Goal: Transaction & Acquisition: Purchase product/service

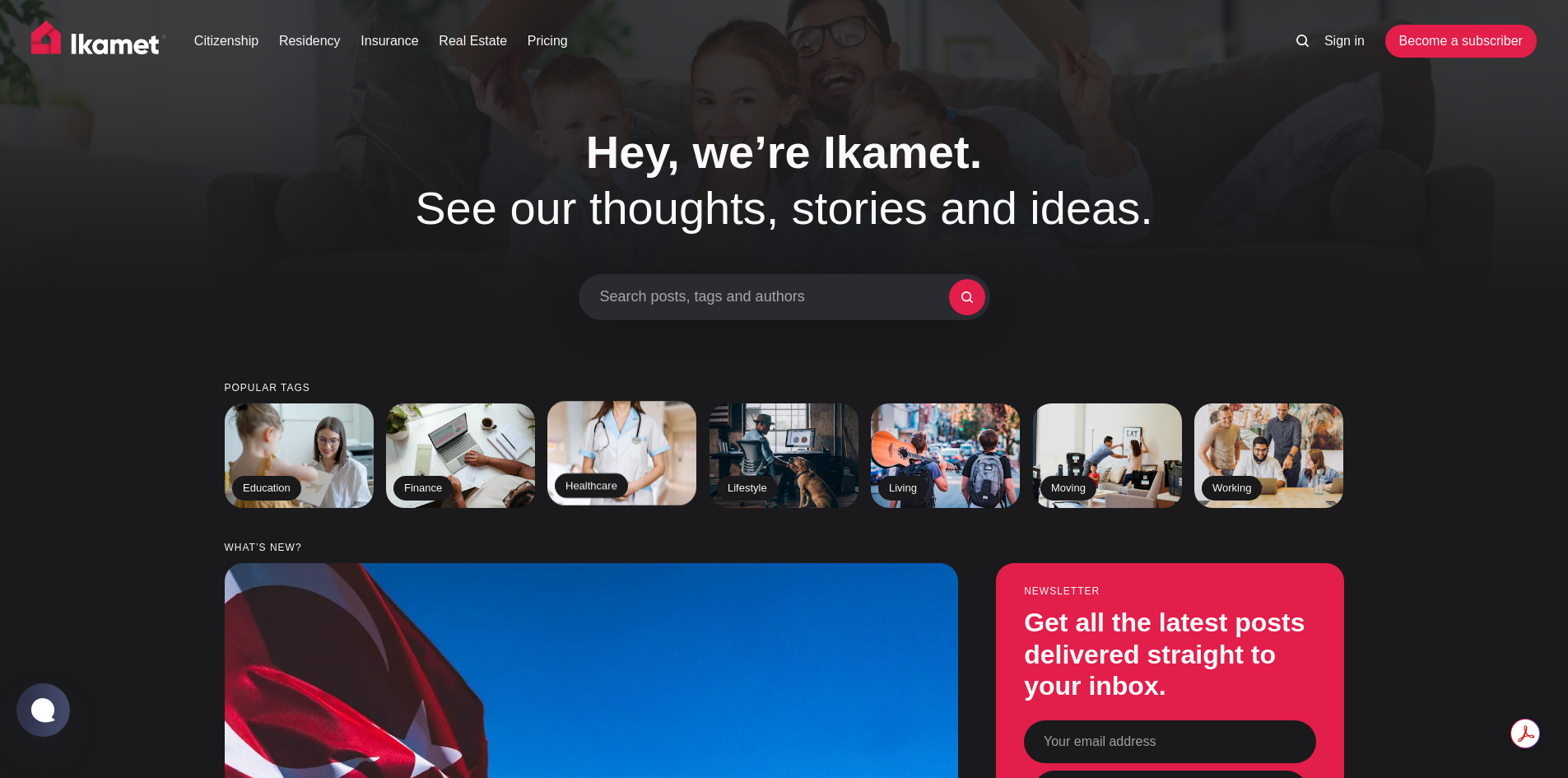
click at [627, 458] on img at bounding box center [623, 453] width 153 height 106
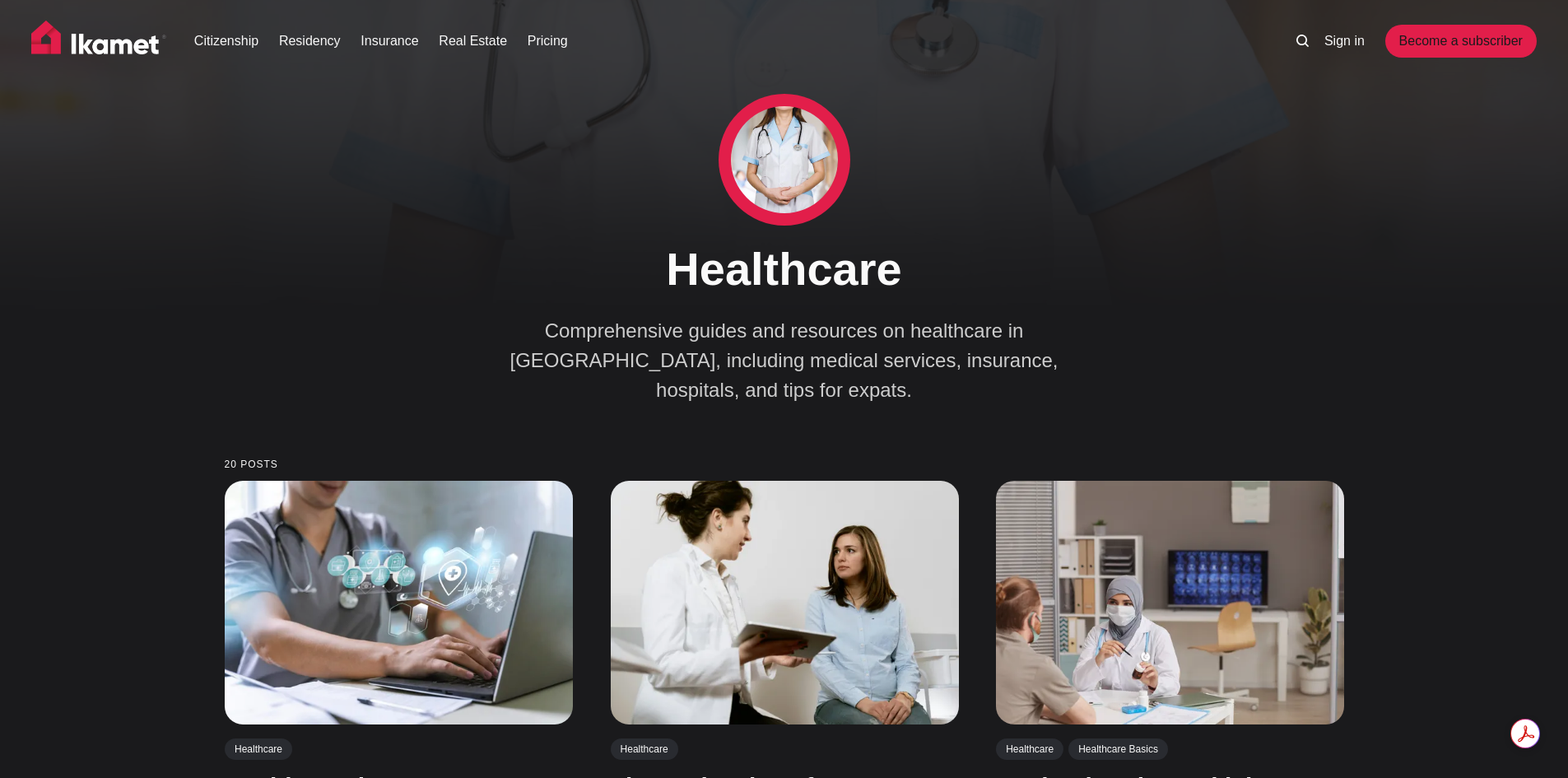
click at [404, 14] on div "Citizenship Residency Insurance Real Estate Pricing Sign in Become a subscriber" at bounding box center [784, 47] width 1568 height 94
click at [397, 45] on link "Insurance" at bounding box center [388, 41] width 58 height 20
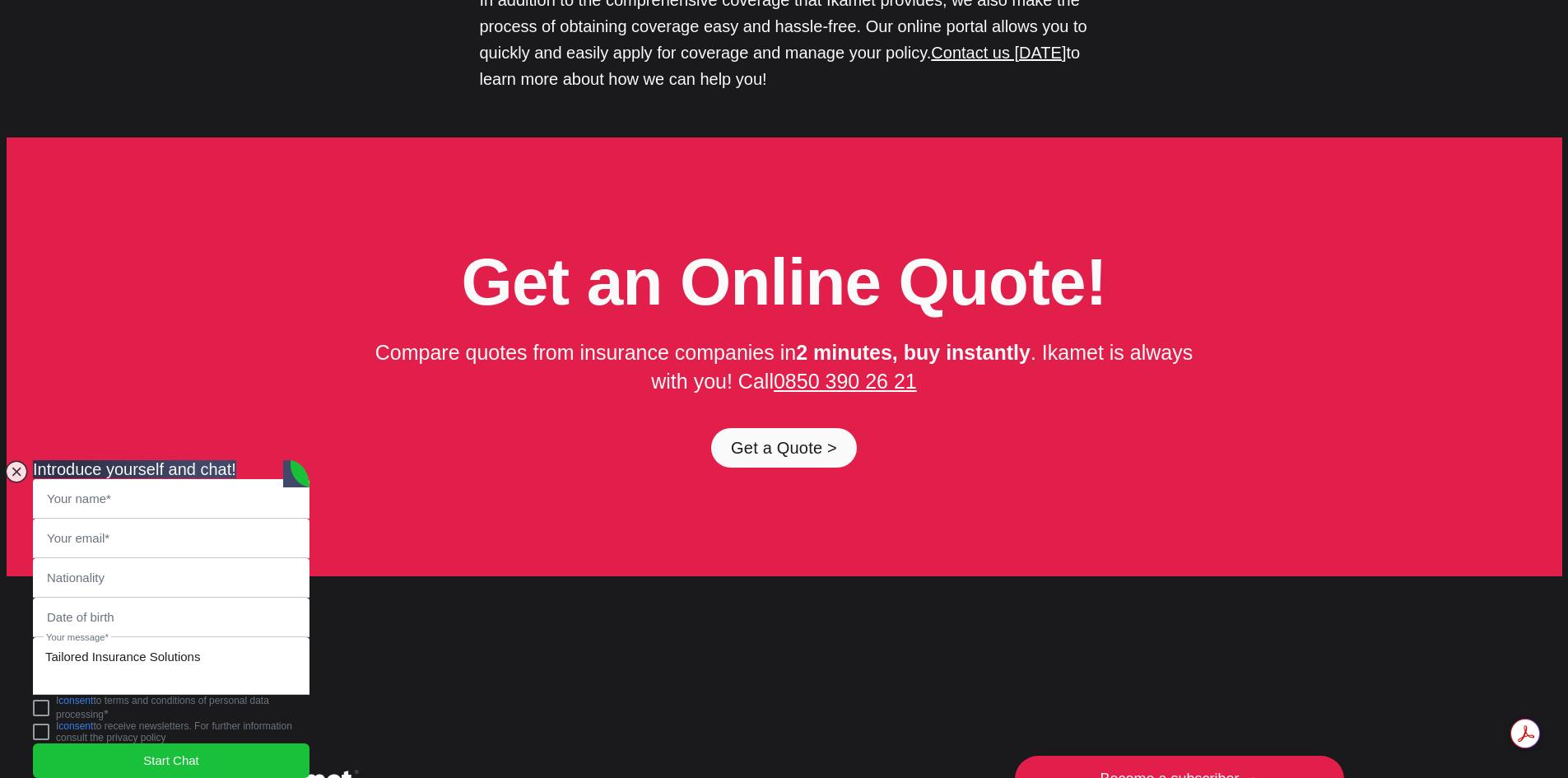
click at [429, 378] on div "Get an Online Quote! Compare quotes from insurance companies in 2 minutes, buy …" at bounding box center [784, 358] width 1556 height 440
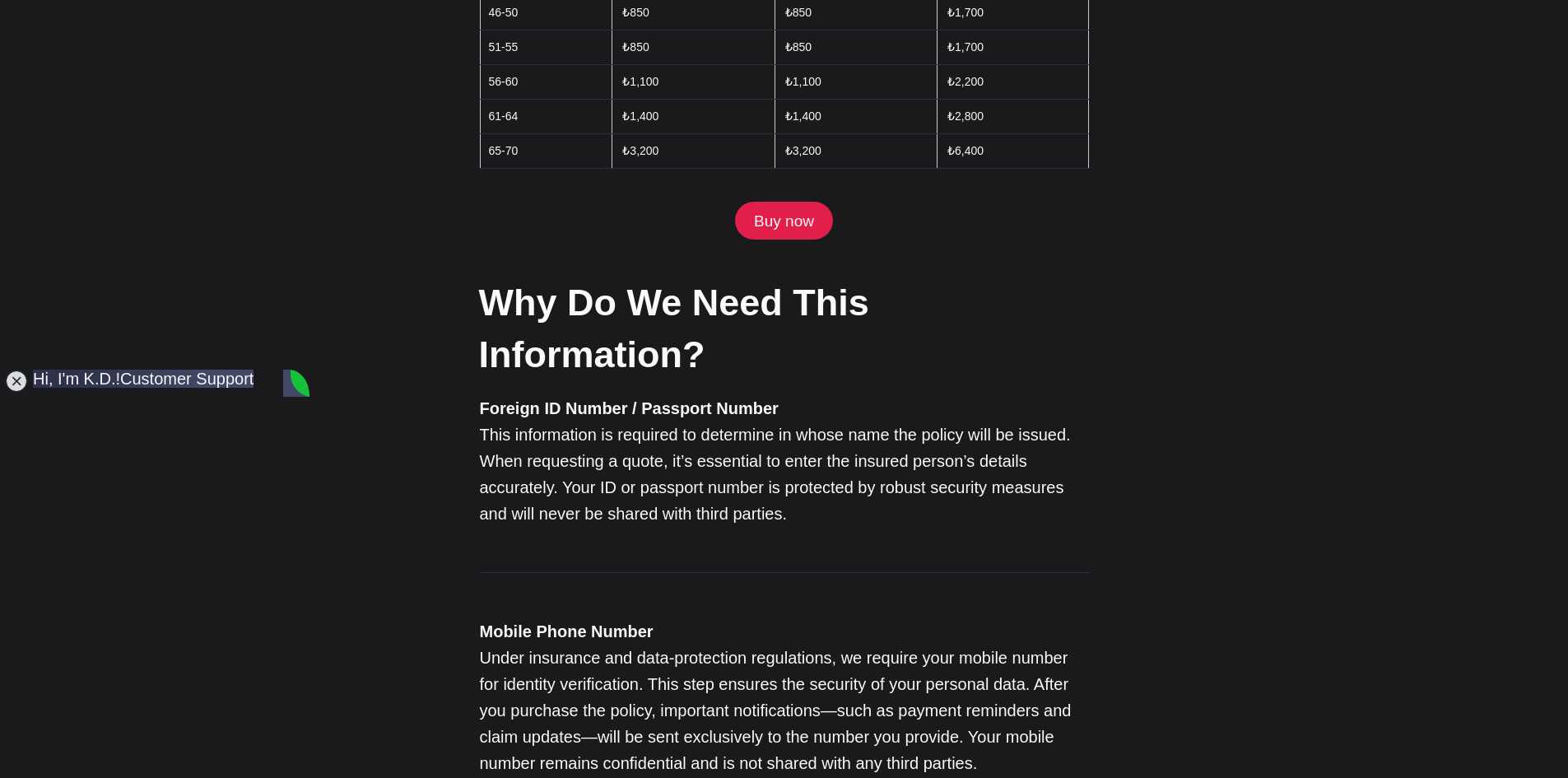
scroll to position [2357, 0]
click at [782, 200] on link "Buy now" at bounding box center [783, 218] width 97 height 38
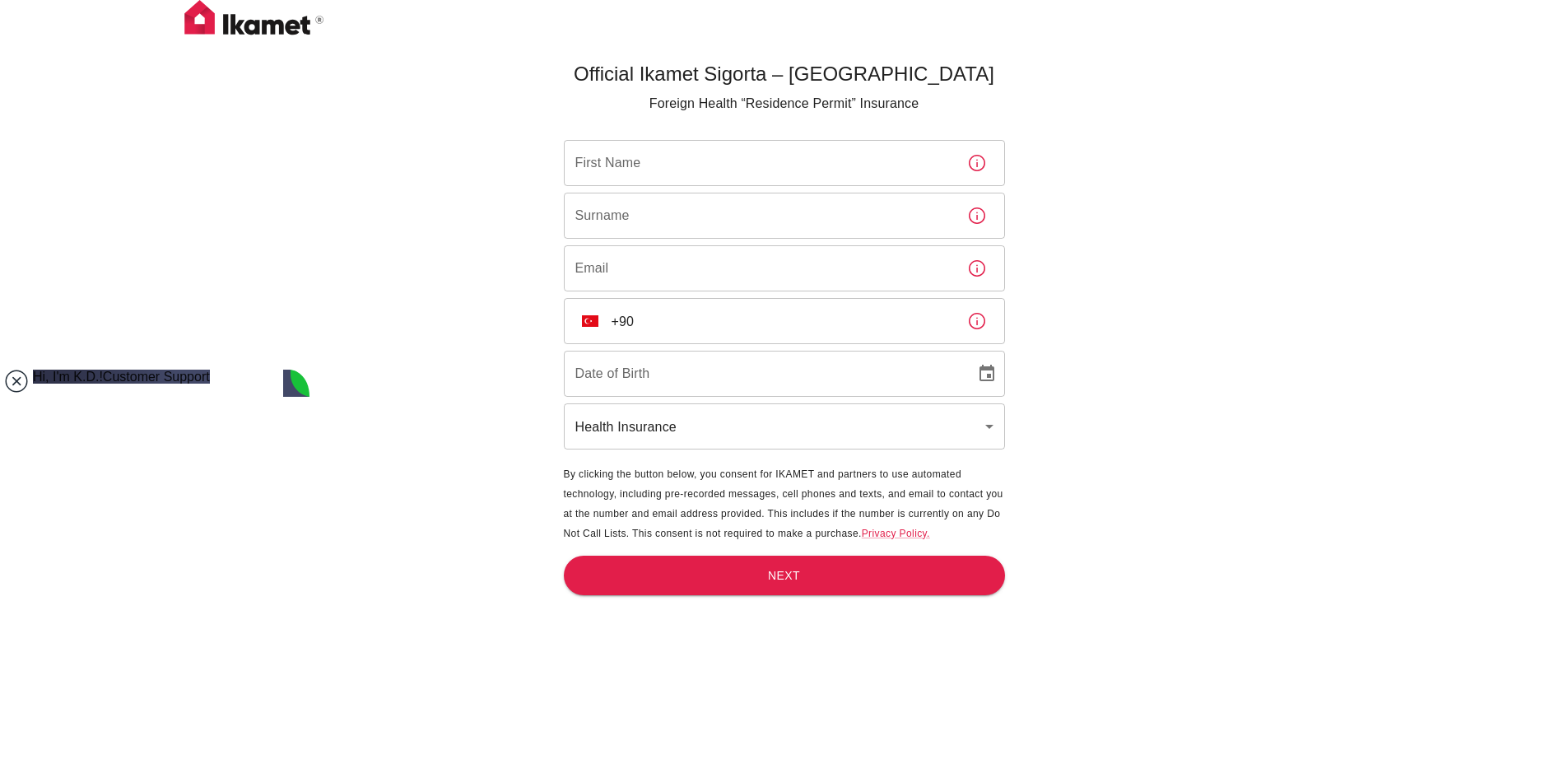
type textarea "araa"
click at [20, 377] on jdiv at bounding box center [17, 381] width 23 height 23
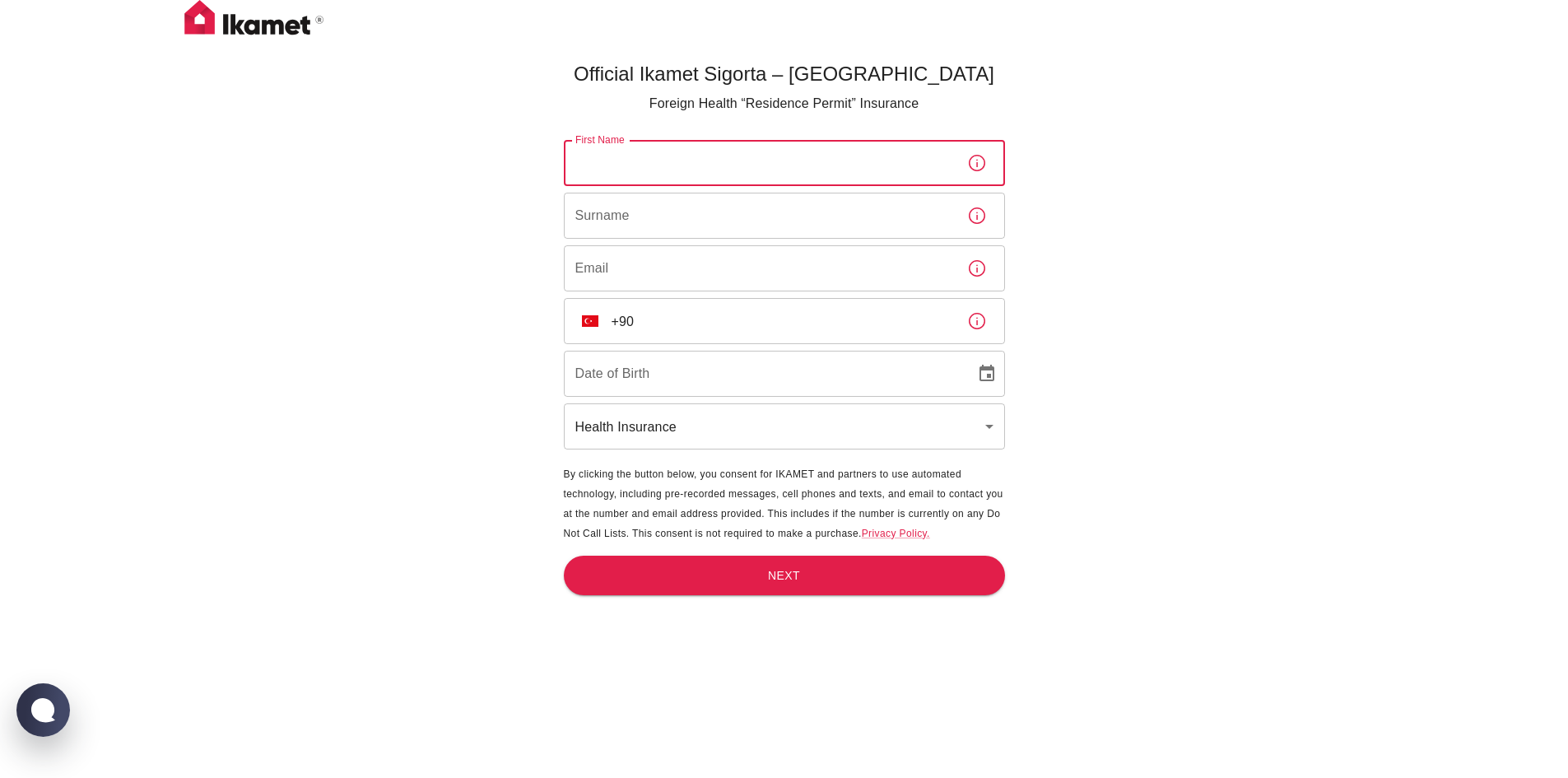
click at [718, 161] on input "First Name" at bounding box center [759, 163] width 390 height 46
click at [722, 168] on input "First Name" at bounding box center [759, 163] width 390 height 46
type input "Arissya Zahiera"
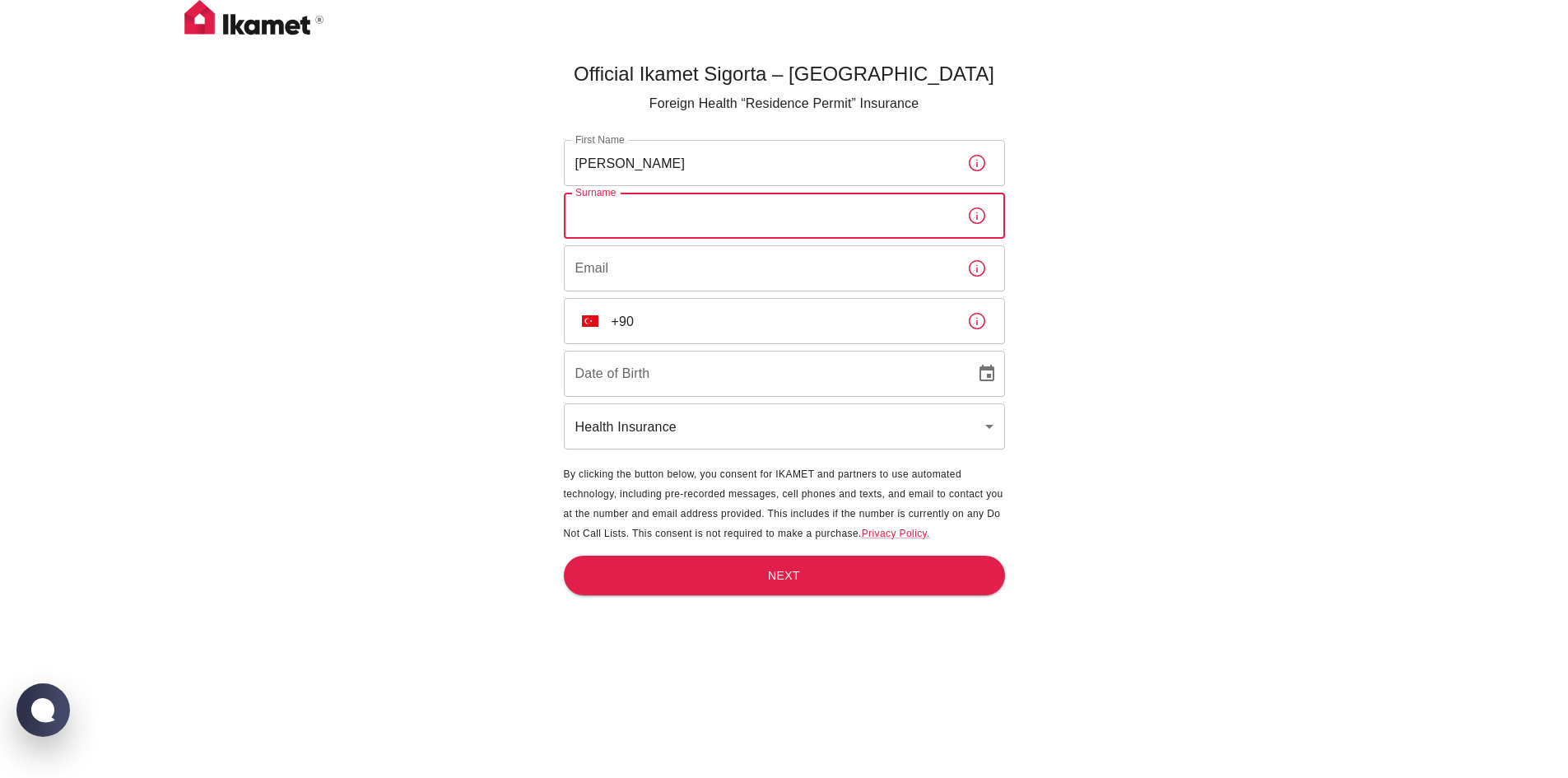
click at [605, 208] on input "Surname" at bounding box center [759, 216] width 390 height 46
type input "Binti Zulazman"
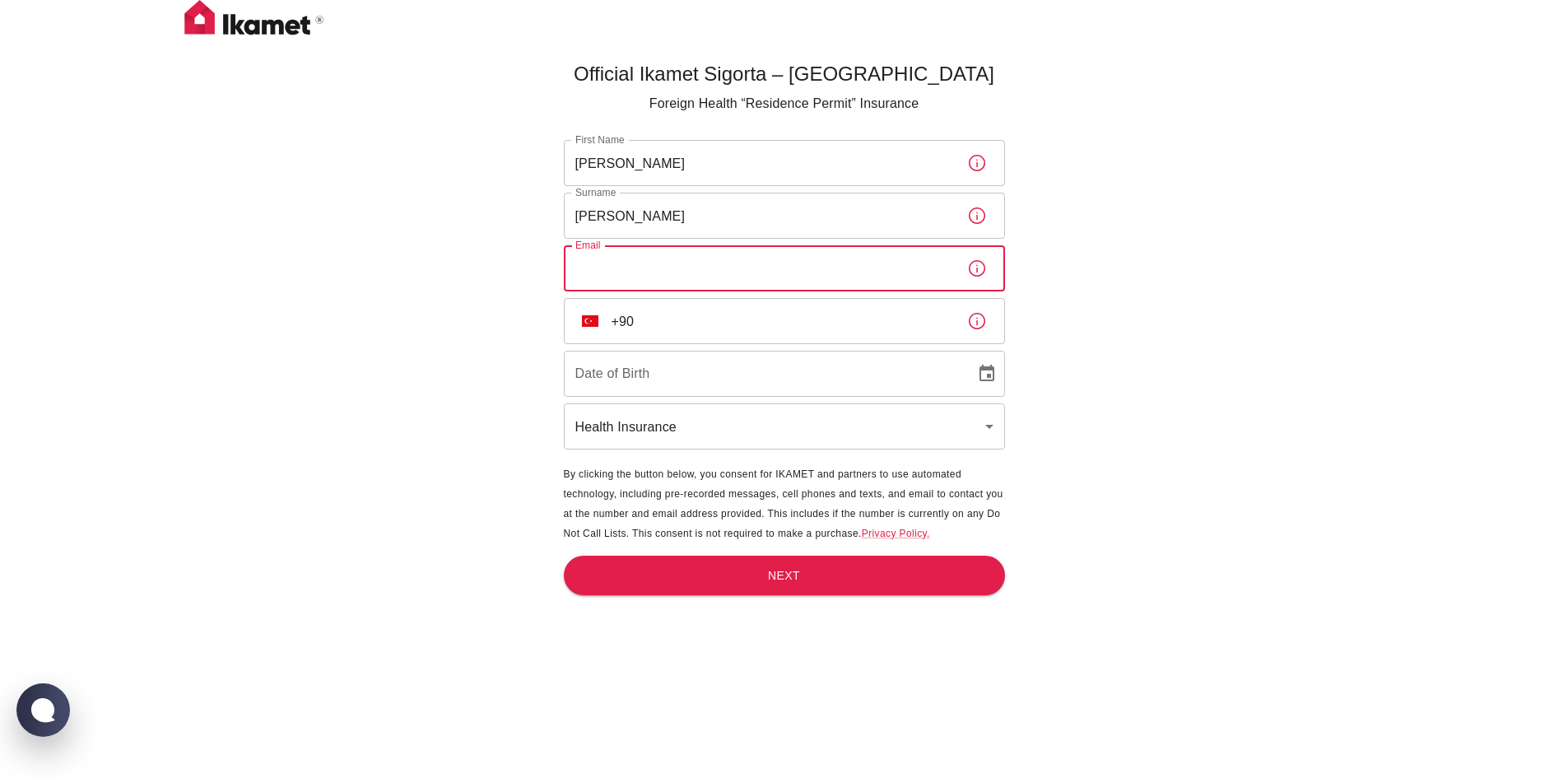
click at [592, 271] on input "Email" at bounding box center [759, 269] width 390 height 46
type input "arissyazk@gmail.com"
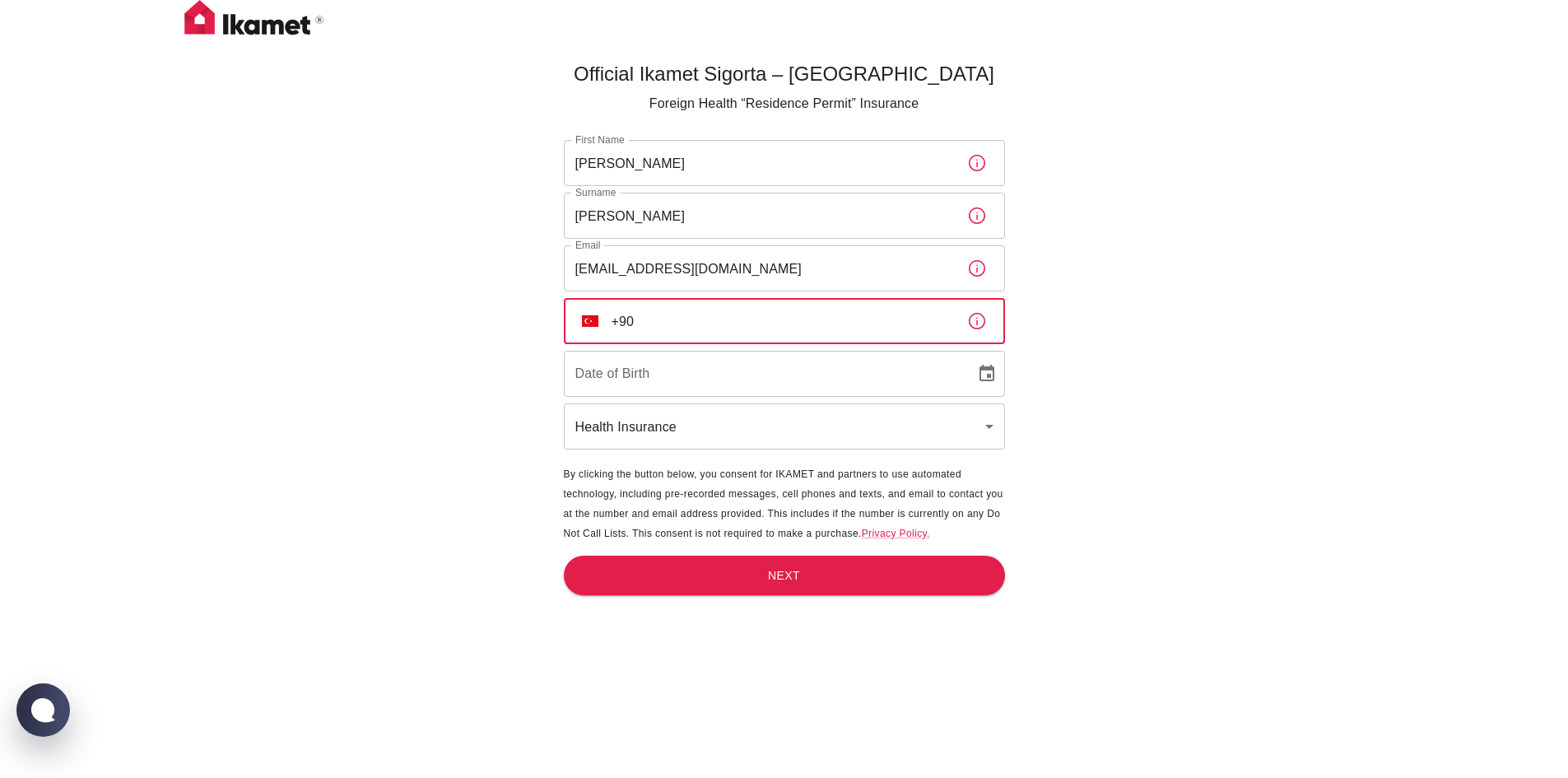
click at [665, 326] on input "+90" at bounding box center [782, 321] width 342 height 46
type input "+60 19 616 6795"
type input "DD/MM/YYYY"
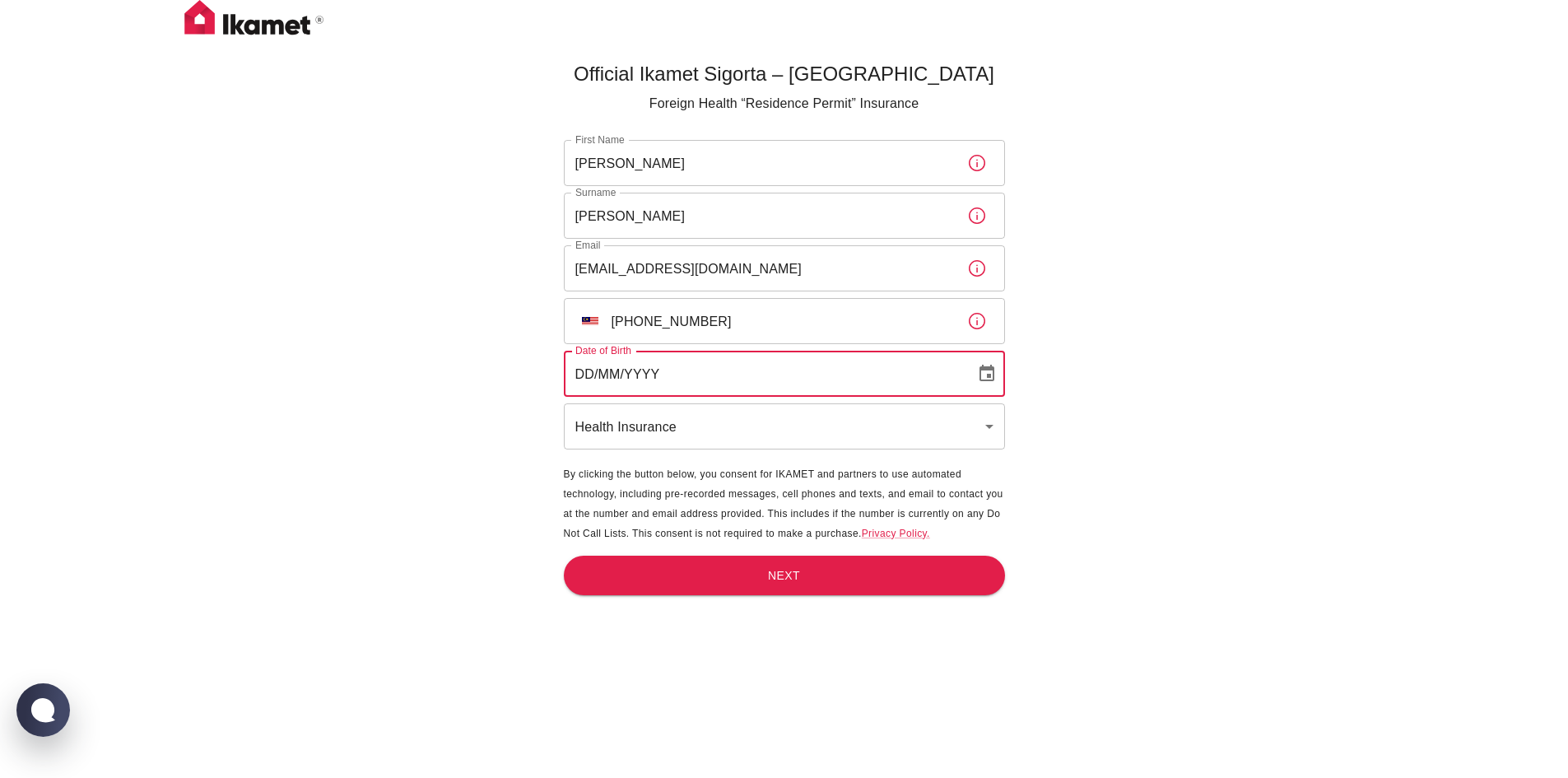
click at [707, 372] on input "DD/MM/YYYY" at bounding box center [764, 373] width 400 height 46
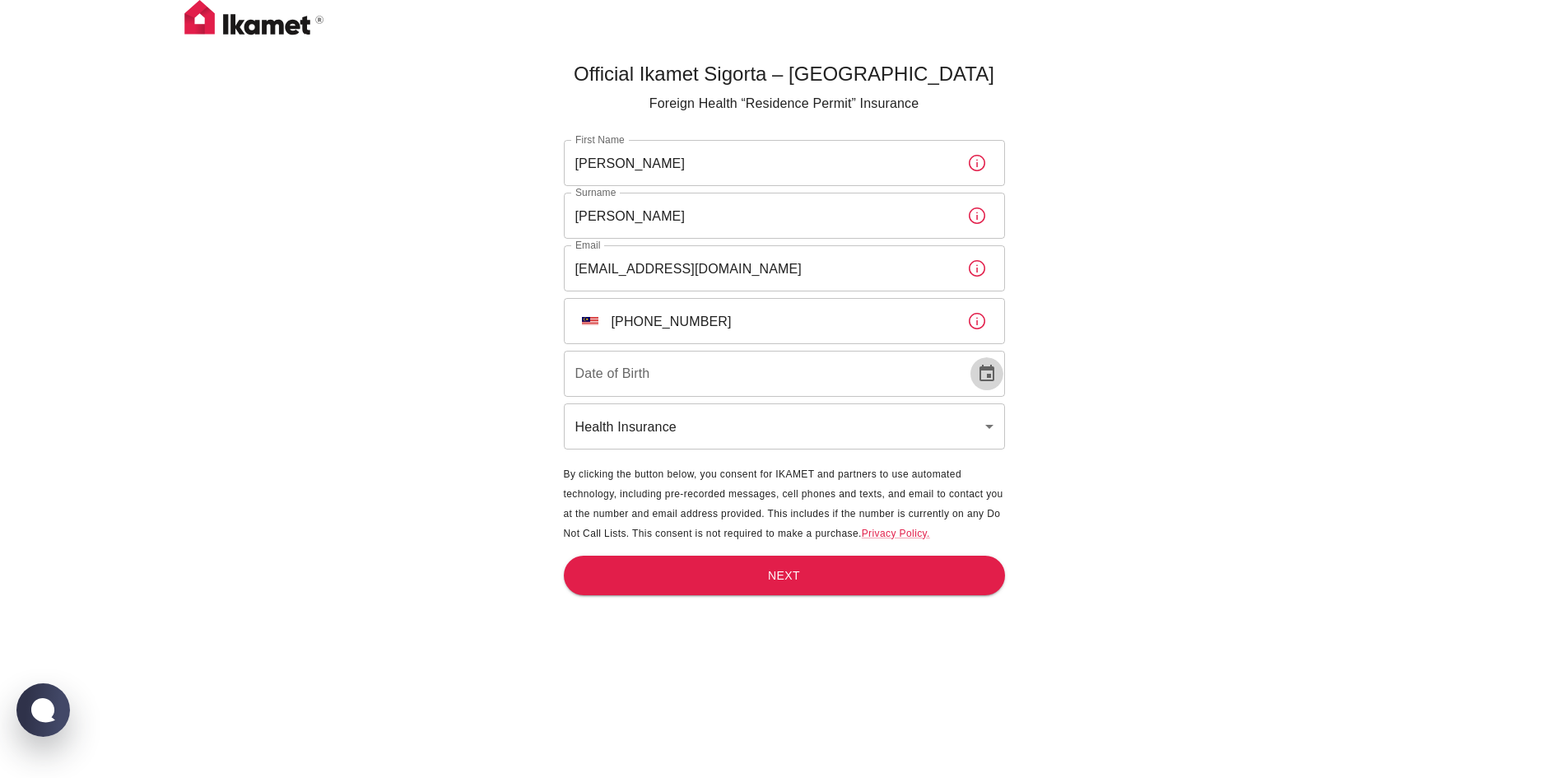
click at [992, 372] on icon "Choose date" at bounding box center [986, 373] width 15 height 17
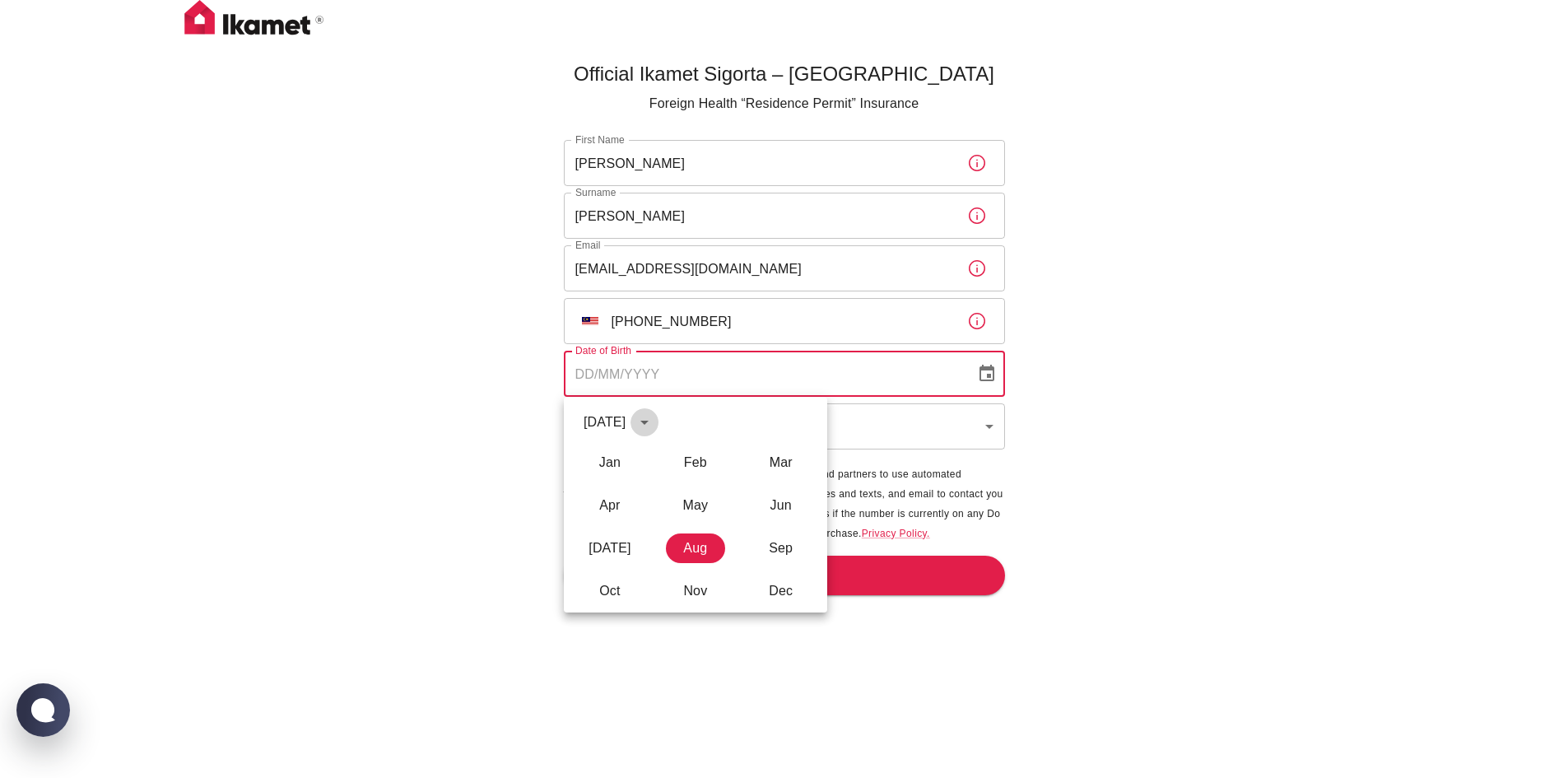
click at [655, 413] on icon "calendar view is open, switch to year view" at bounding box center [644, 422] width 20 height 20
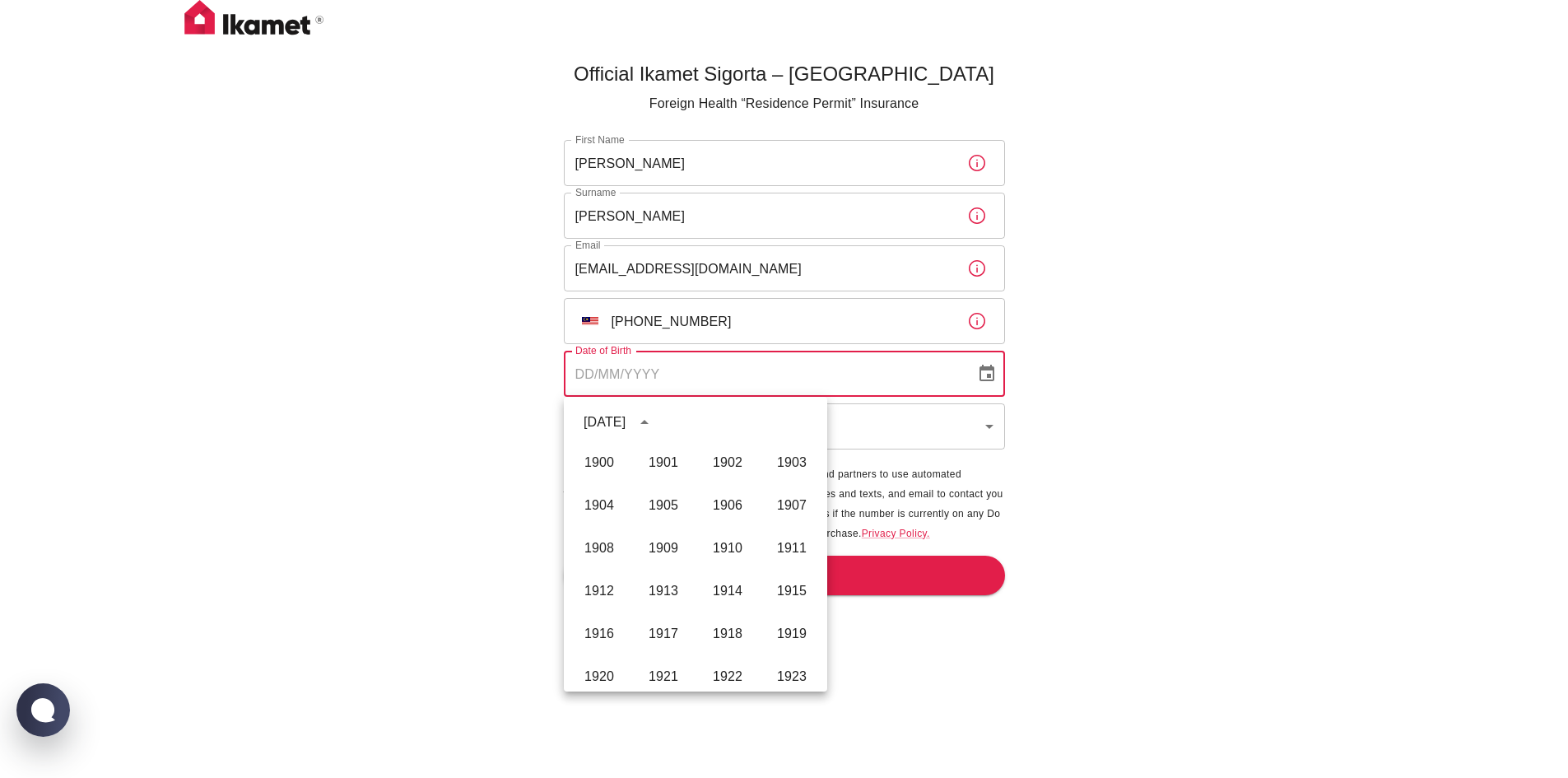
scroll to position [1223, 0]
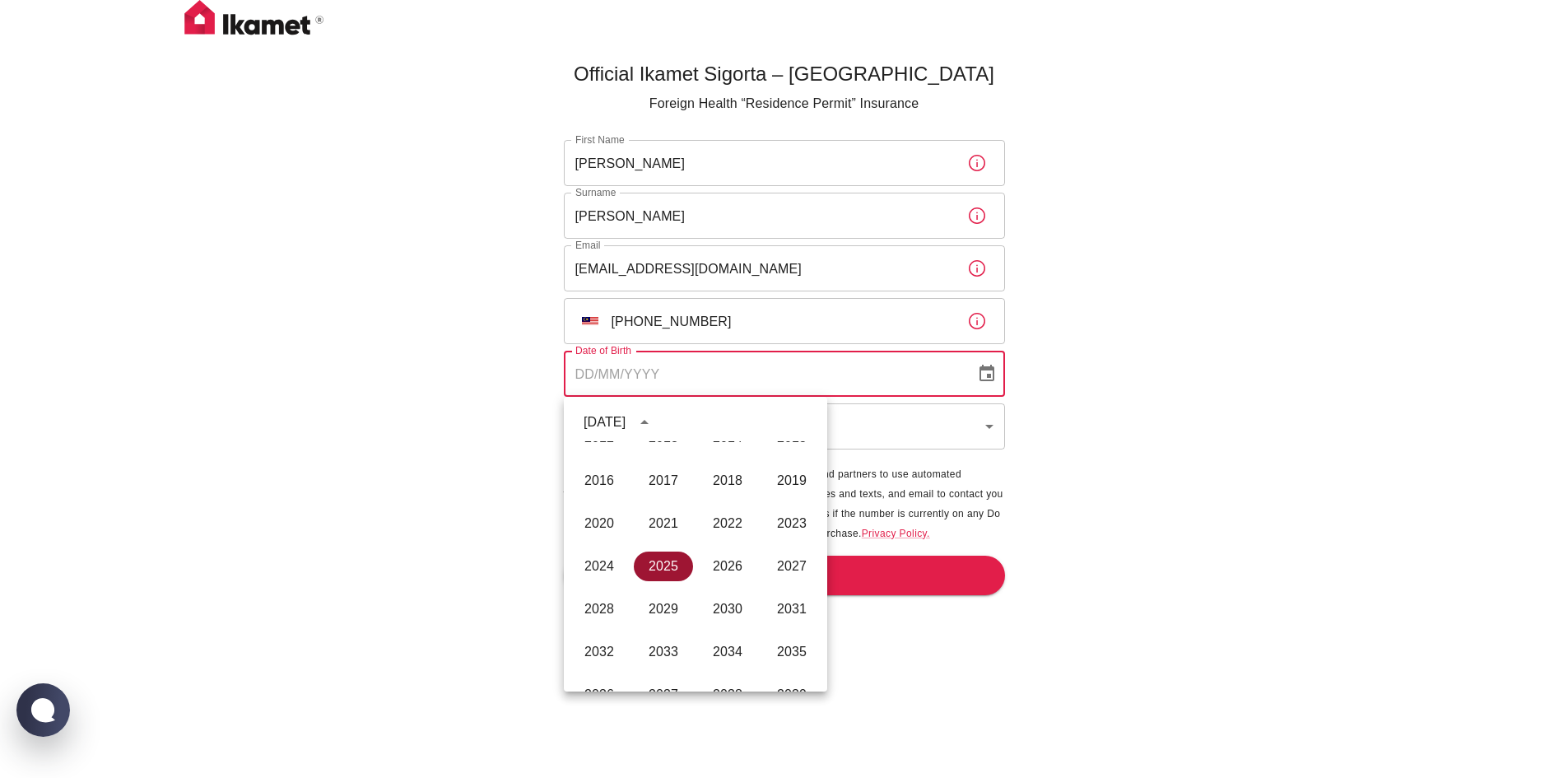
click at [654, 570] on button "2025" at bounding box center [663, 566] width 59 height 29
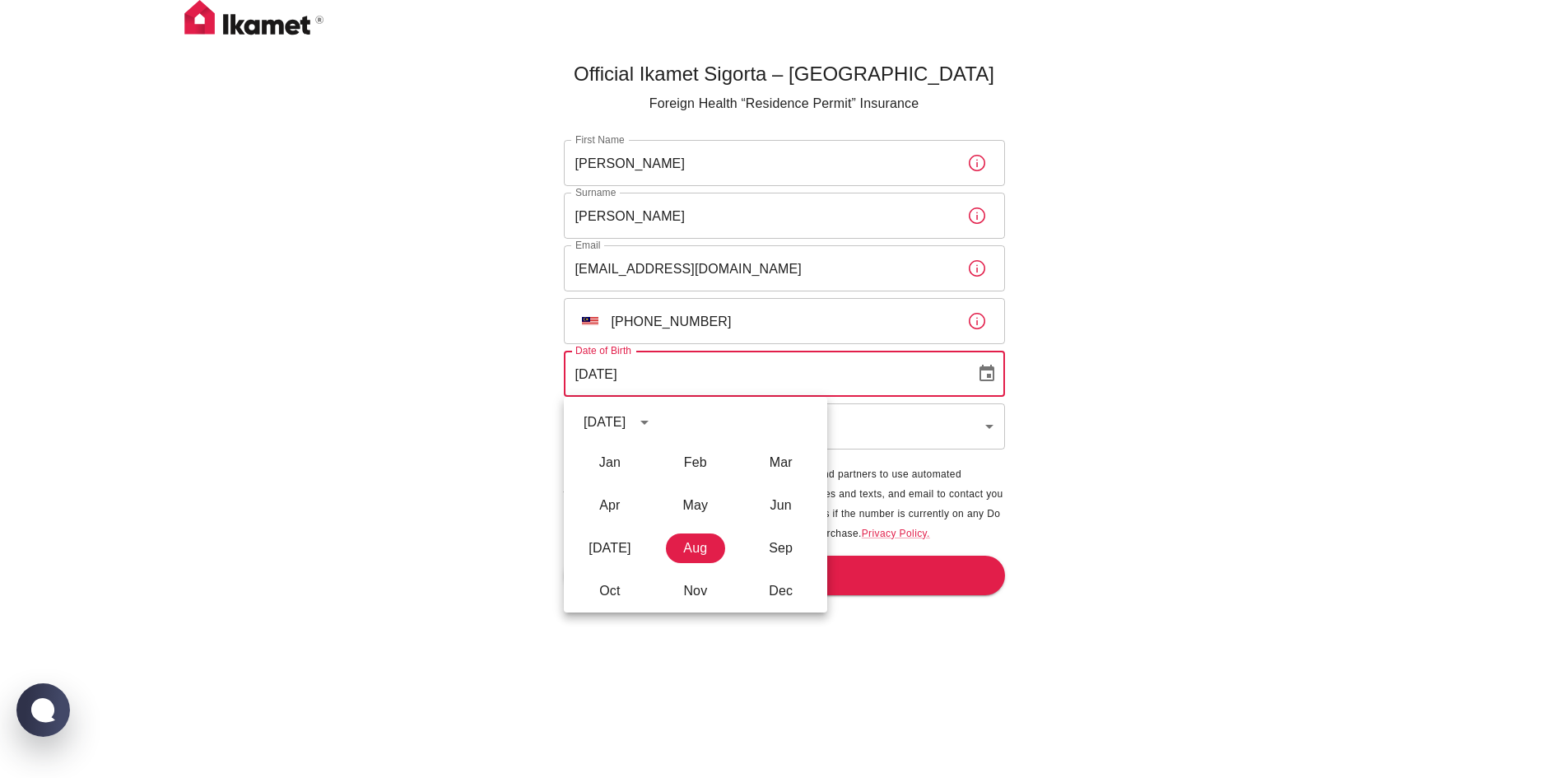
click at [655, 425] on icon "calendar view is open, switch to year view" at bounding box center [644, 422] width 20 height 20
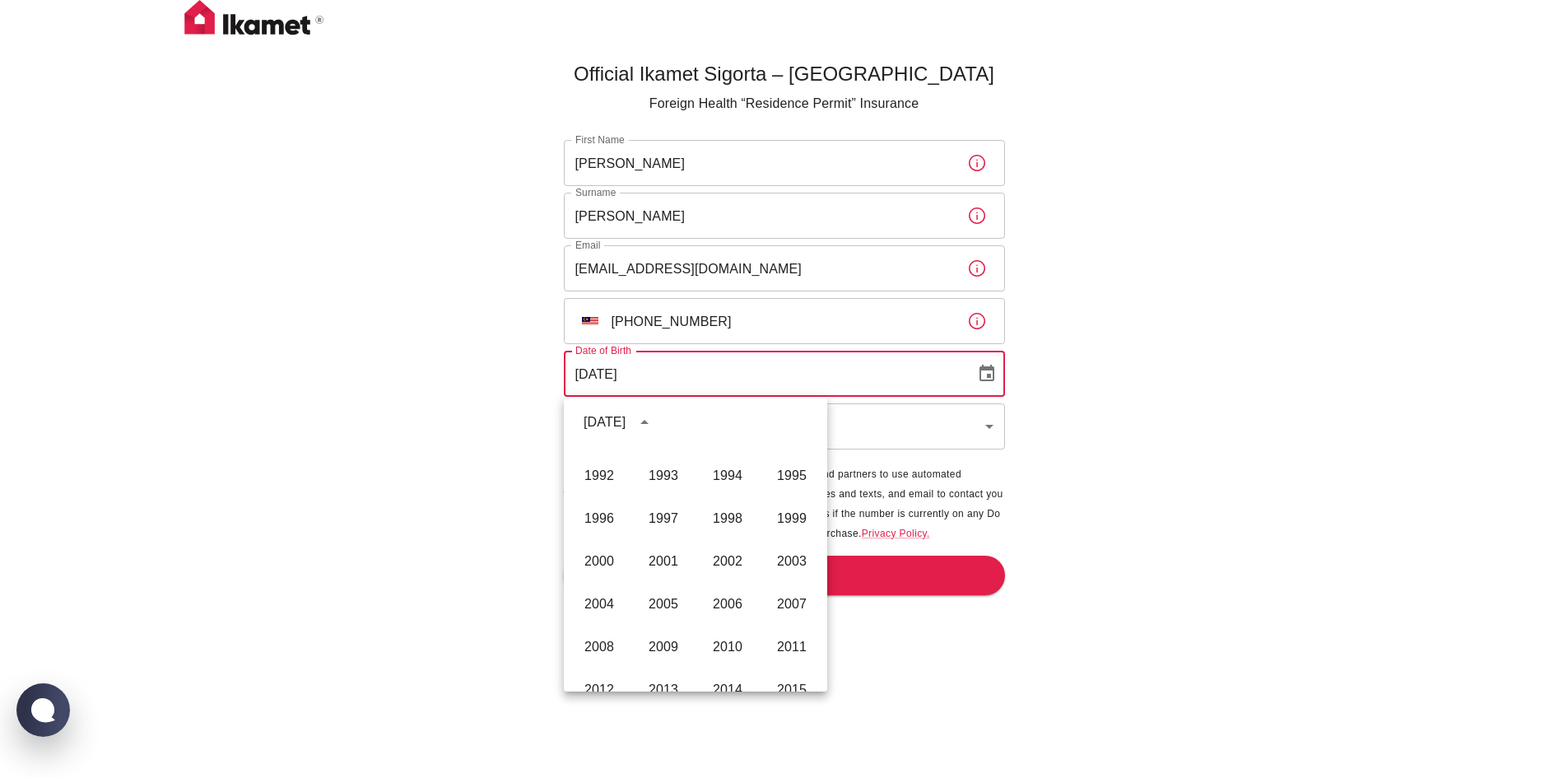
scroll to position [971, 0]
click at [614, 599] on button "2004" at bounding box center [599, 604] width 59 height 29
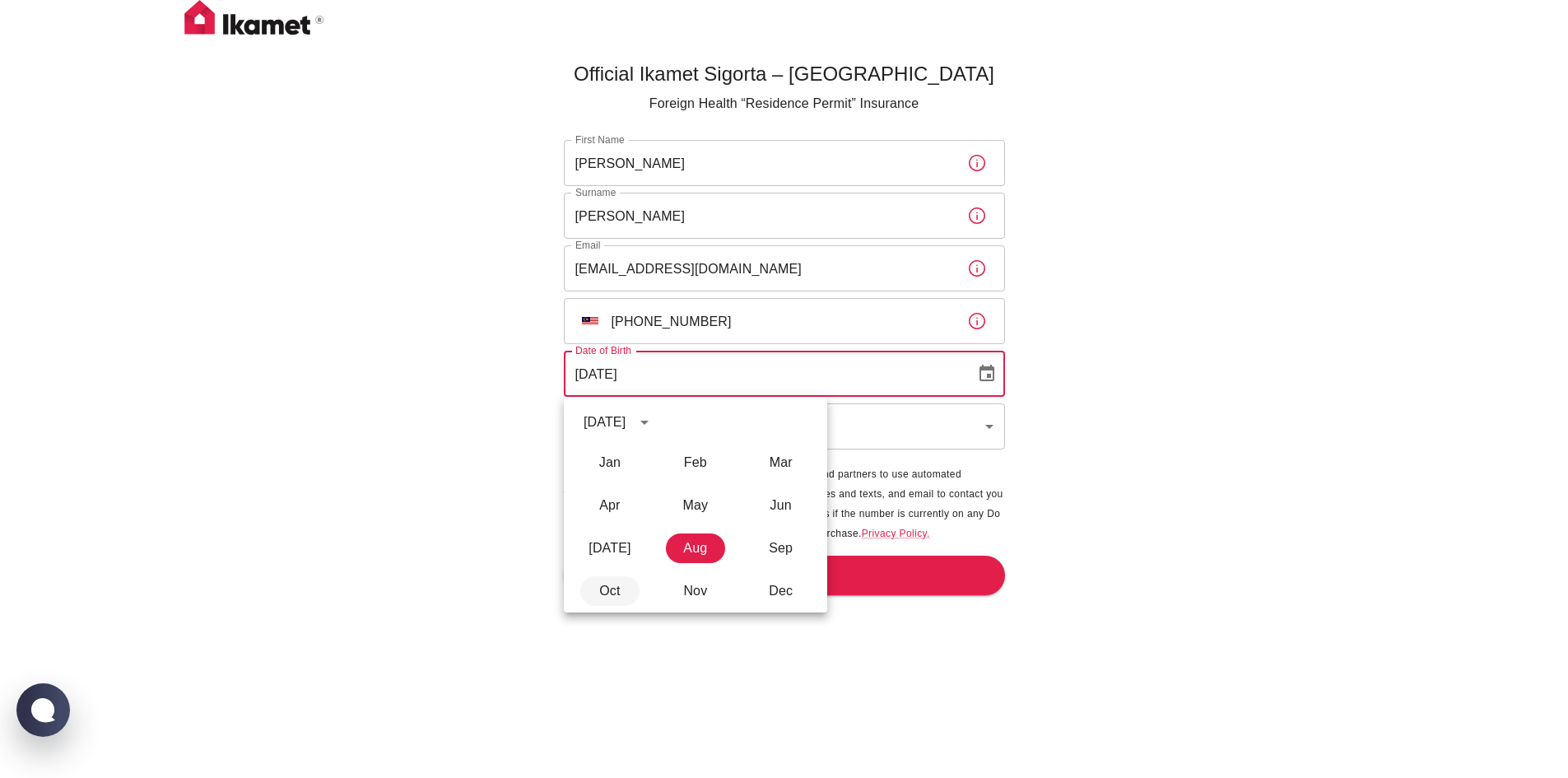
click at [617, 596] on button "Oct" at bounding box center [609, 591] width 59 height 29
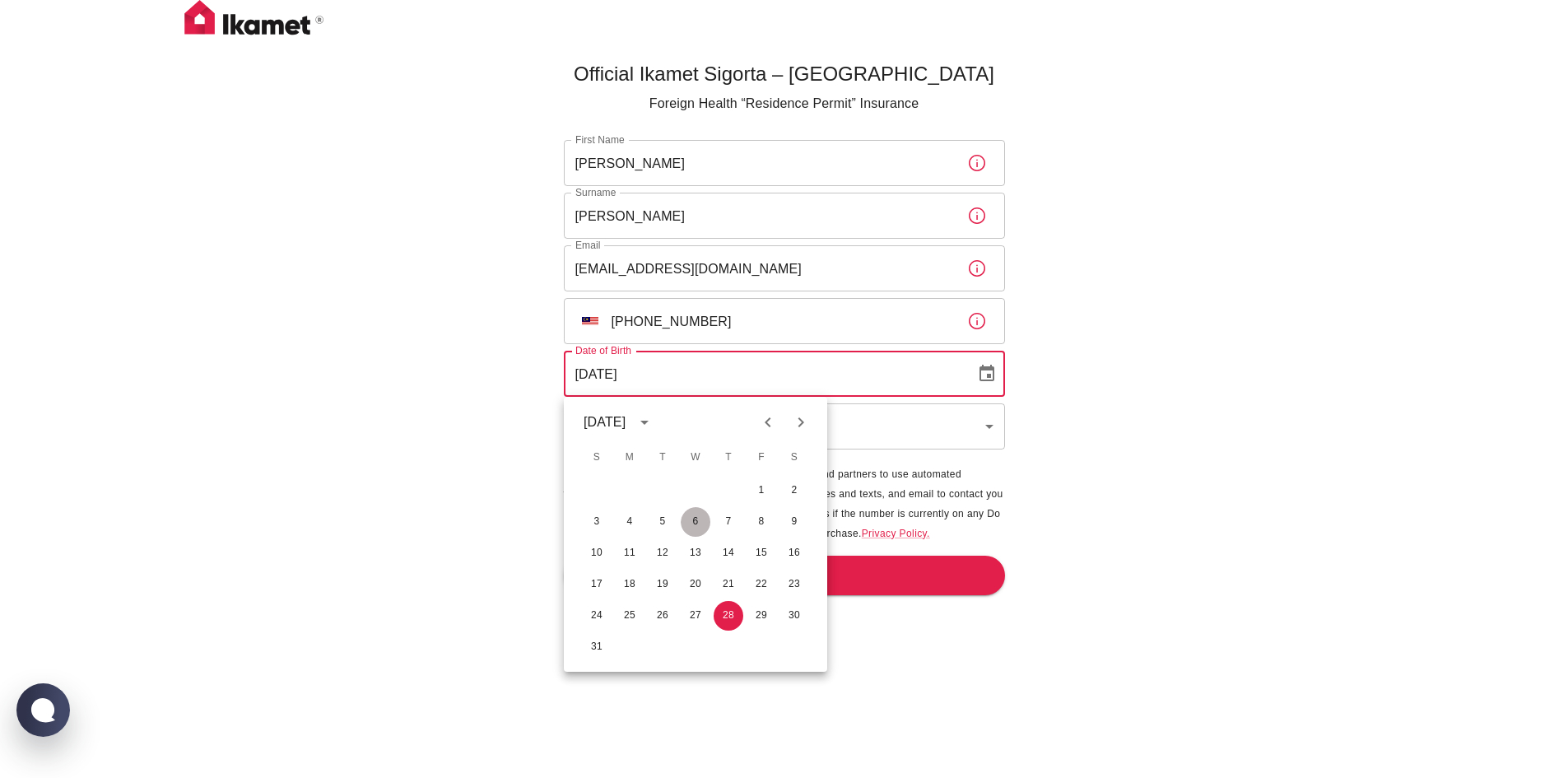
click at [687, 528] on button "6" at bounding box center [694, 522] width 29 height 29
type input "06/10/2004"
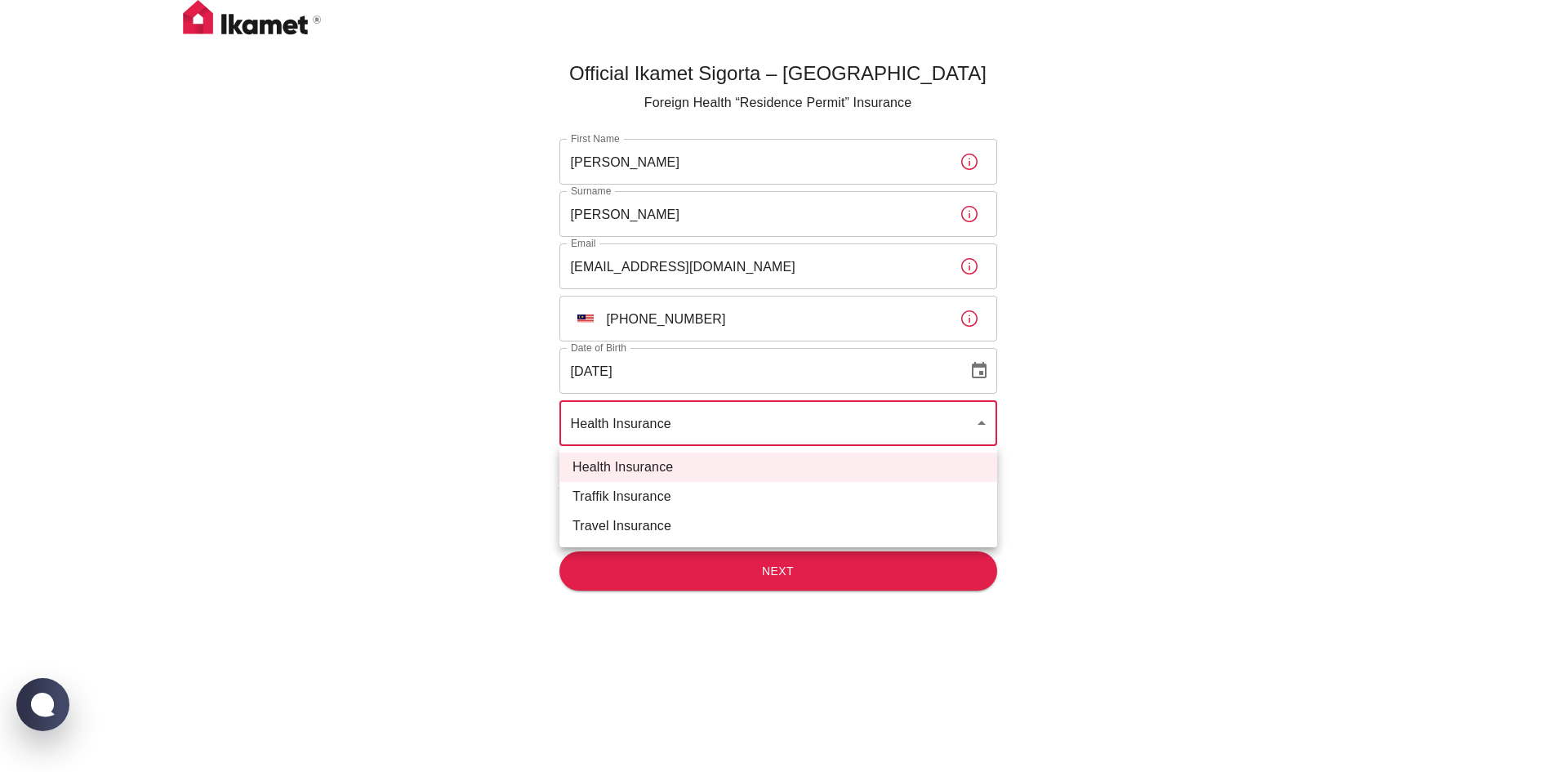
click at [736, 429] on body "Official Ikamet Sigorta – Turkey Foreign Health “Residence Permit” Insurance Fi…" at bounding box center [784, 413] width 1568 height 826
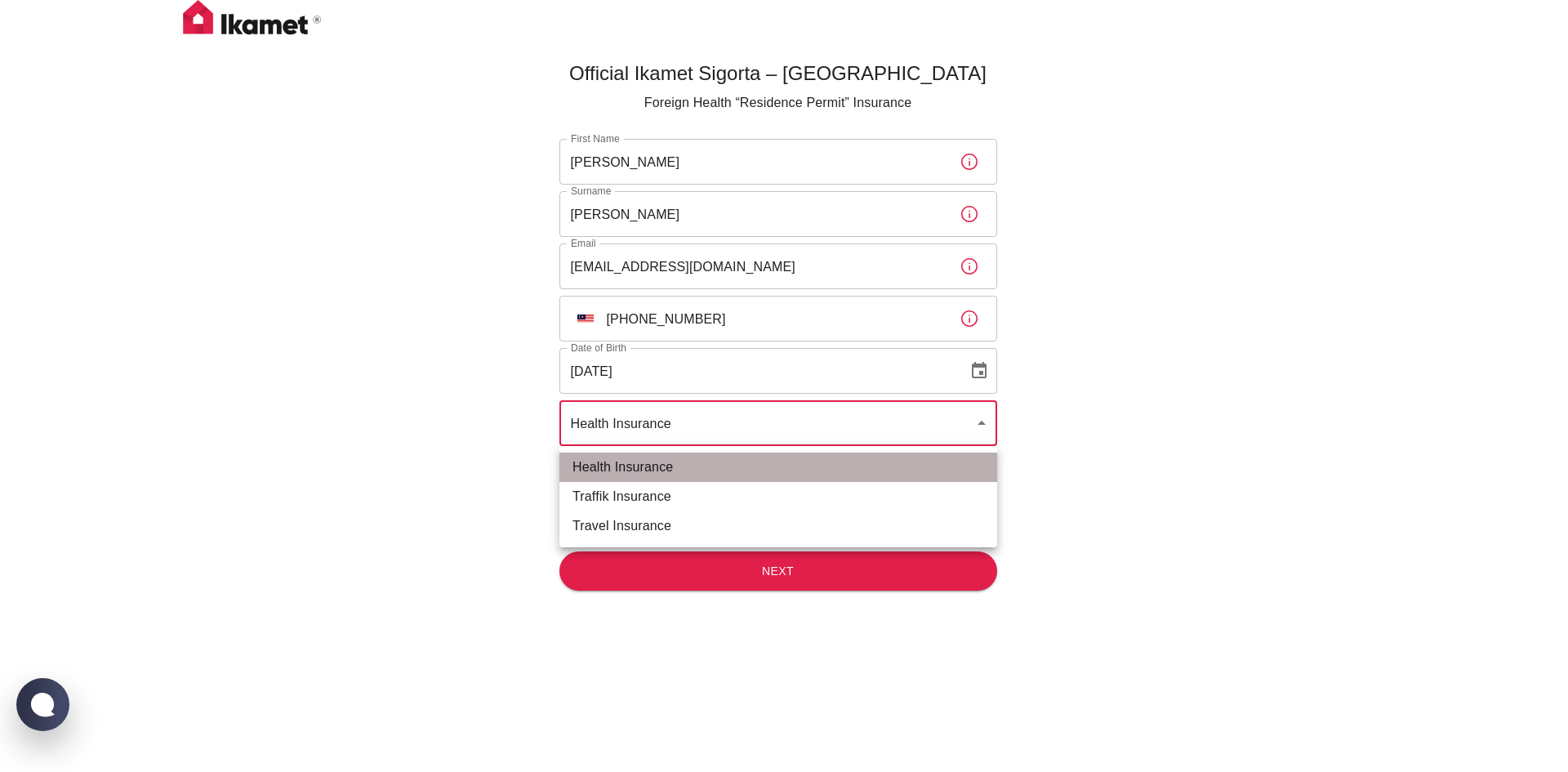
click at [770, 467] on li "Health Insurance" at bounding box center [778, 467] width 437 height 29
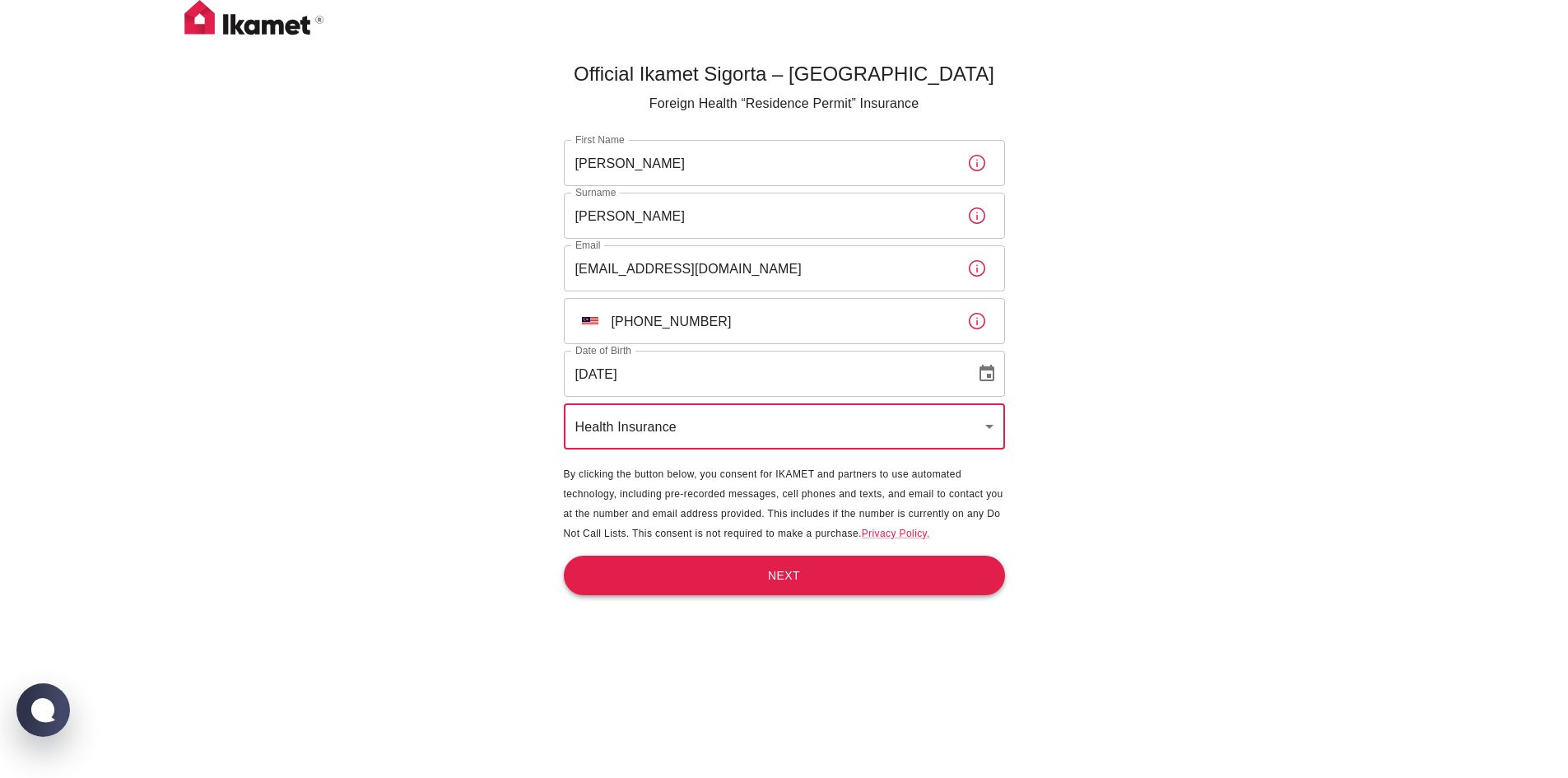
click at [798, 560] on button "Next" at bounding box center [784, 575] width 441 height 40
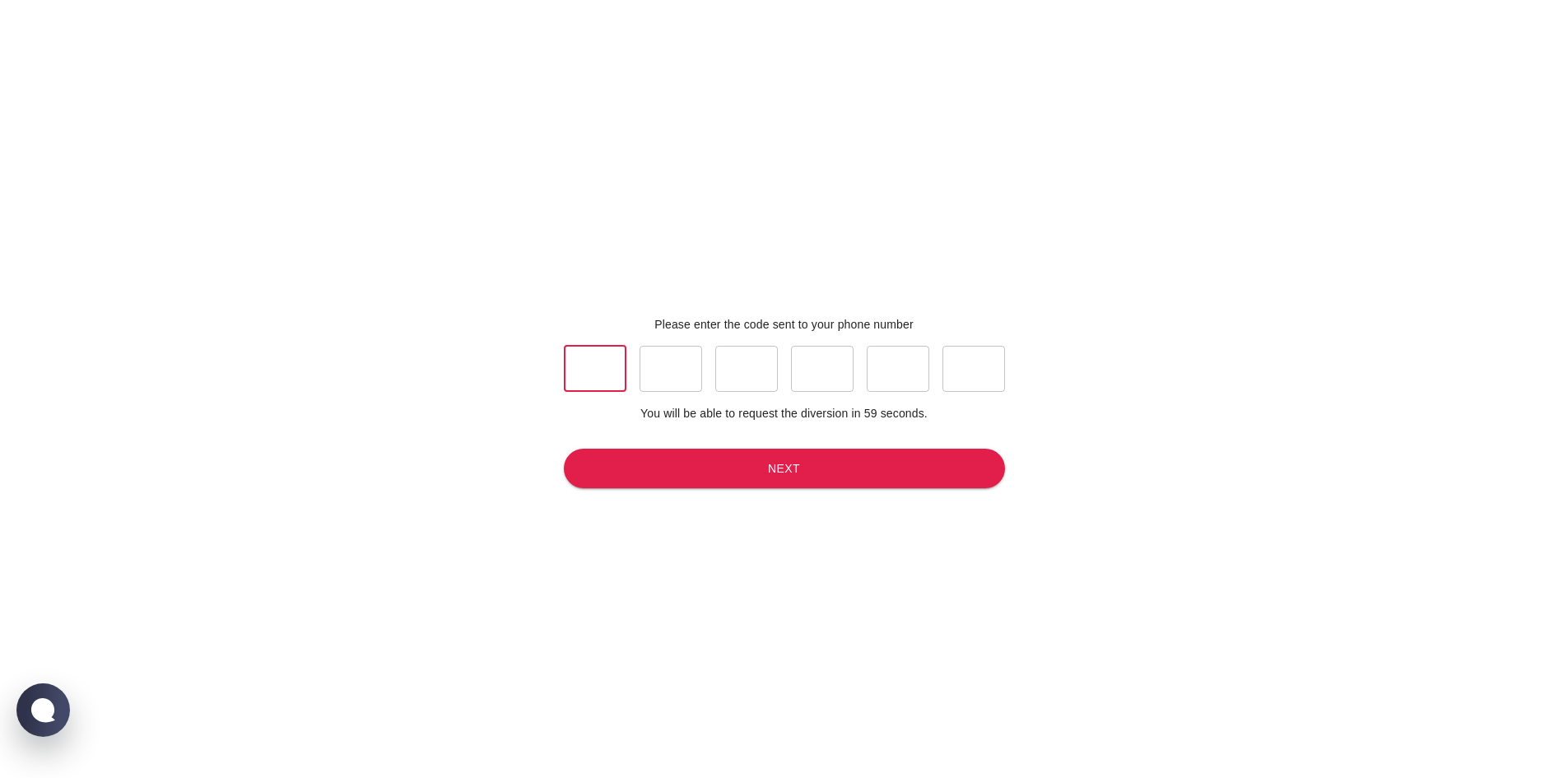
click at [601, 373] on input "text" at bounding box center [595, 369] width 63 height 46
type input "2"
type input "5"
type input "7"
type input "3"
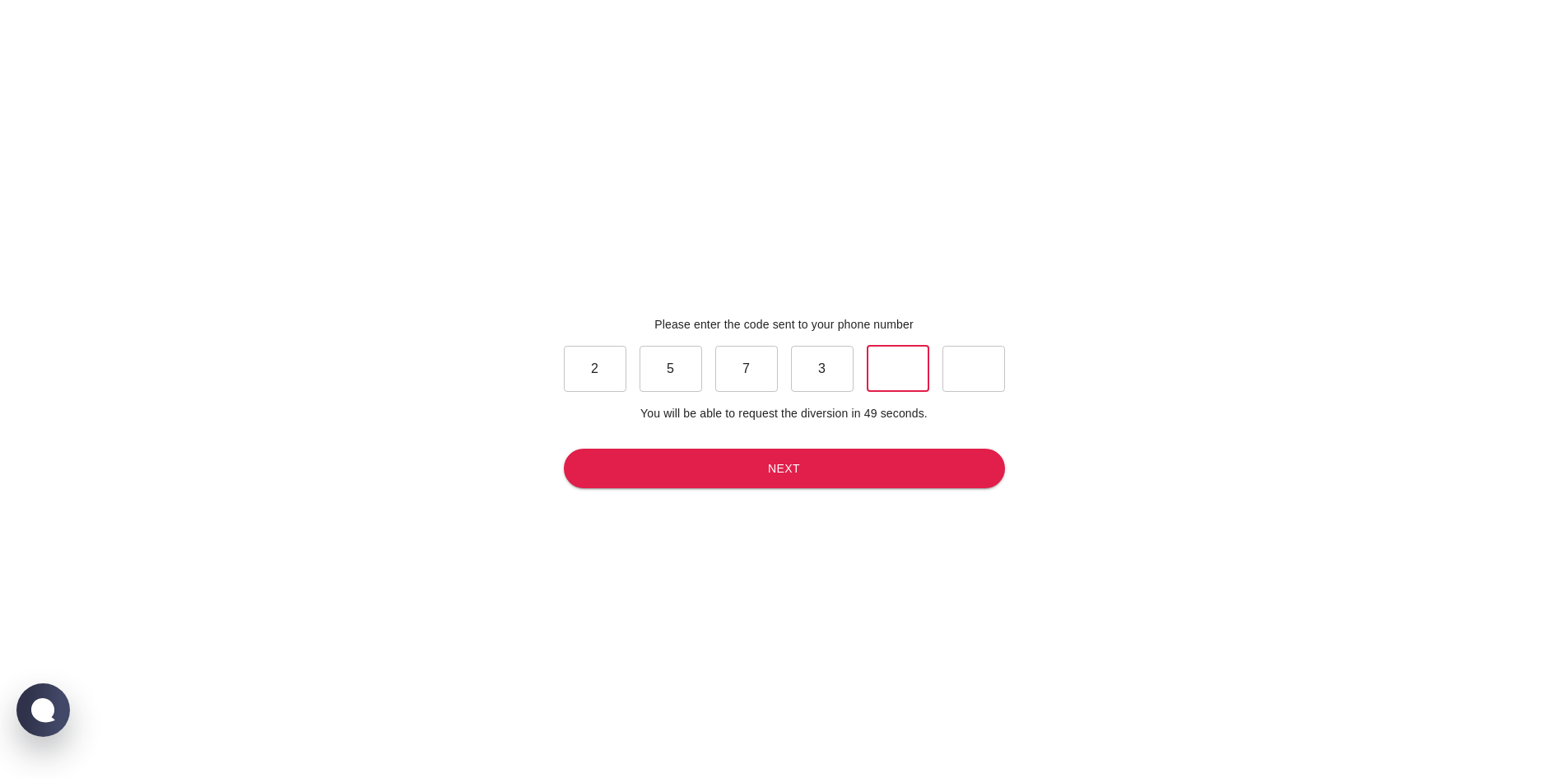
type input "7"
type input "0"
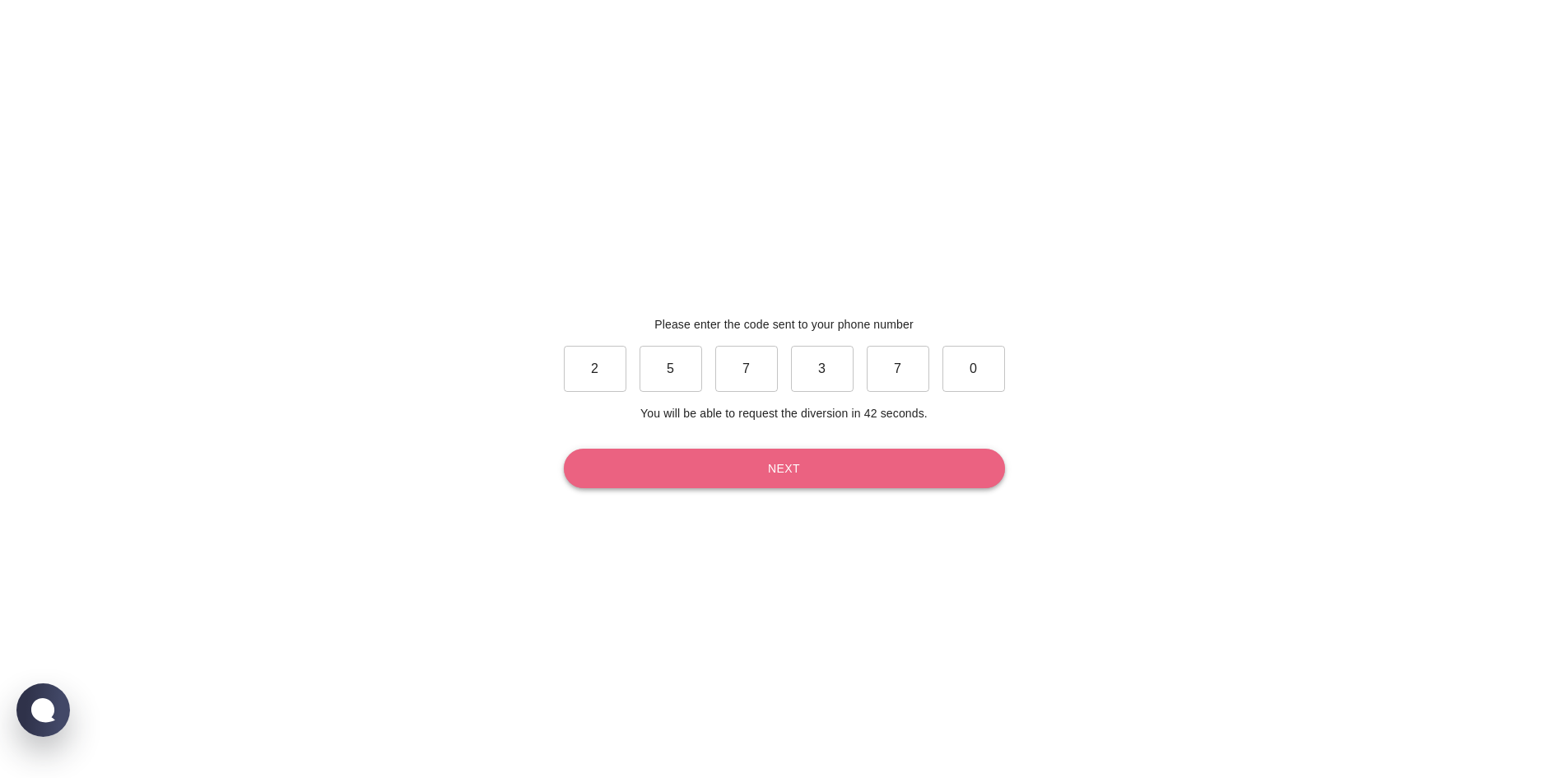
click at [822, 474] on button "Next" at bounding box center [784, 468] width 441 height 40
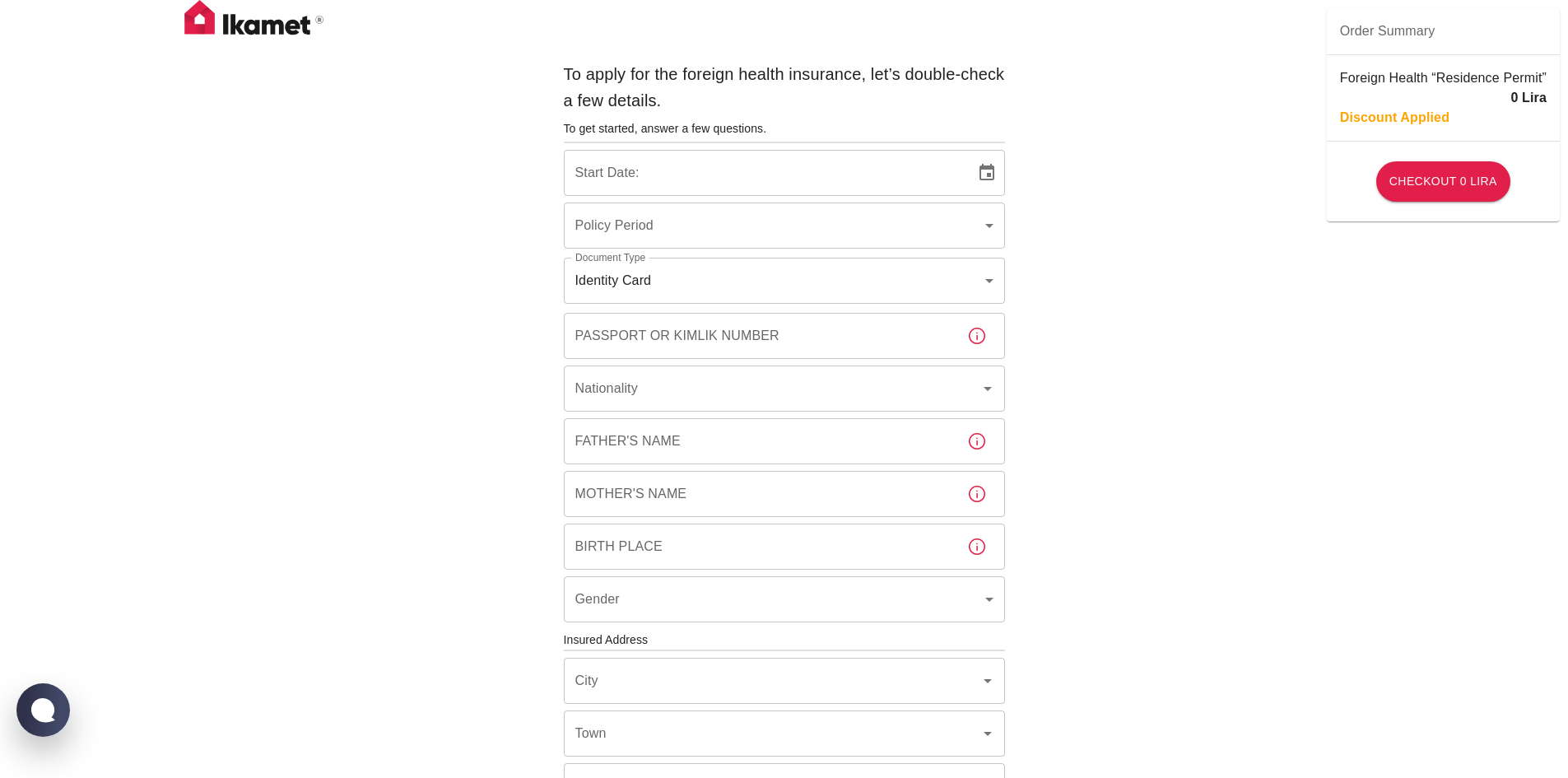
type input "b7343ef8-d55e-4554-96a8-76e30347e985"
type input "28/08/2025"
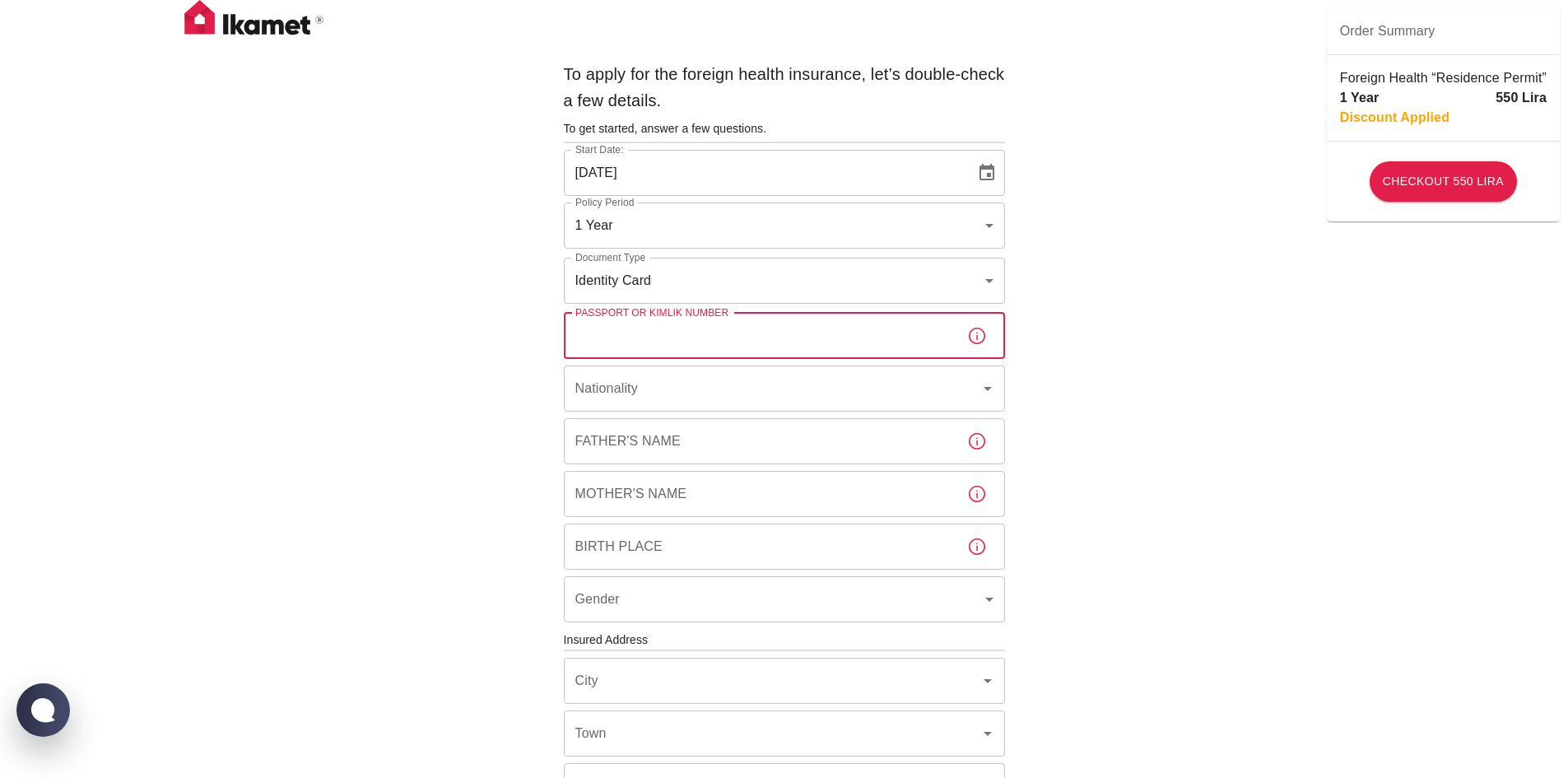
click at [882, 326] on input "Passport or Kimlik Number" at bounding box center [759, 336] width 390 height 46
type input "A60481982"
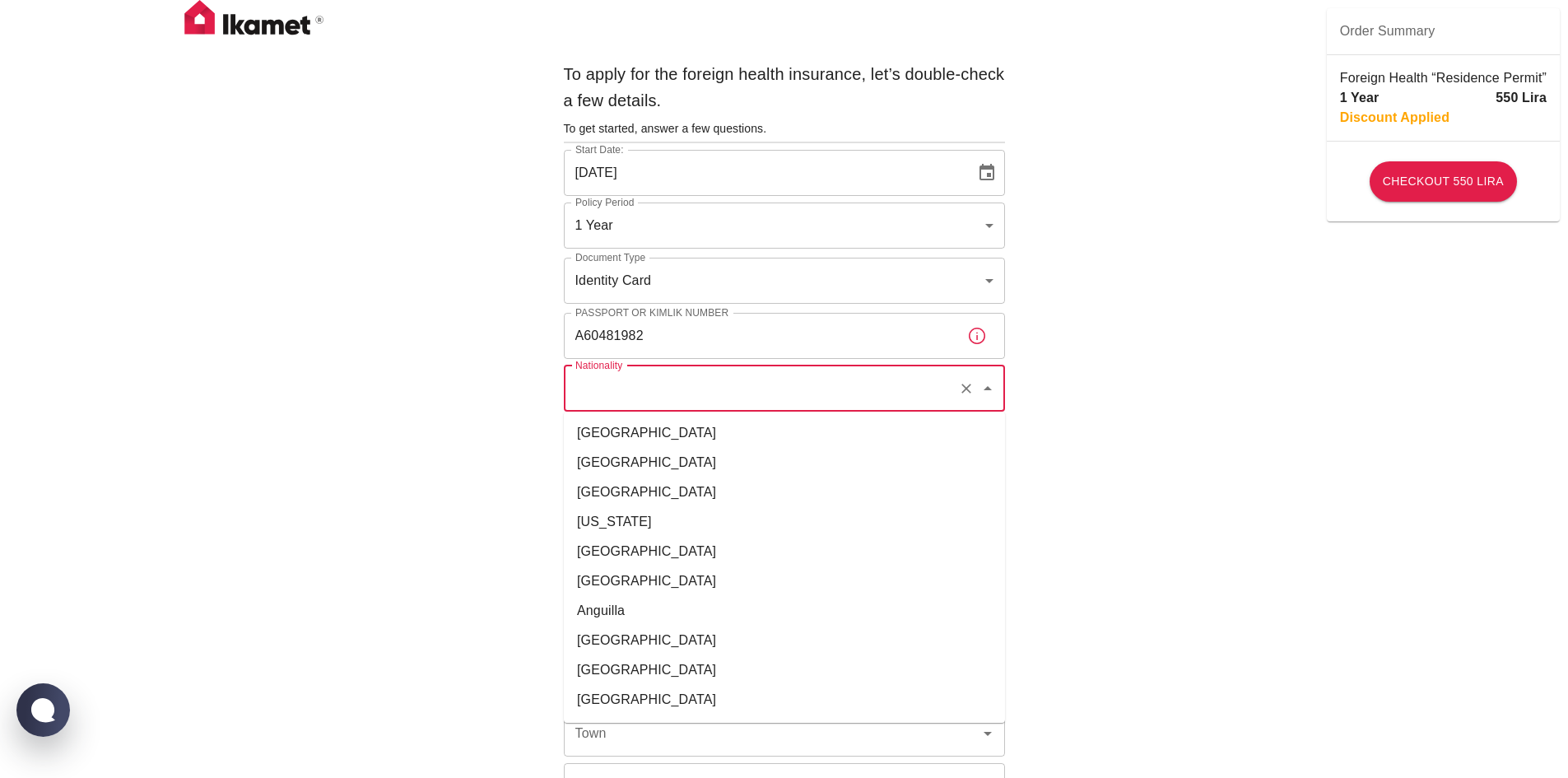
click at [866, 382] on input "Nationality" at bounding box center [761, 388] width 380 height 31
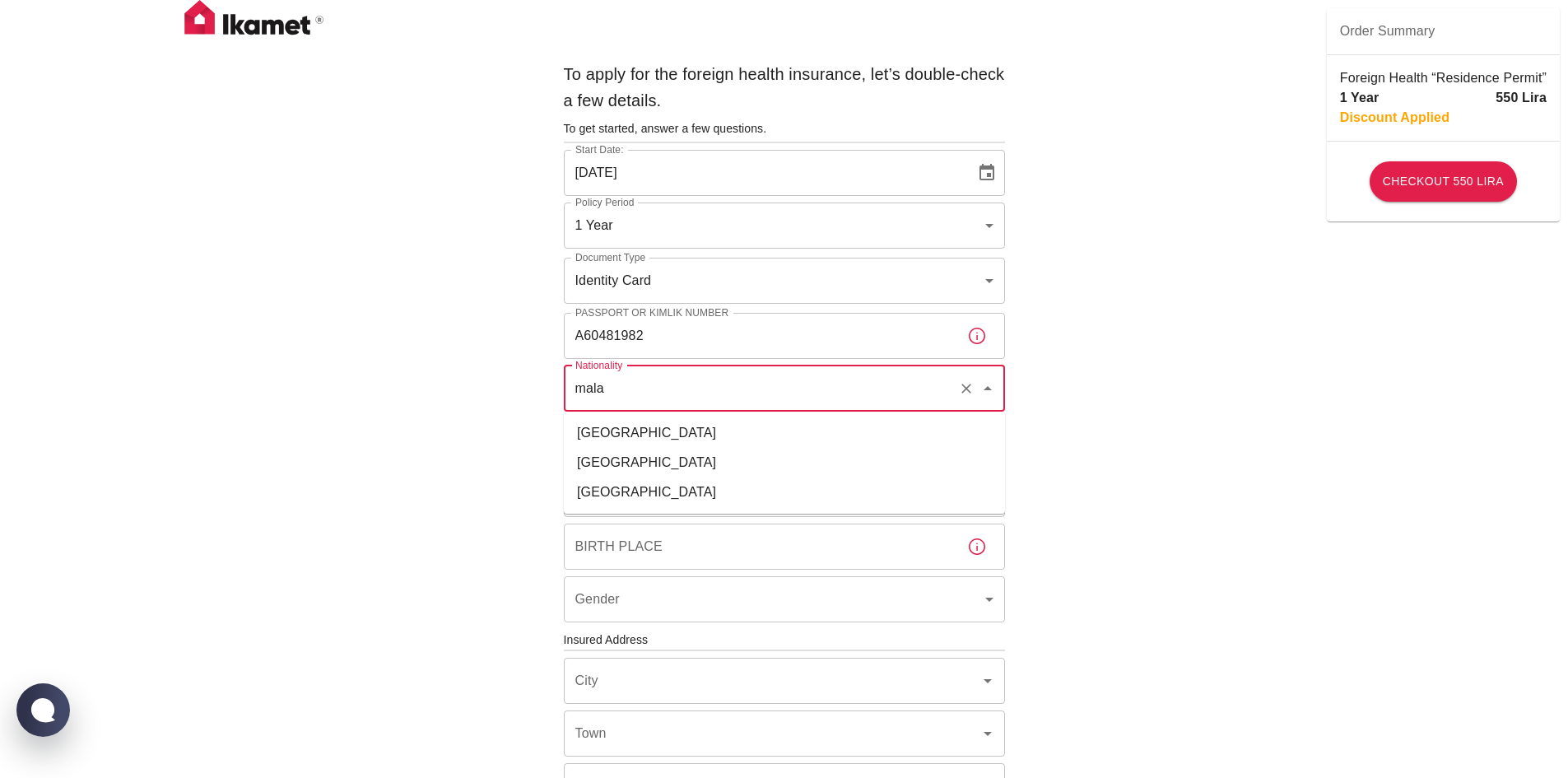
click at [842, 498] on li "Malaysia" at bounding box center [784, 491] width 441 height 29
type input "Malaysia"
click at [754, 448] on input "Father's Name" at bounding box center [759, 441] width 390 height 46
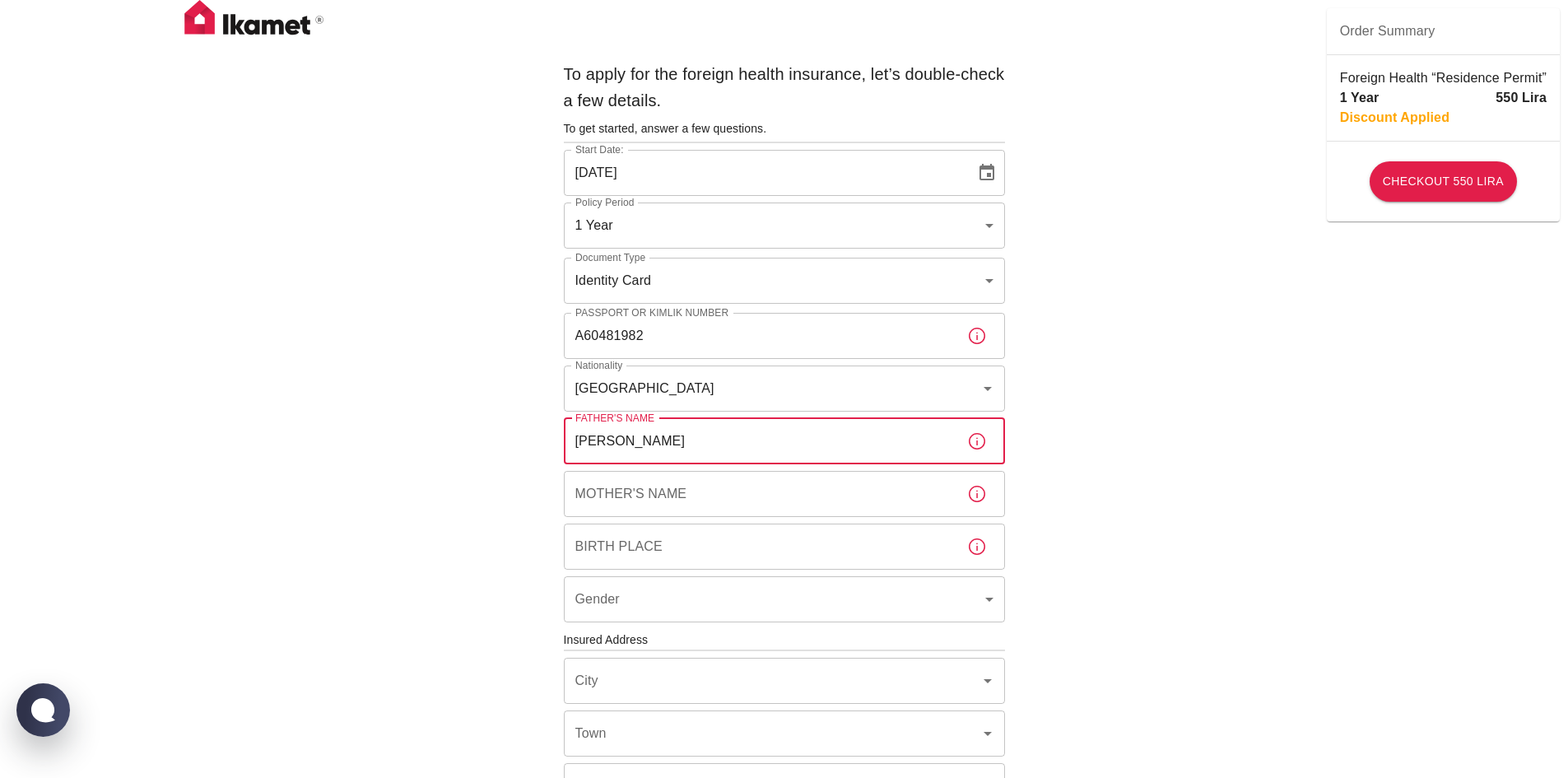
type input "ZULAZMAN BIN RAMLI"
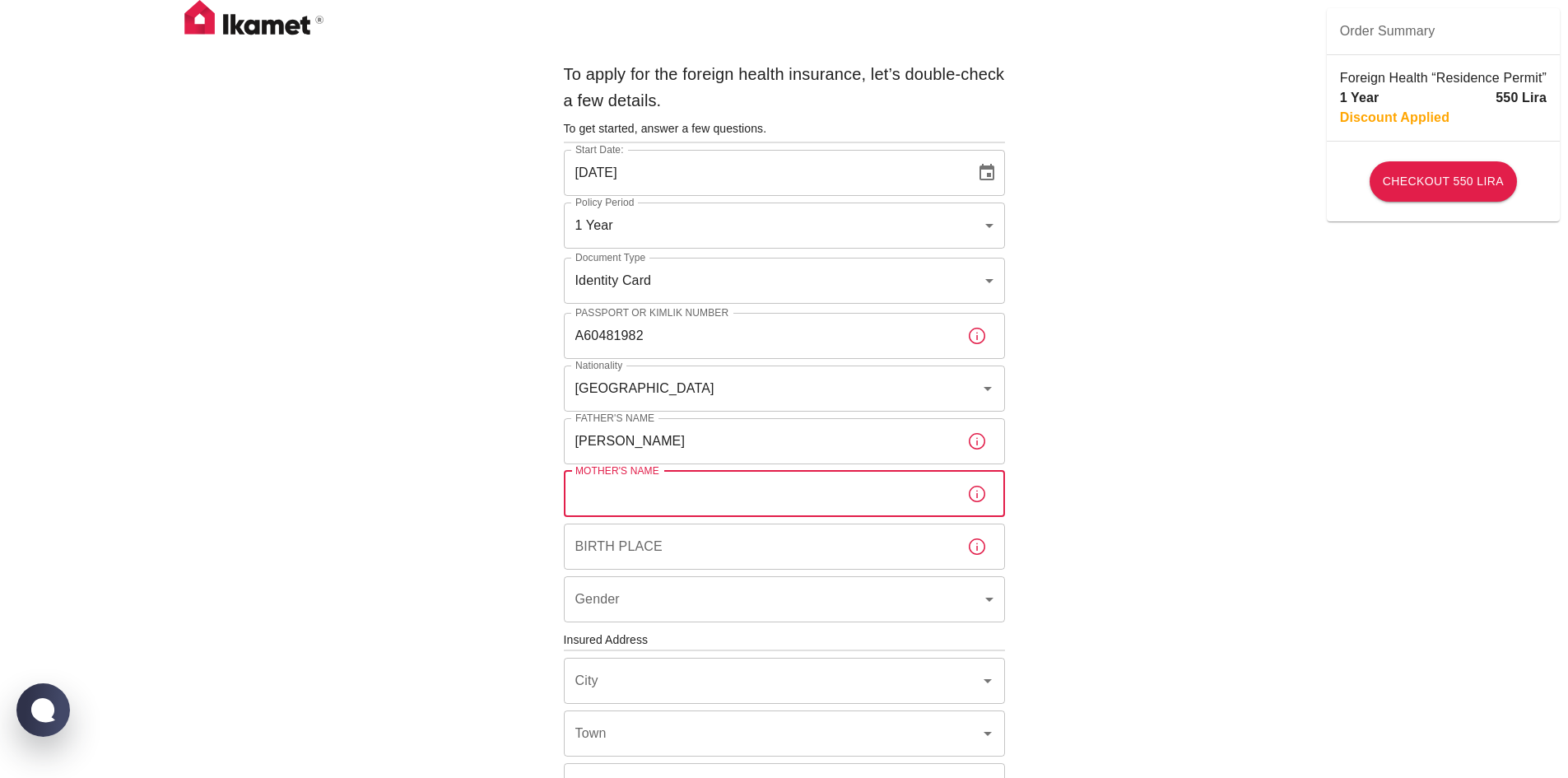
click at [710, 501] on input "Mother's Name" at bounding box center [759, 494] width 390 height 46
type input "ZURINA BINTI MAHMAD KHALID"
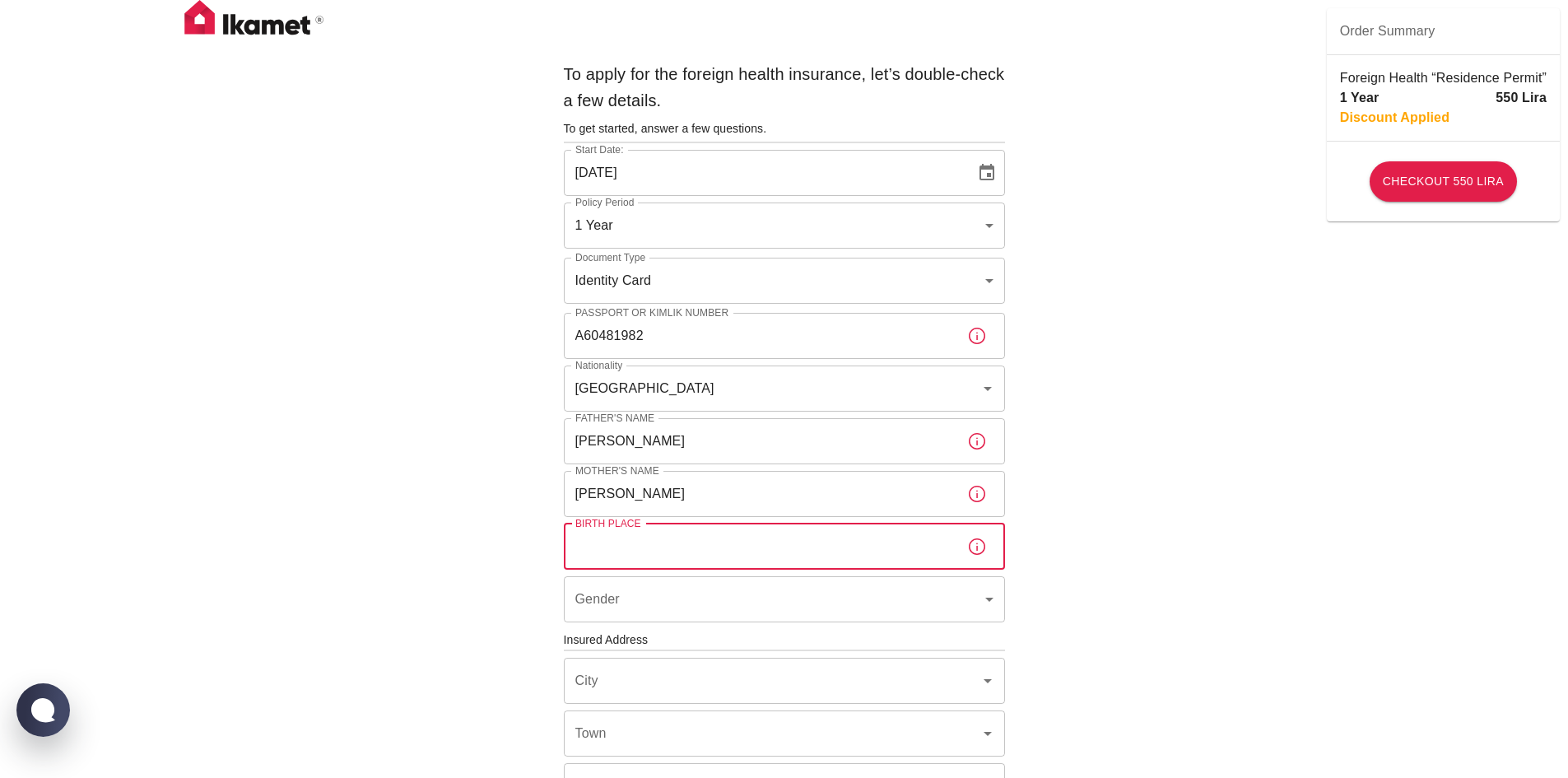
click at [725, 560] on input "Birth Place" at bounding box center [759, 546] width 390 height 46
type input "KAJANG"
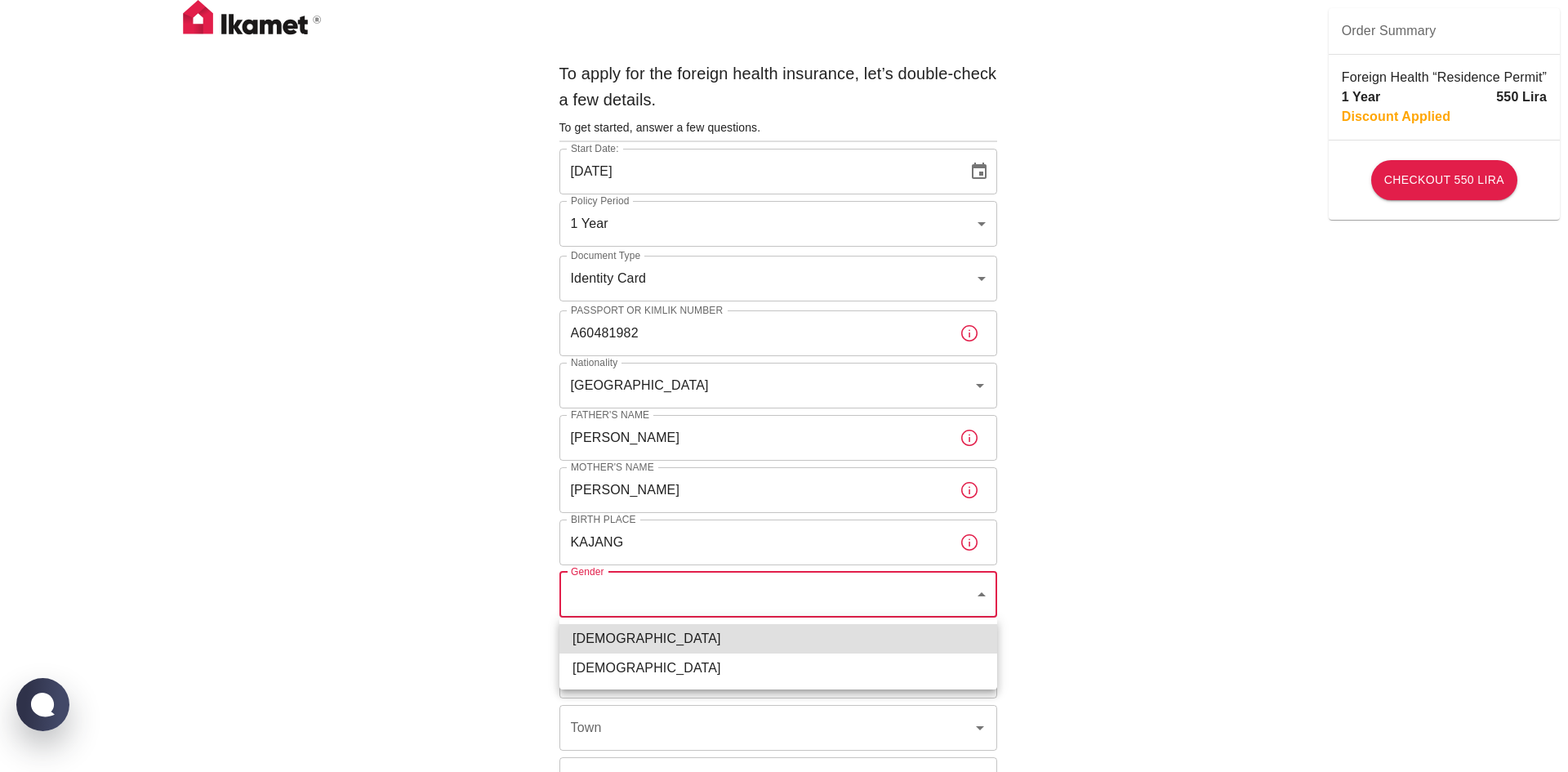
click at [817, 586] on body "To apply for the foreign health insurance, let’s double-check a few details. To…" at bounding box center [784, 633] width 1568 height 1266
click at [821, 668] on li "Female" at bounding box center [778, 667] width 437 height 29
type input "female"
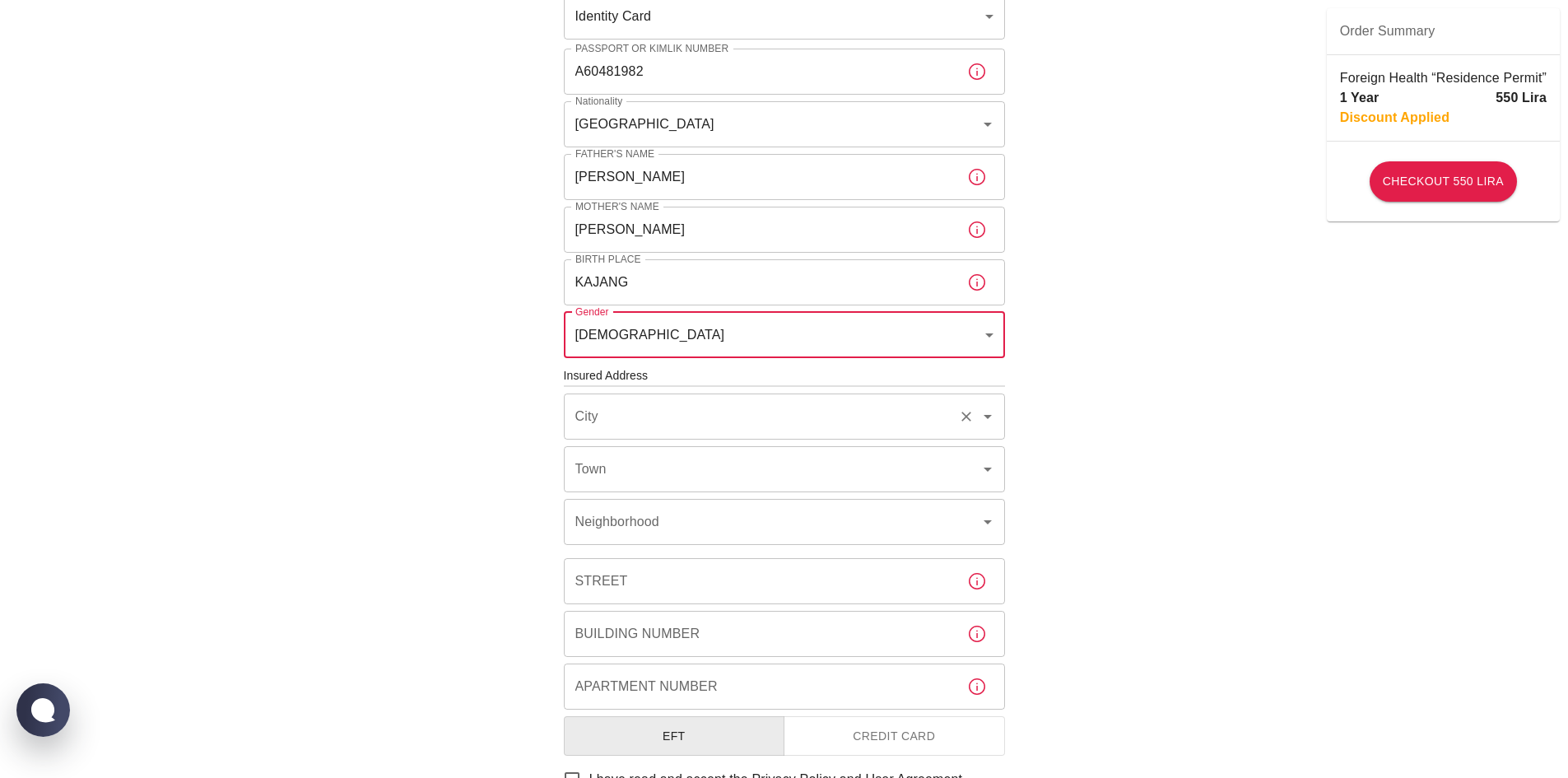
scroll to position [265, 0]
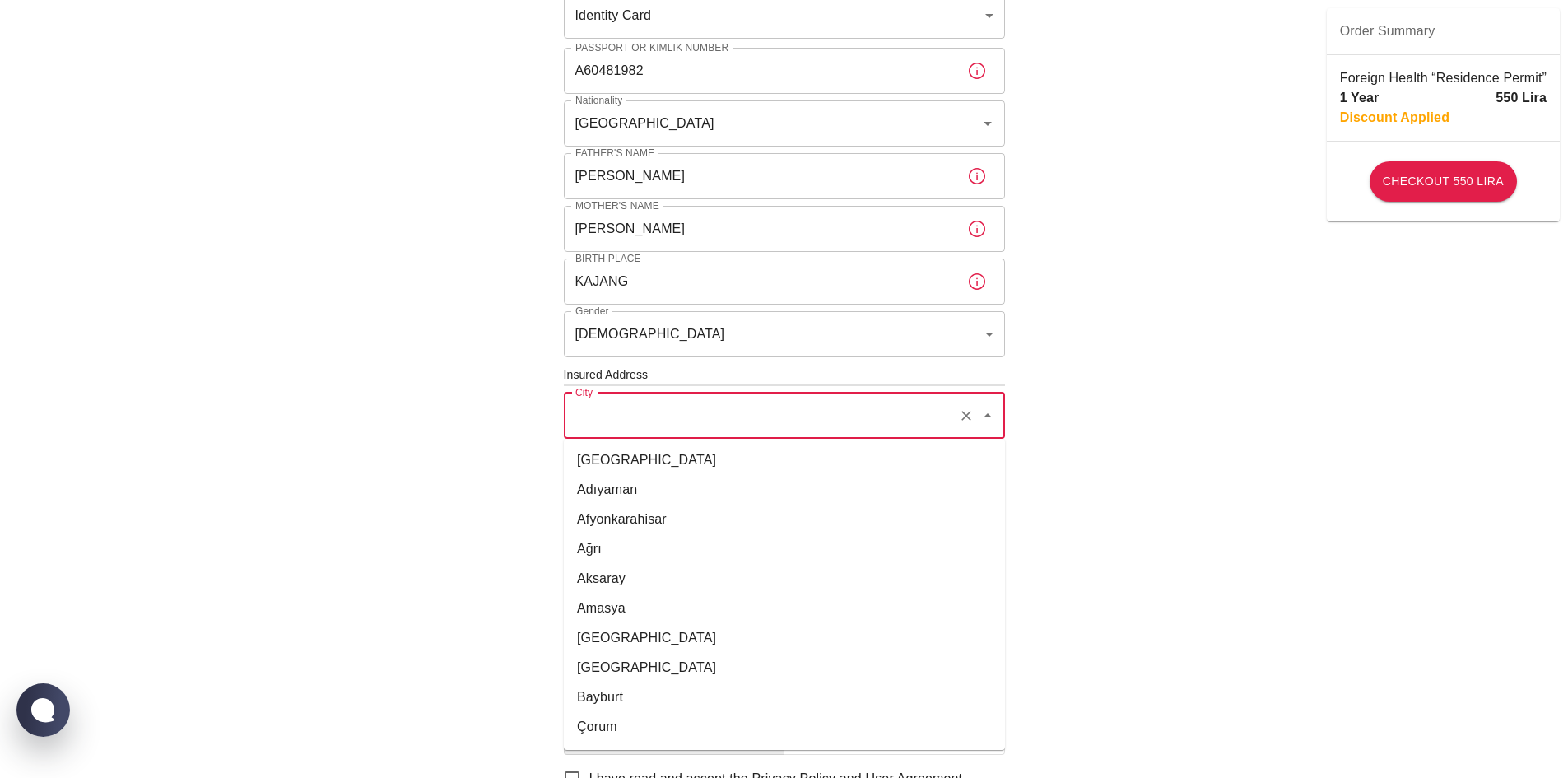
click at [810, 410] on input "City" at bounding box center [761, 415] width 380 height 31
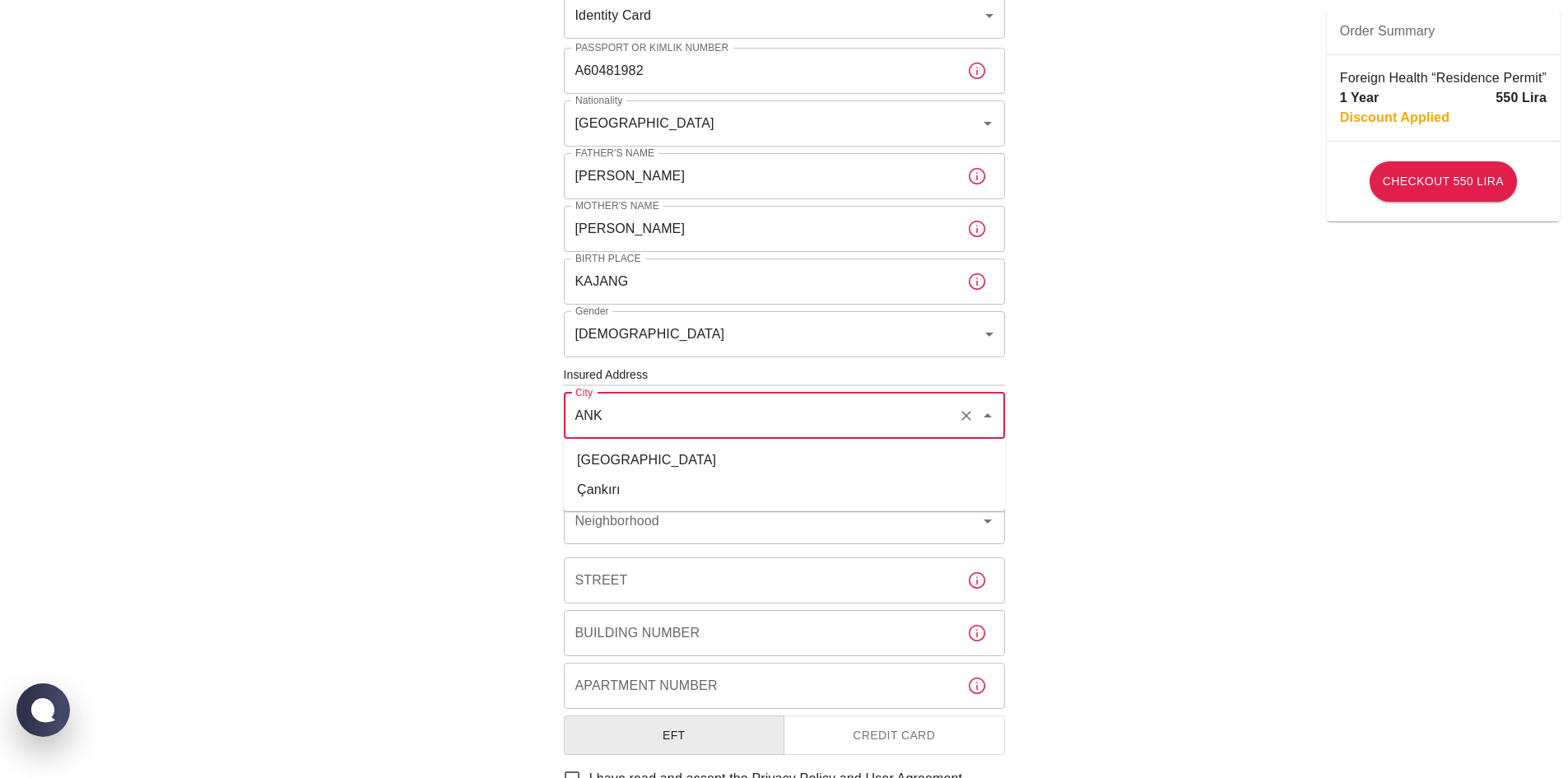
click at [796, 463] on li "Ankara" at bounding box center [784, 460] width 441 height 29
type input "Ankara"
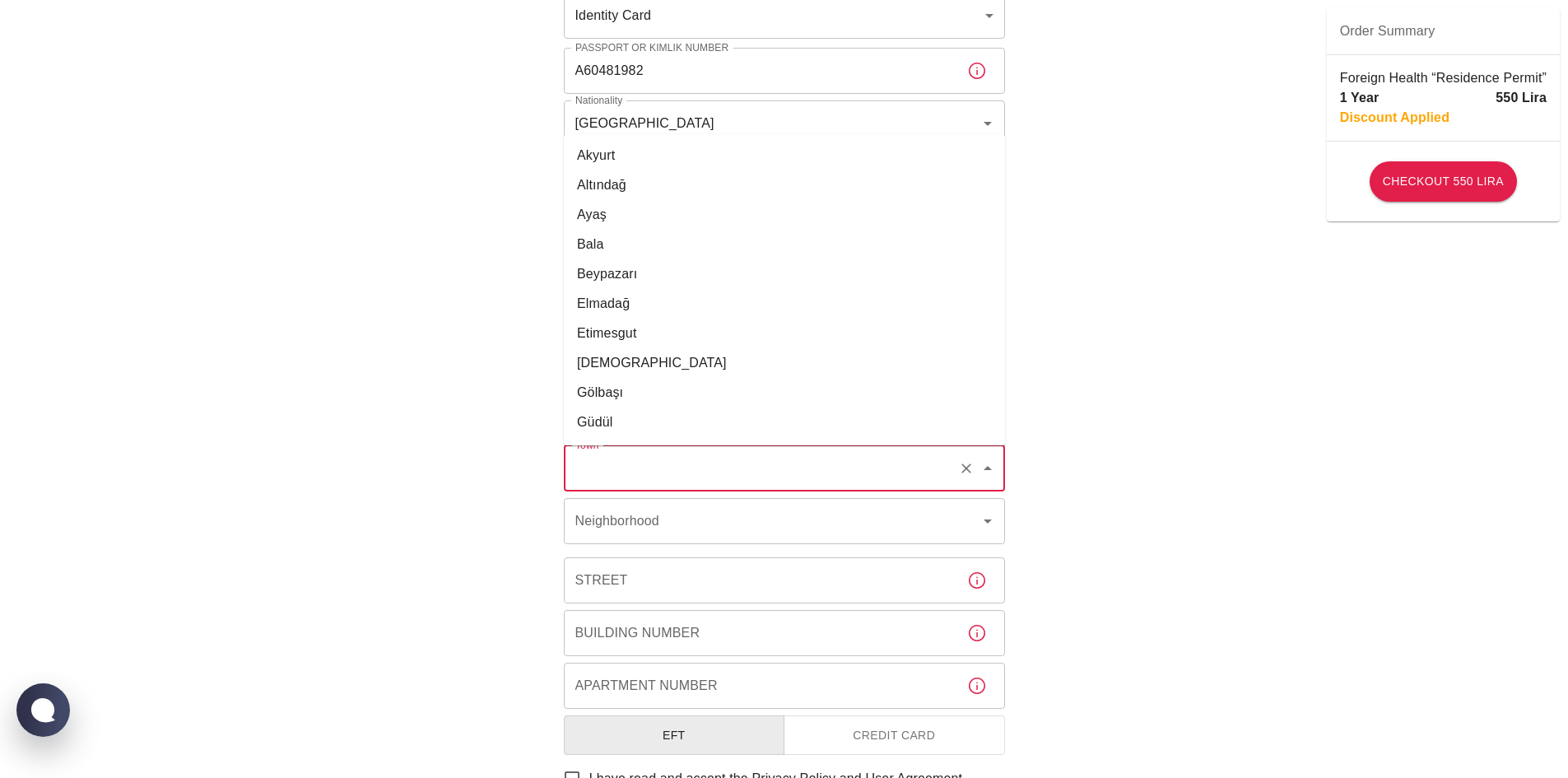
click at [793, 455] on input "Town" at bounding box center [761, 468] width 380 height 31
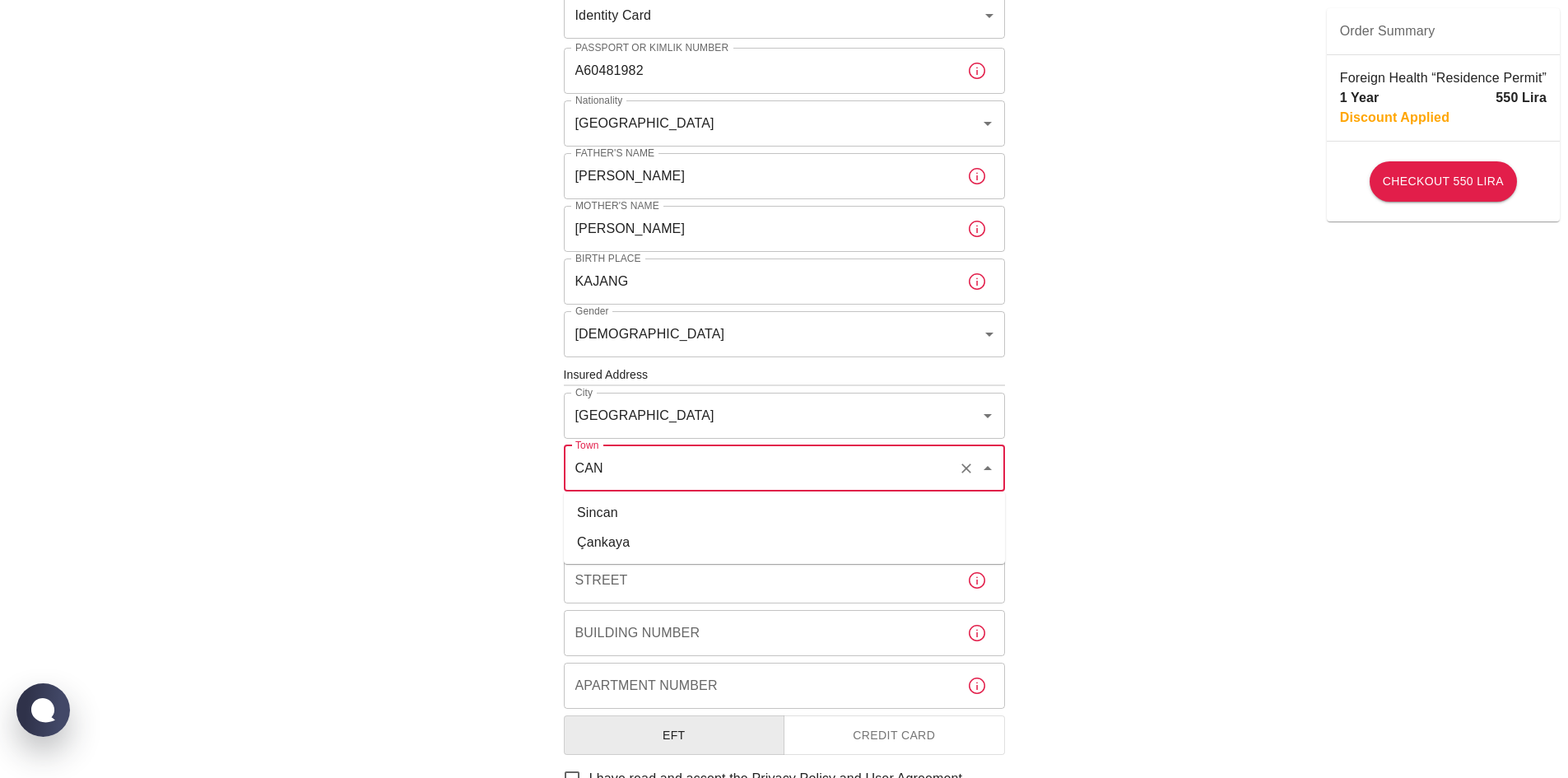
click at [787, 543] on li "Çankaya" at bounding box center [784, 542] width 441 height 29
type input "Çankaya"
click at [772, 527] on input "Neighborhood" at bounding box center [761, 521] width 380 height 31
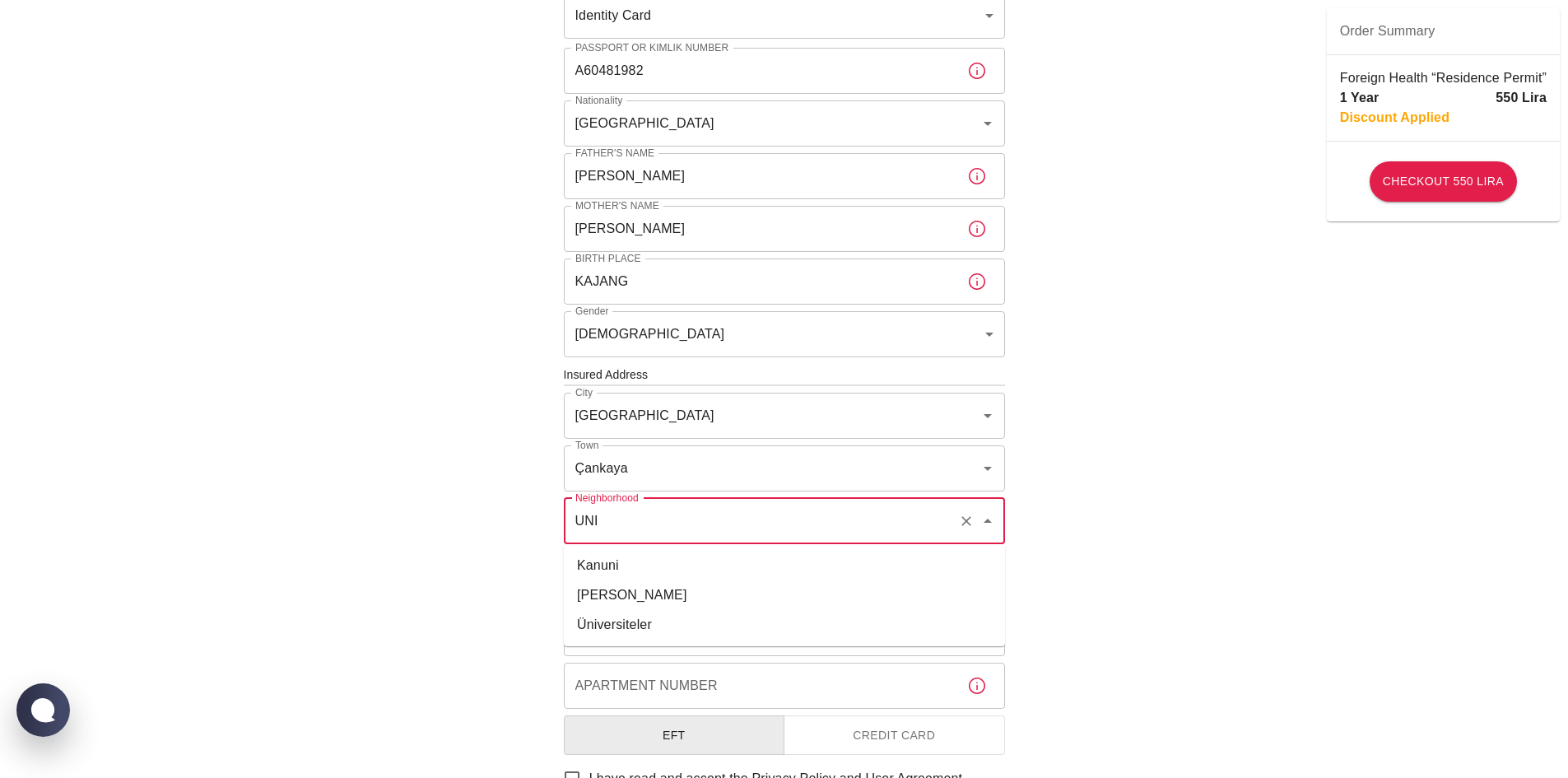
click at [715, 623] on li "Üniversiteler" at bounding box center [784, 625] width 441 height 29
type input "Üniversiteler"
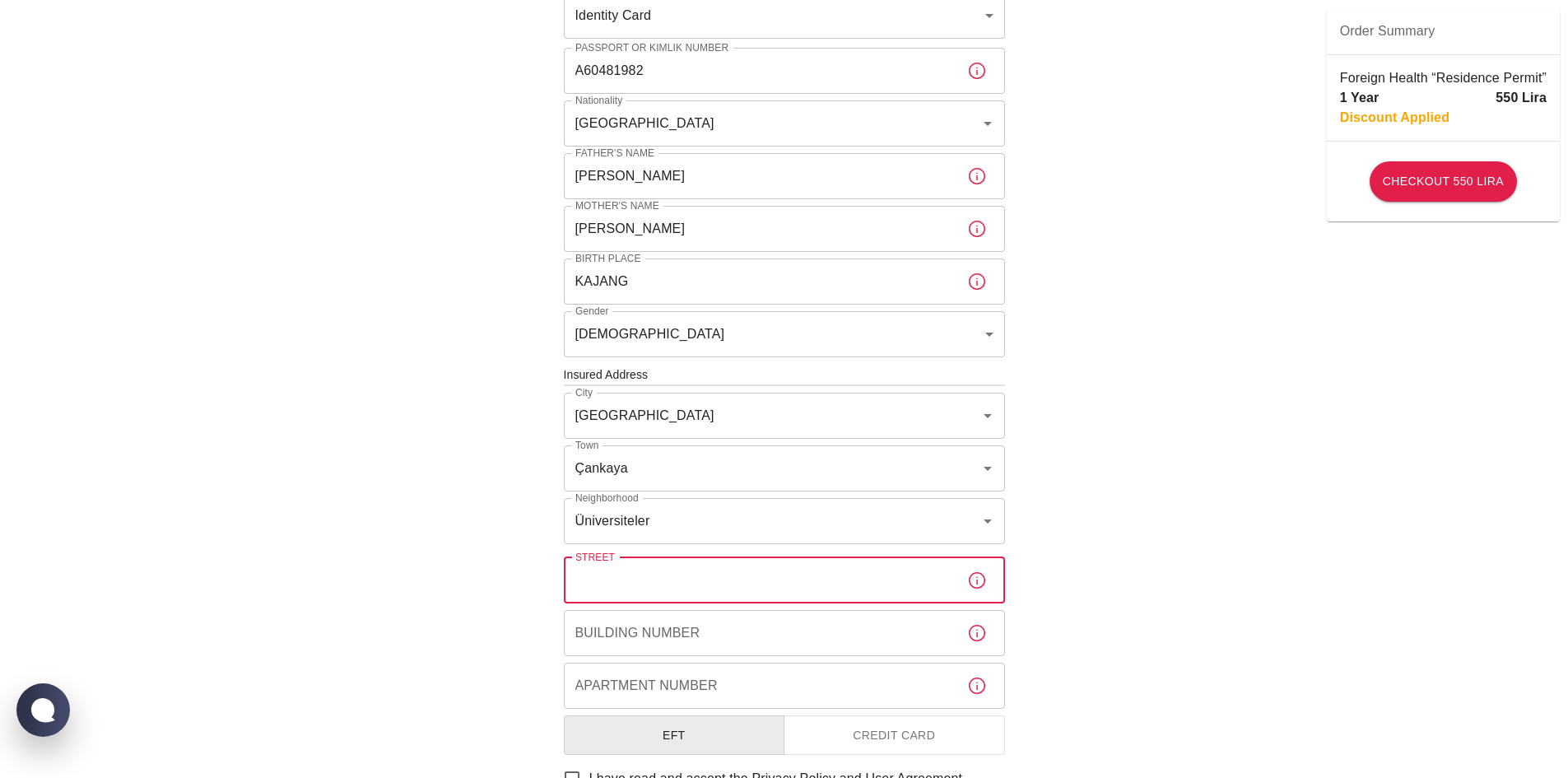
click at [691, 581] on input "Street" at bounding box center [759, 580] width 390 height 46
type input "1598"
click at [674, 629] on input "Building Number" at bounding box center [759, 633] width 390 height 46
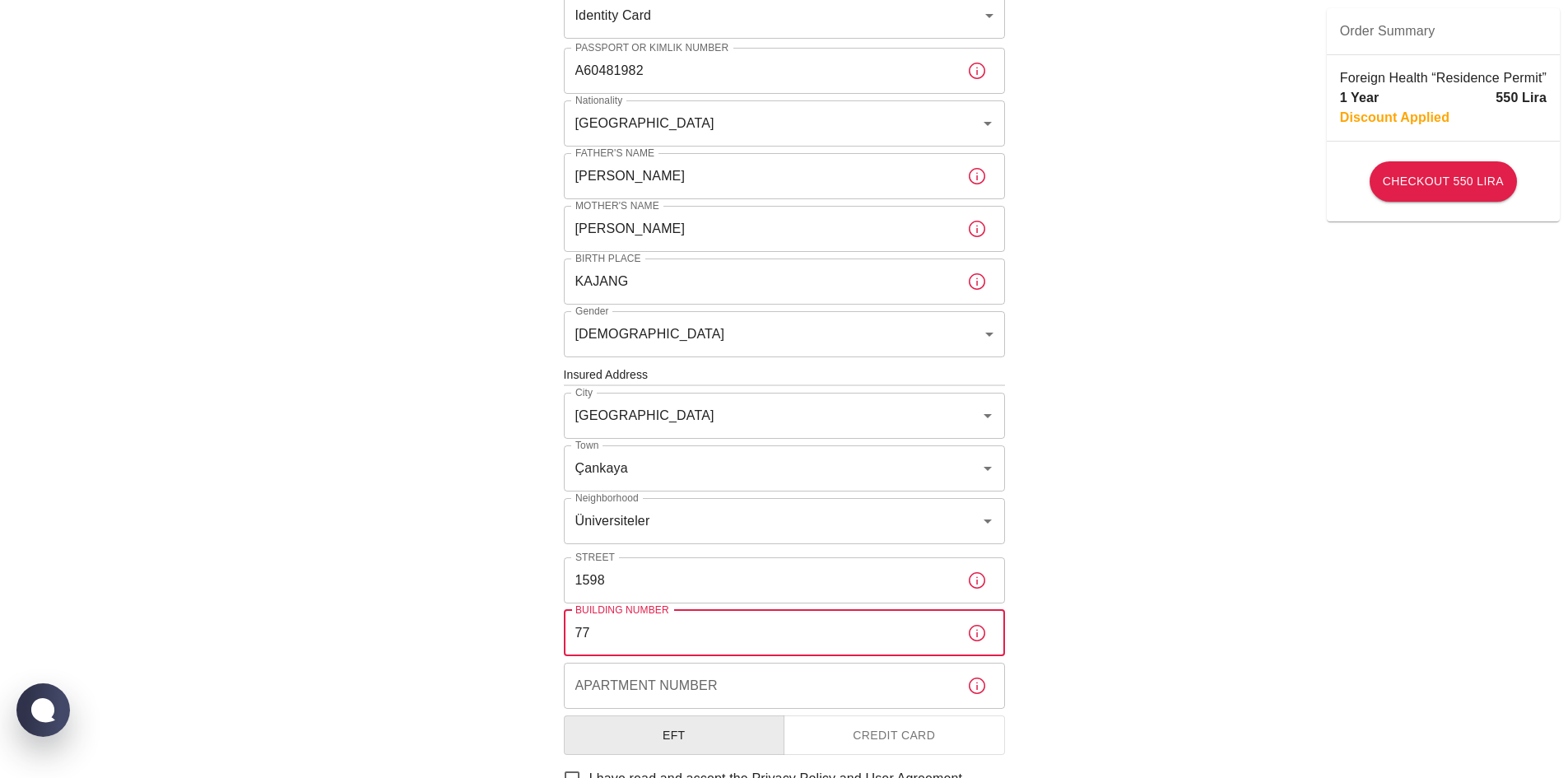
type input "77"
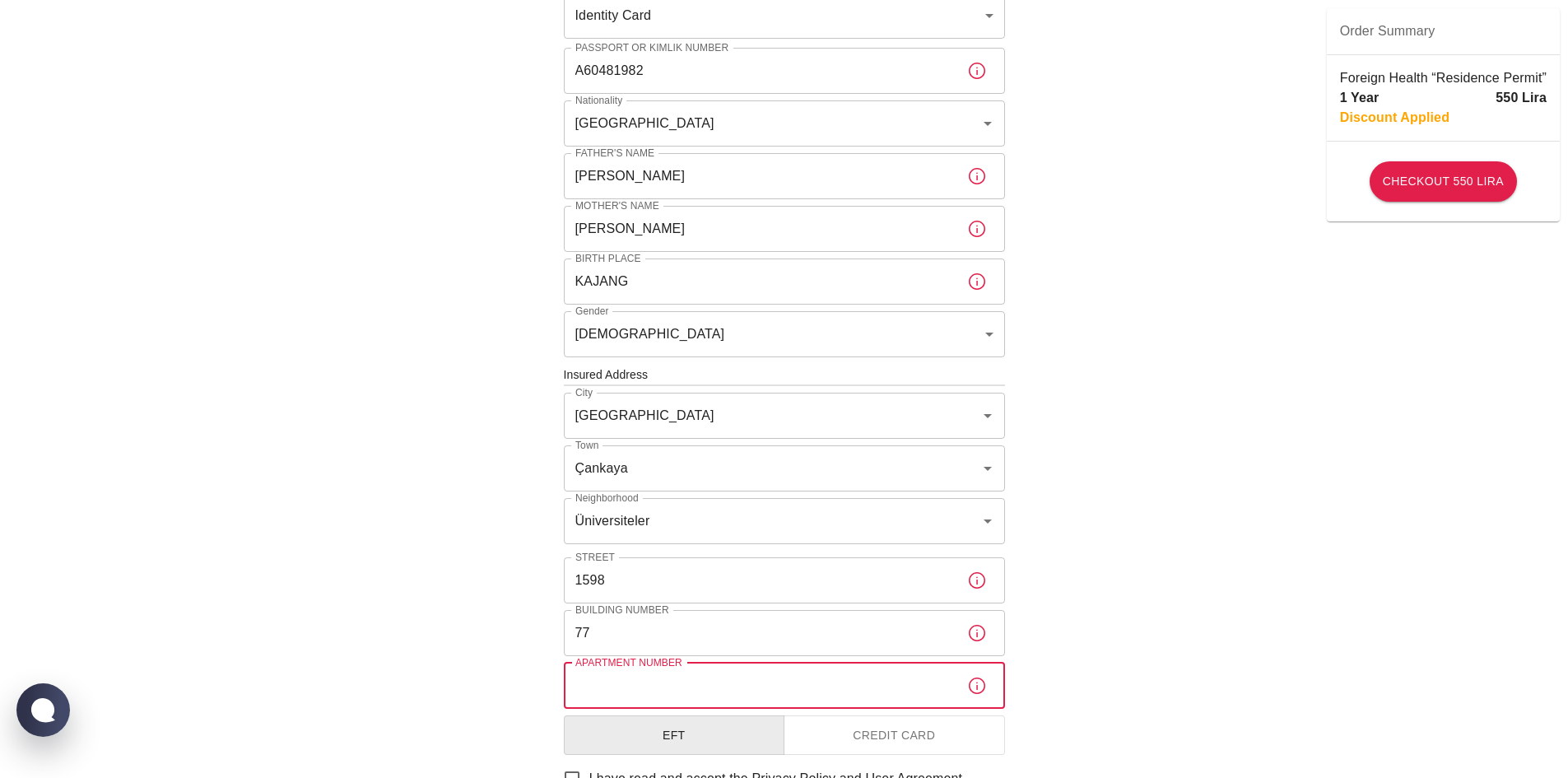
click at [713, 682] on input "Apartment Number" at bounding box center [759, 686] width 390 height 46
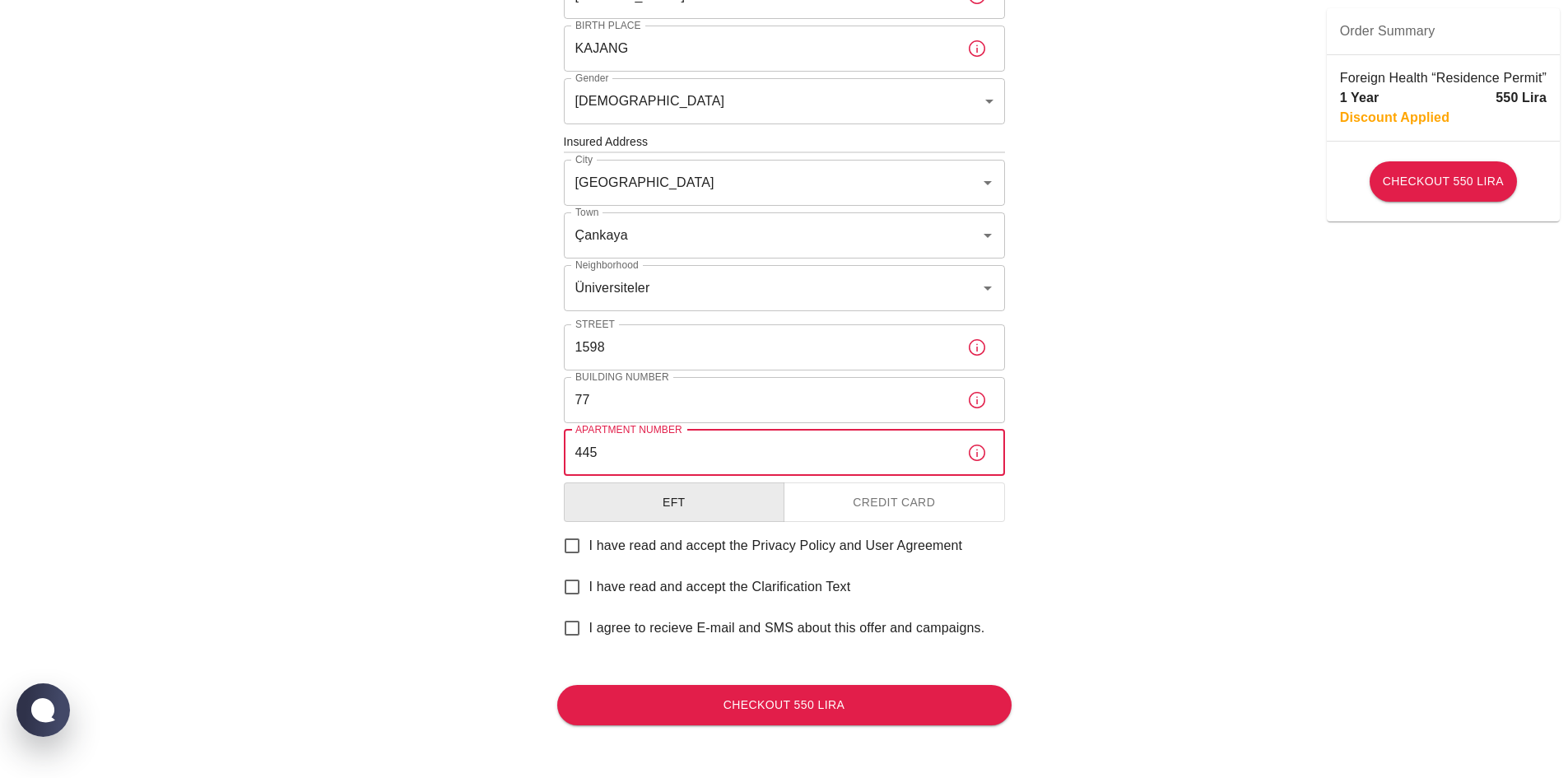
type input "445"
click at [568, 544] on input "I have read and accept the Privacy Policy and User Agreement" at bounding box center [571, 546] width 35 height 35
checkbox input "true"
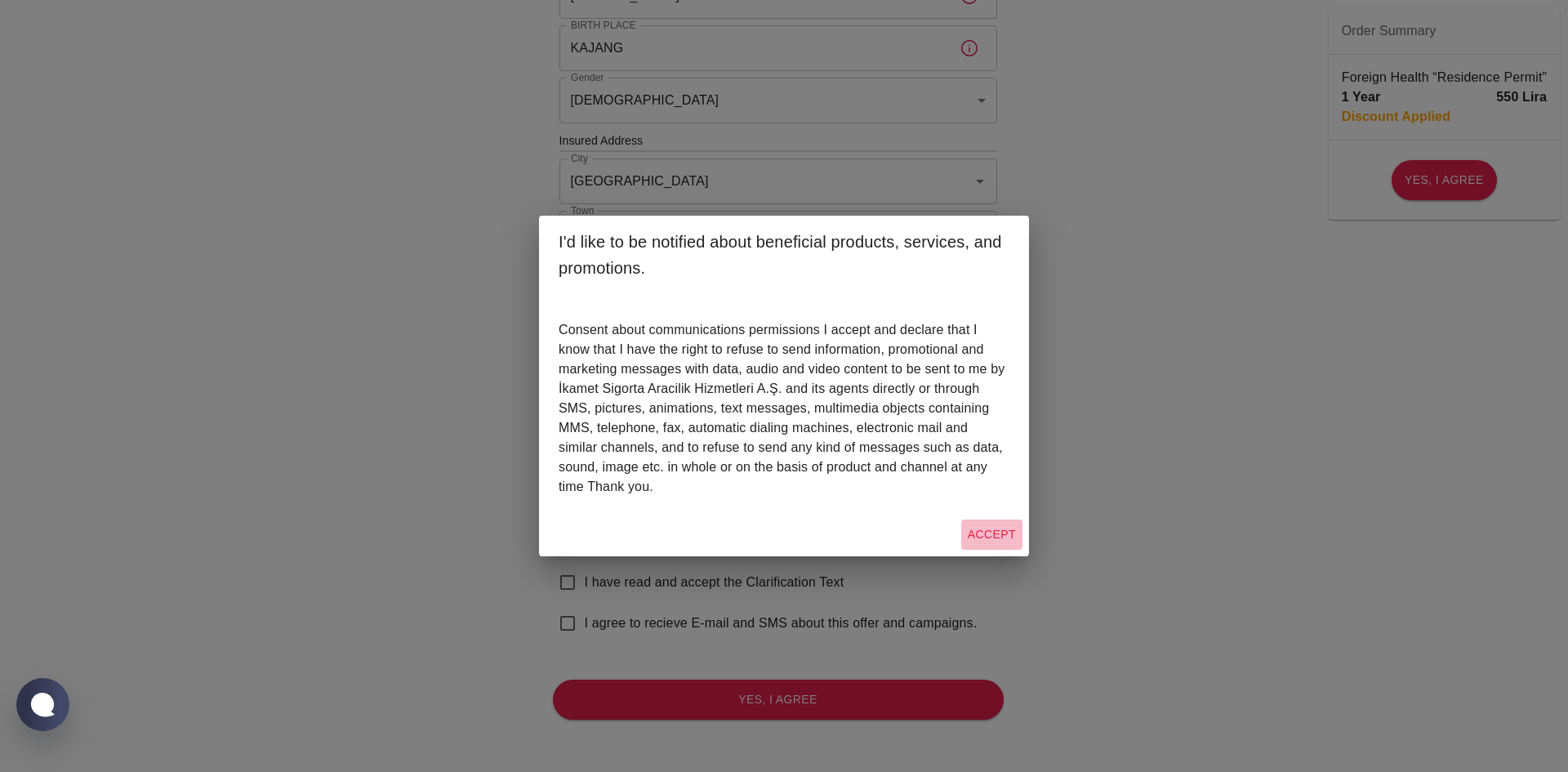
click at [992, 543] on button "Accept" at bounding box center [992, 534] width 62 height 30
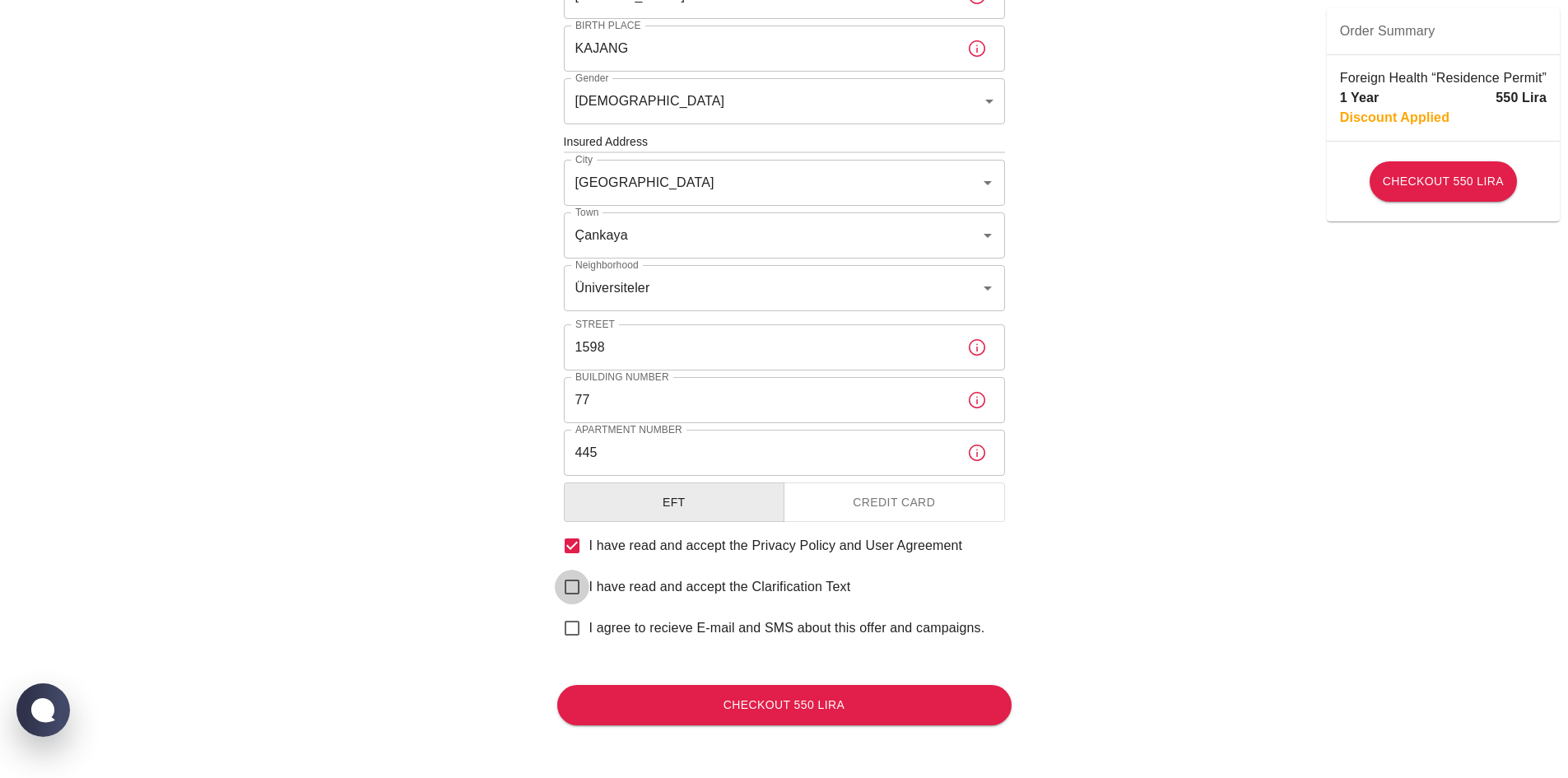
click at [575, 581] on input "I have read and accept the Clarification Text" at bounding box center [571, 586] width 35 height 35
checkbox input "true"
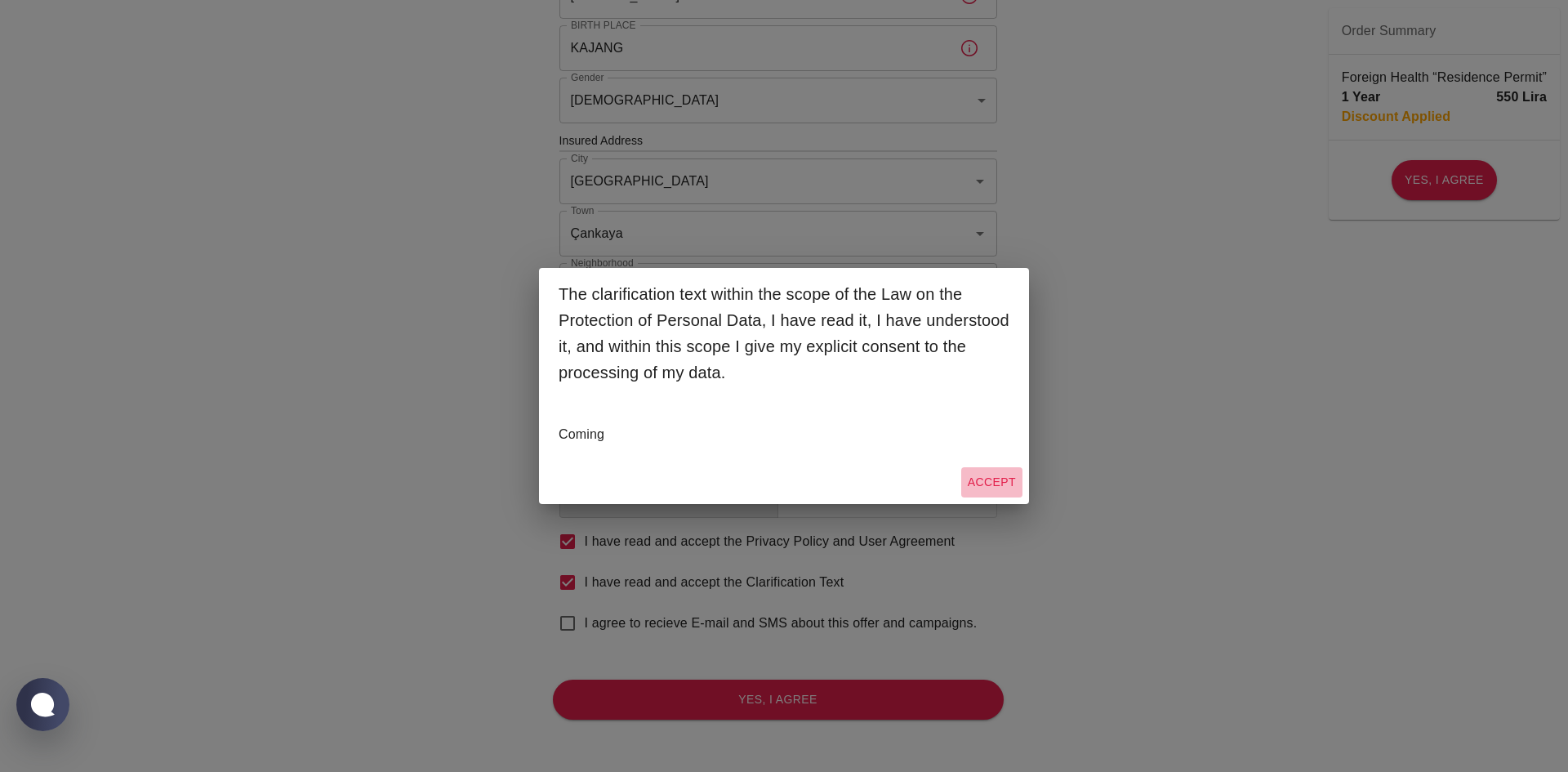
click at [987, 484] on button "Accept" at bounding box center [992, 482] width 62 height 30
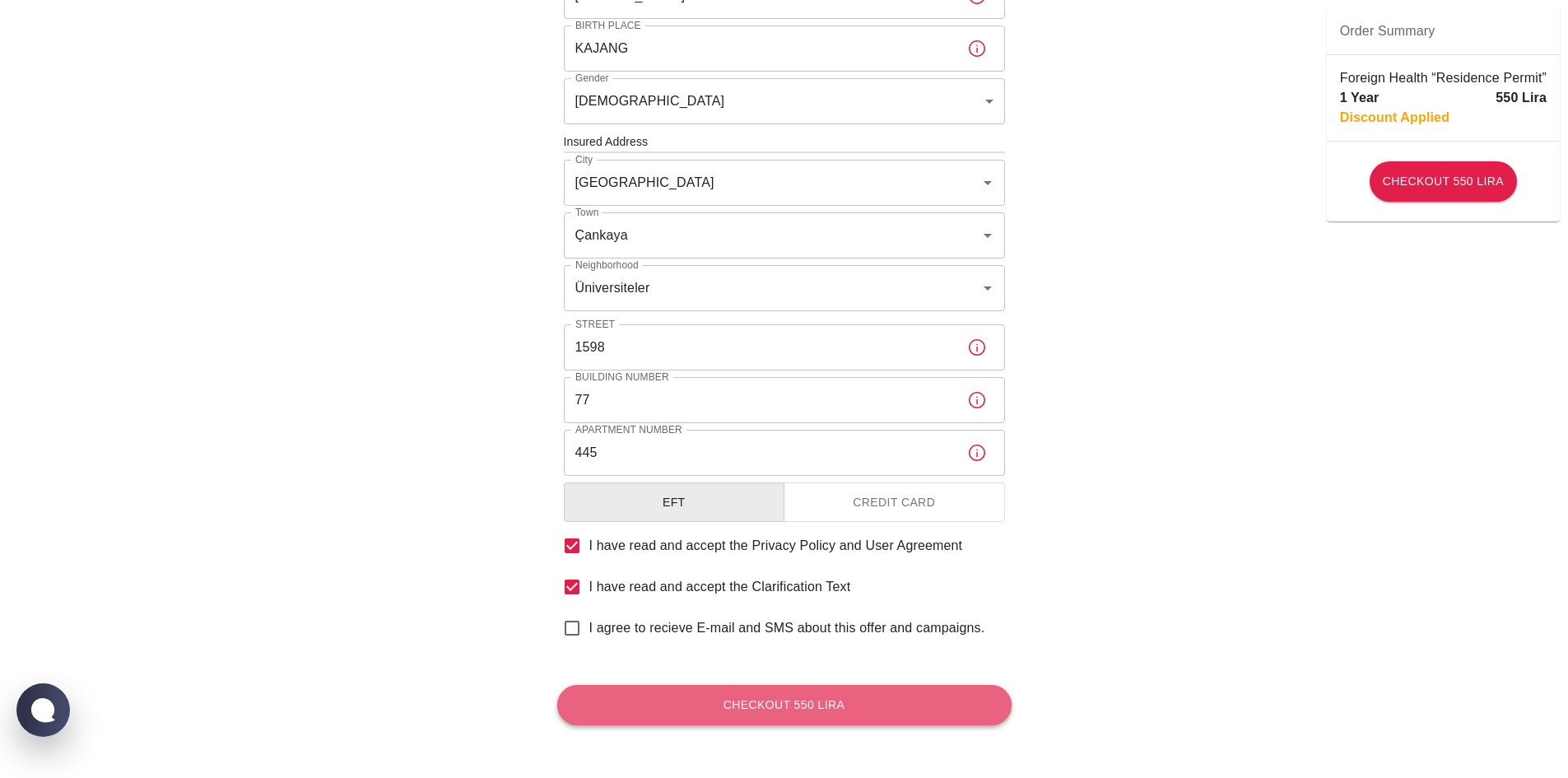
click at [814, 715] on button "Checkout 550 Lira" at bounding box center [784, 704] width 454 height 40
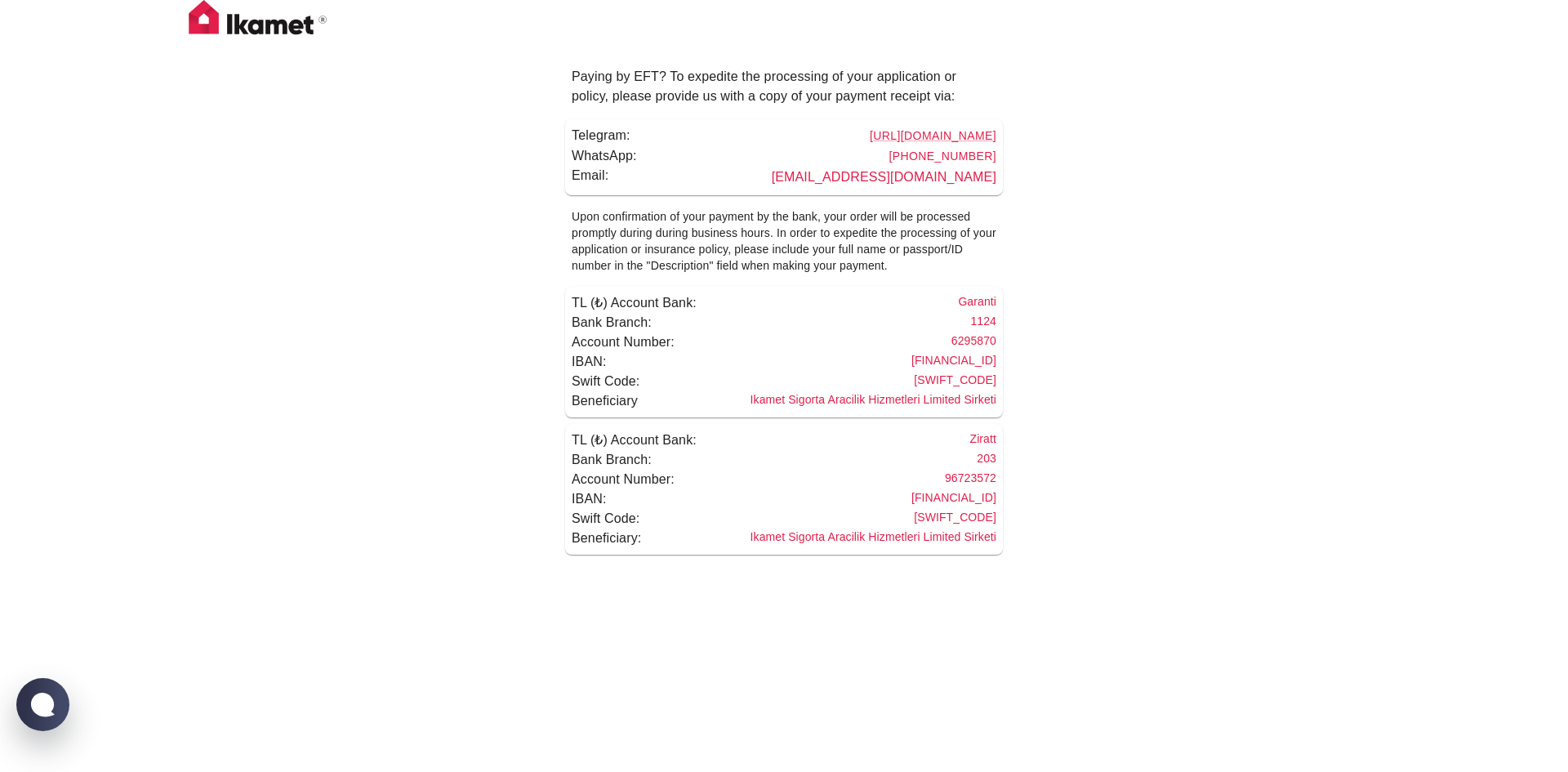
click at [958, 156] on link "+90 850 390 26 21" at bounding box center [942, 156] width 107 height 13
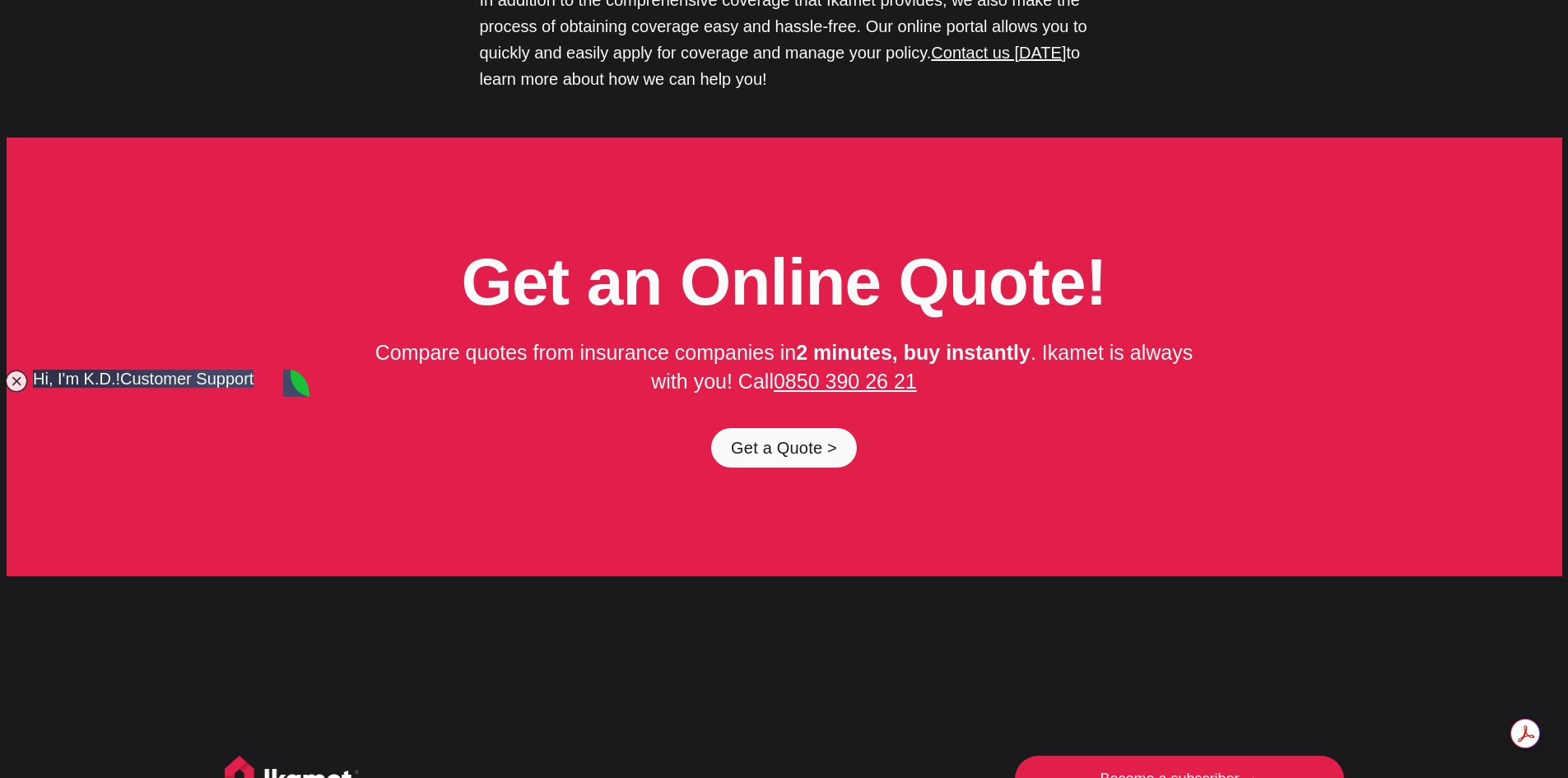
click at [1182, 221] on div "Get an Online Quote! Compare quotes from insurance companies in 2 minutes, buy …" at bounding box center [784, 358] width 1556 height 440
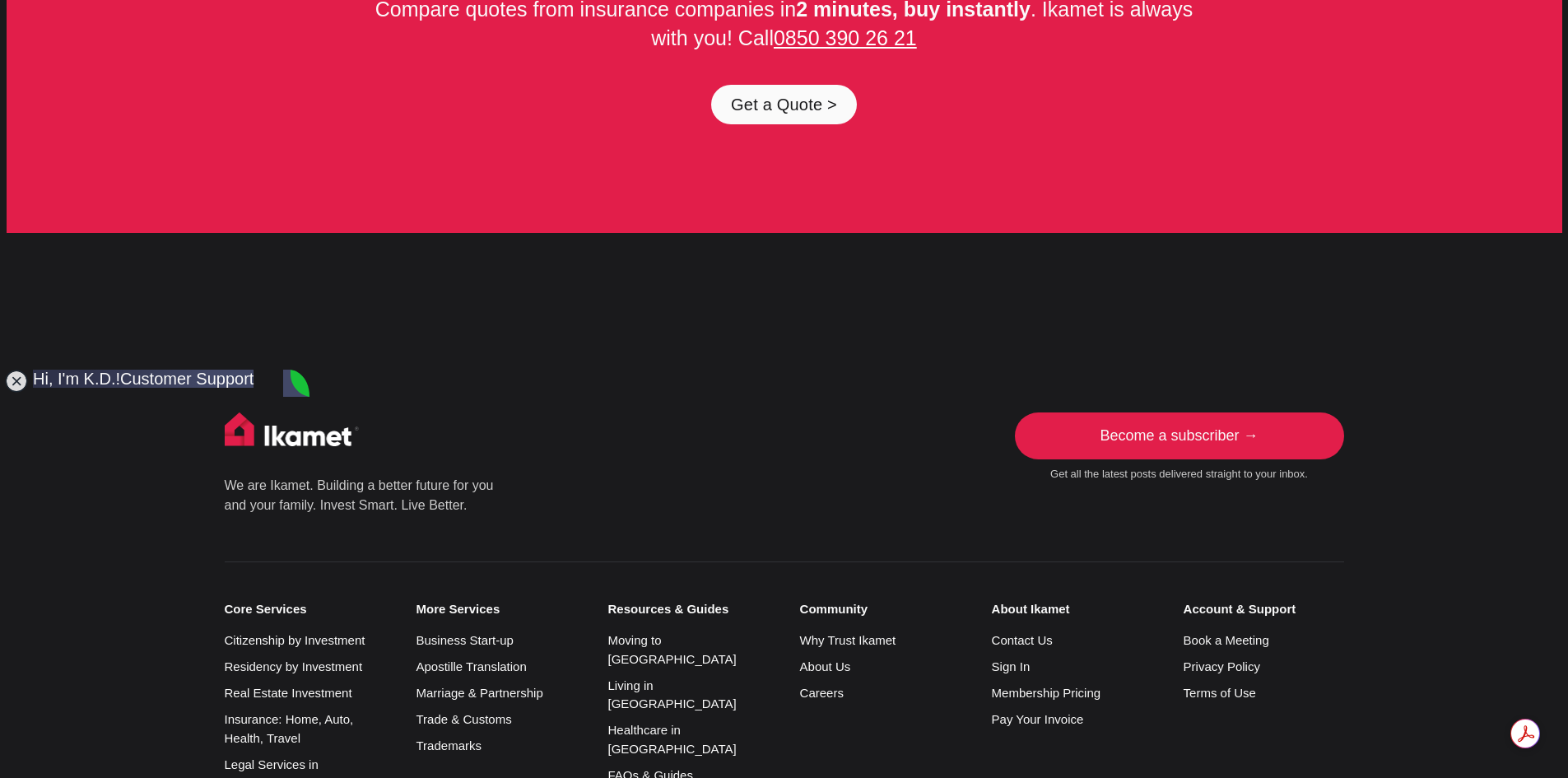
scroll to position [8703, 0]
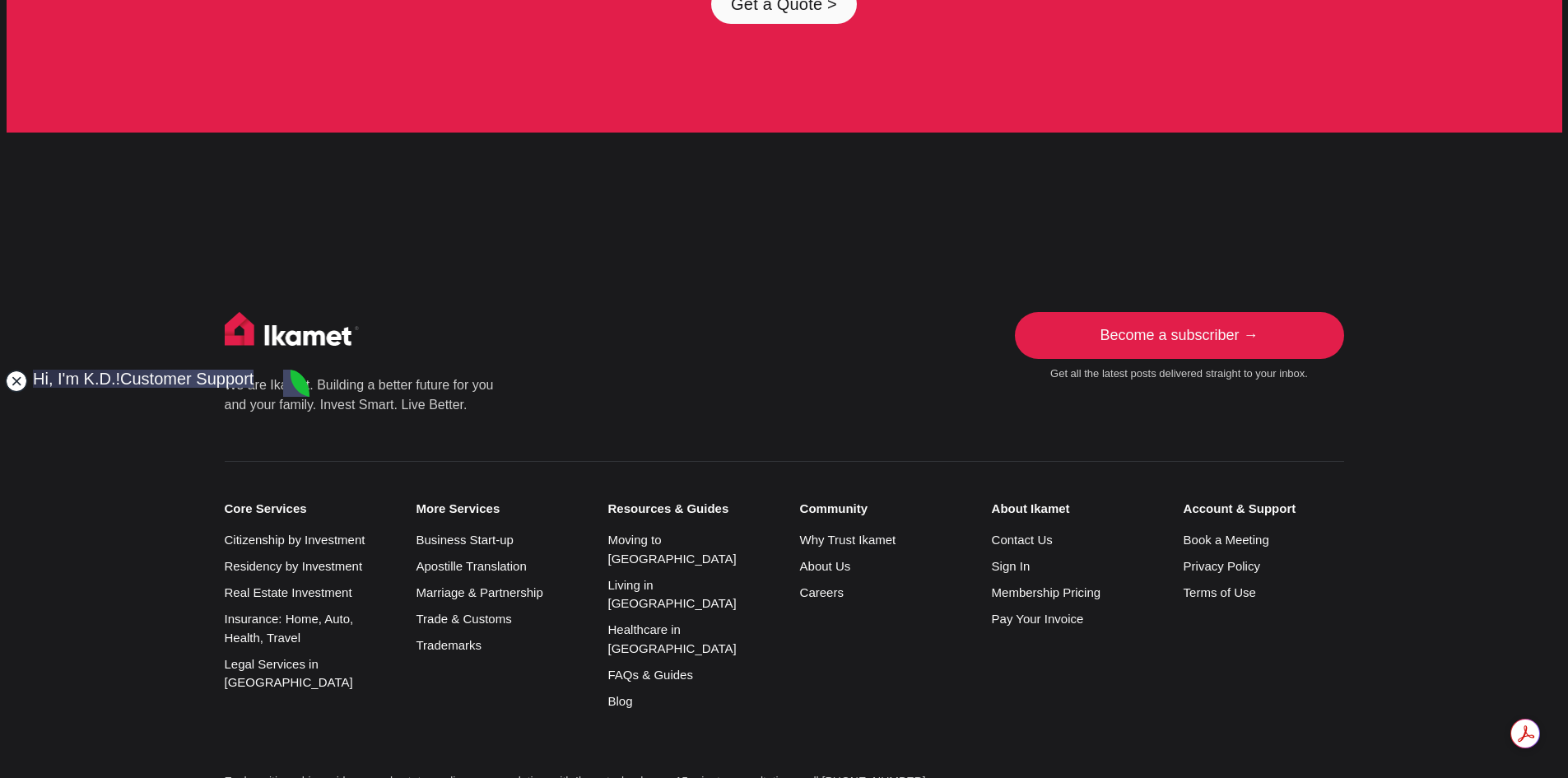
click at [16, 383] on jdiv at bounding box center [17, 381] width 23 height 23
click at [1023, 532] on link "Contact Us" at bounding box center [1022, 539] width 61 height 14
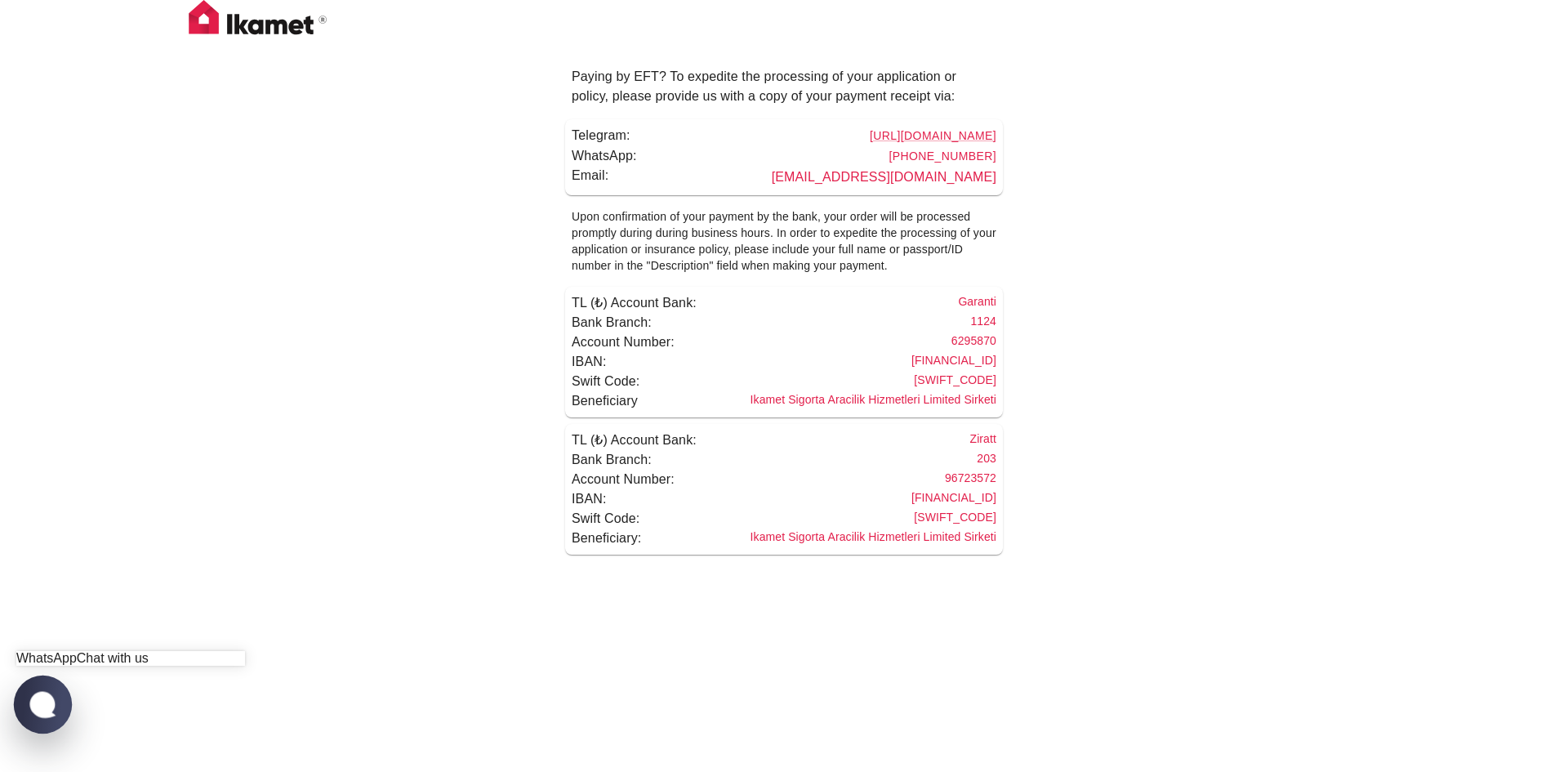
click at [30, 700] on jdiv at bounding box center [43, 704] width 32 height 28
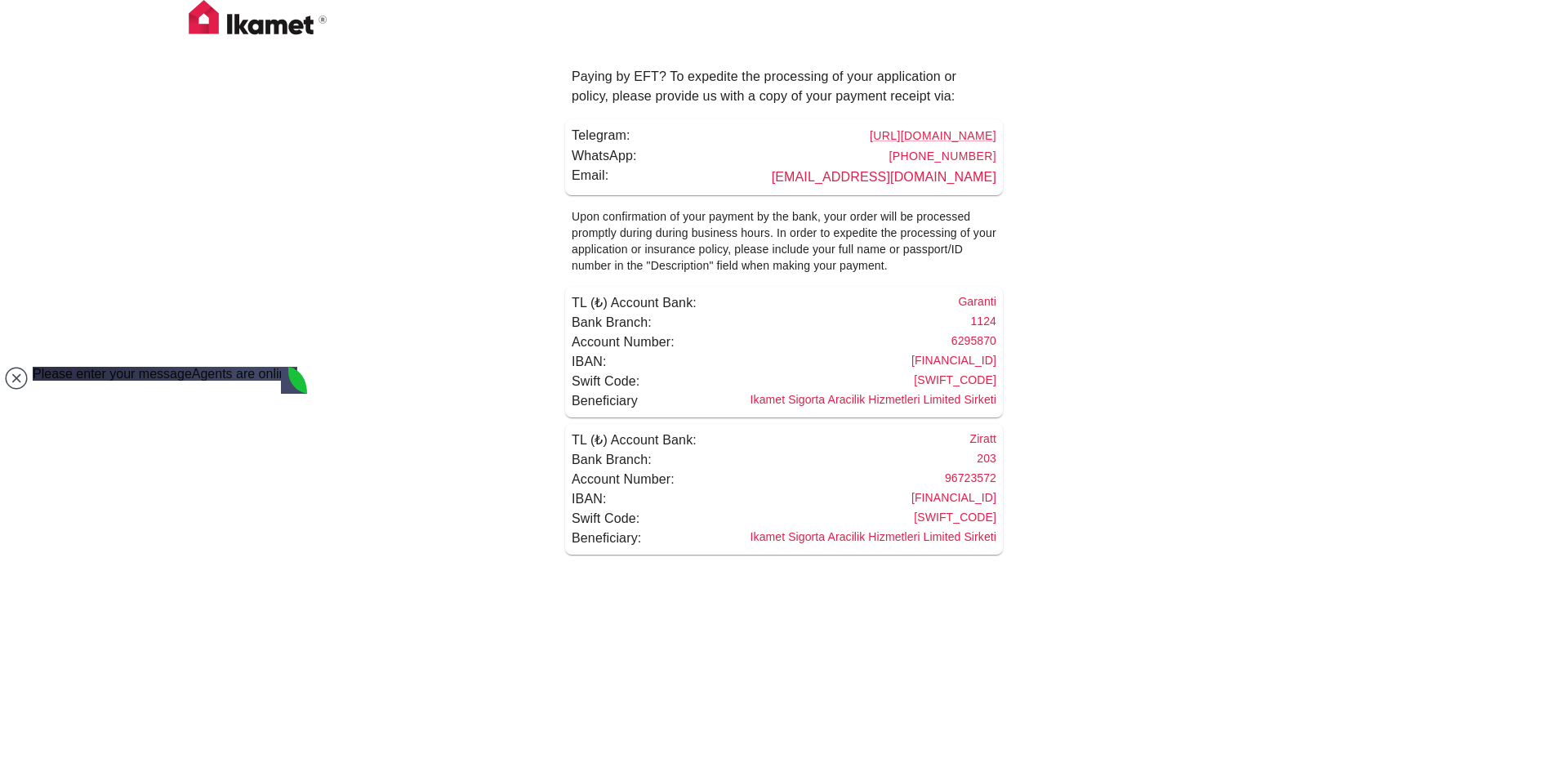
type textarea "a"
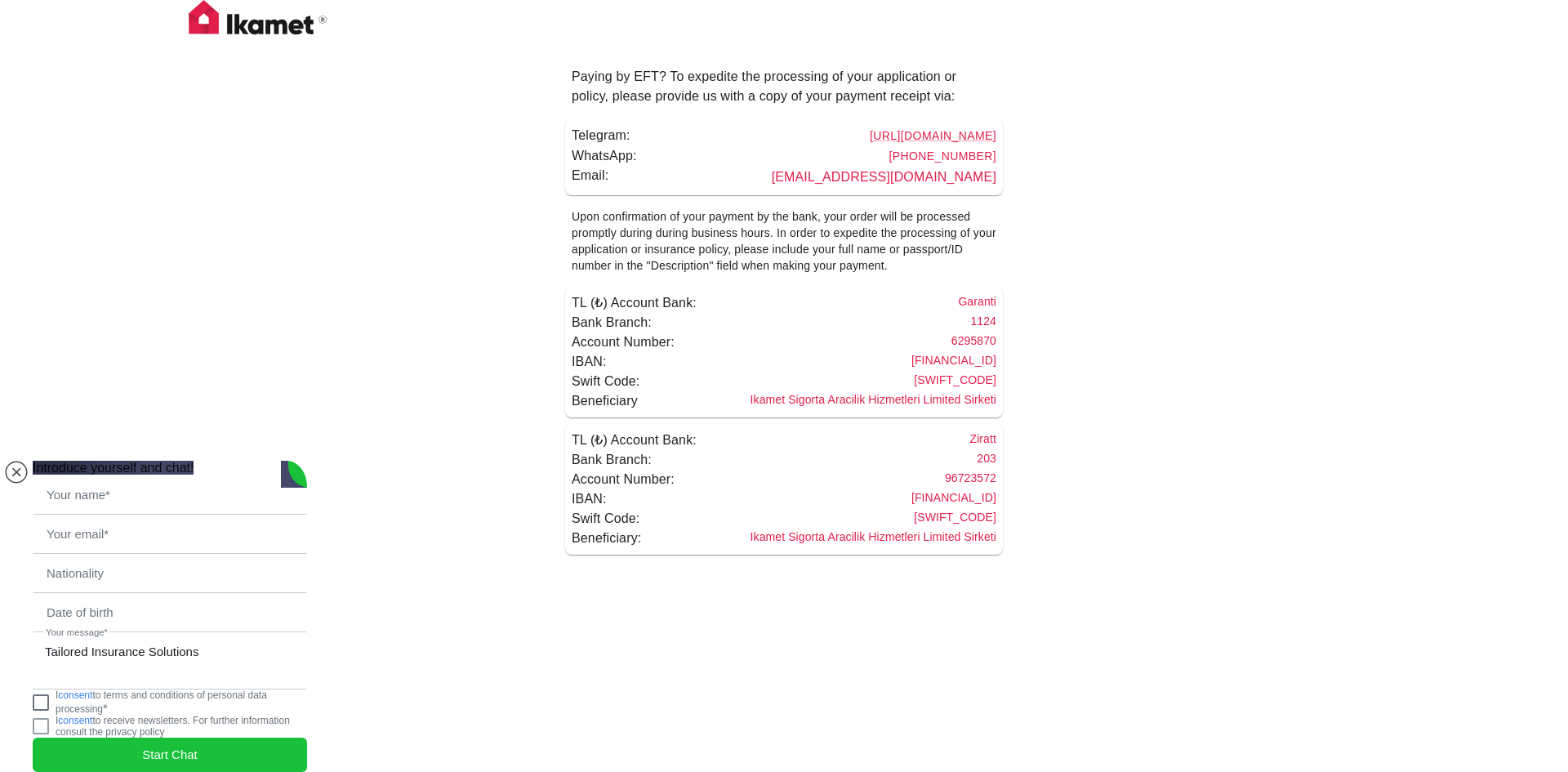
click at [60, 689] on jdiv "I consent to terms and conditions of personal data processing *" at bounding box center [170, 702] width 275 height 26
click at [304, 460] on jdiv at bounding box center [294, 474] width 26 height 28
click at [4, 319] on div "Paying by EFT? To expedite the processing of your application or policy, please…" at bounding box center [784, 283] width 1568 height 568
click at [11, 460] on jdiv at bounding box center [17, 472] width 23 height 23
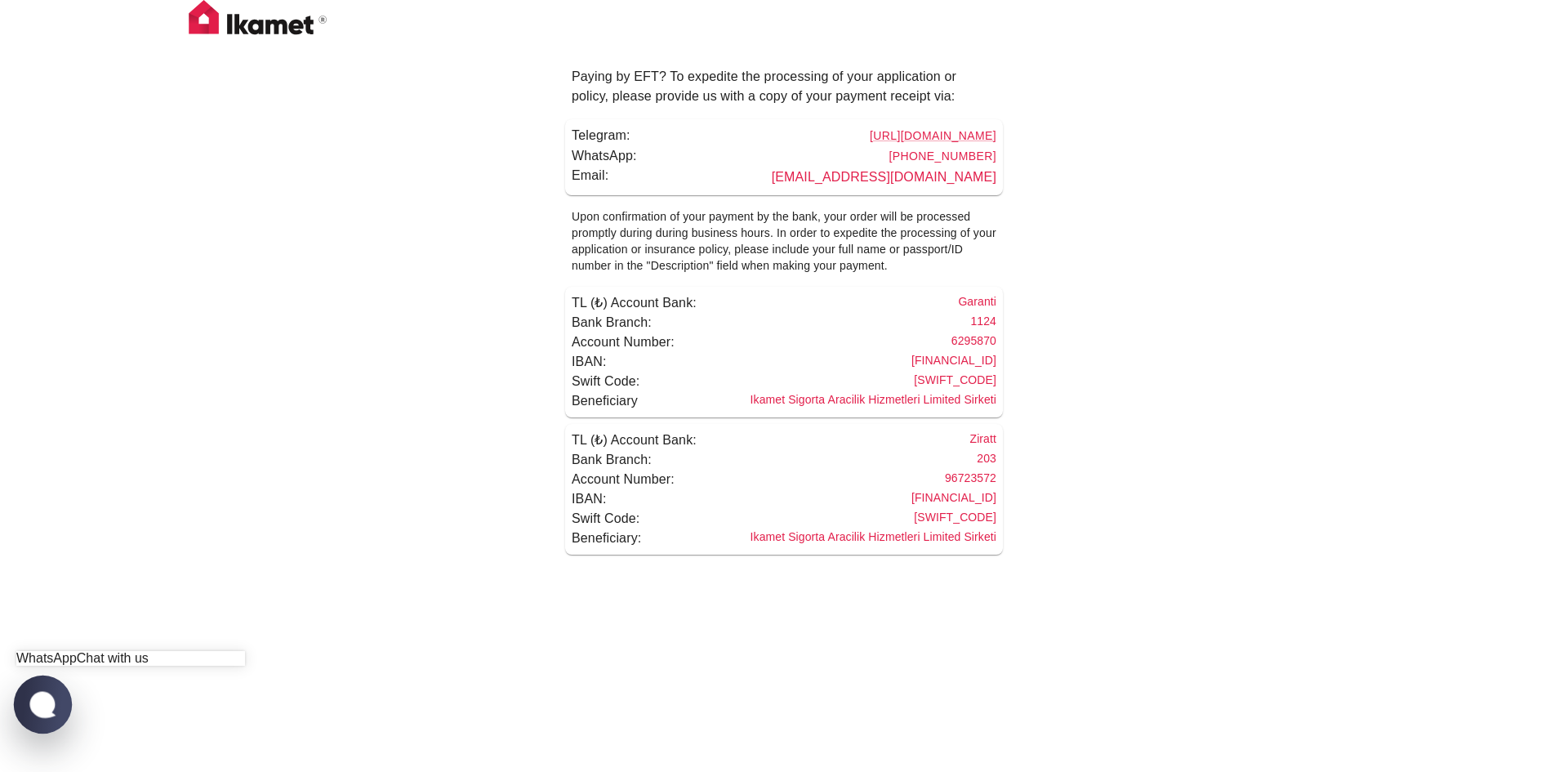
click at [36, 705] on jdiv at bounding box center [43, 704] width 32 height 28
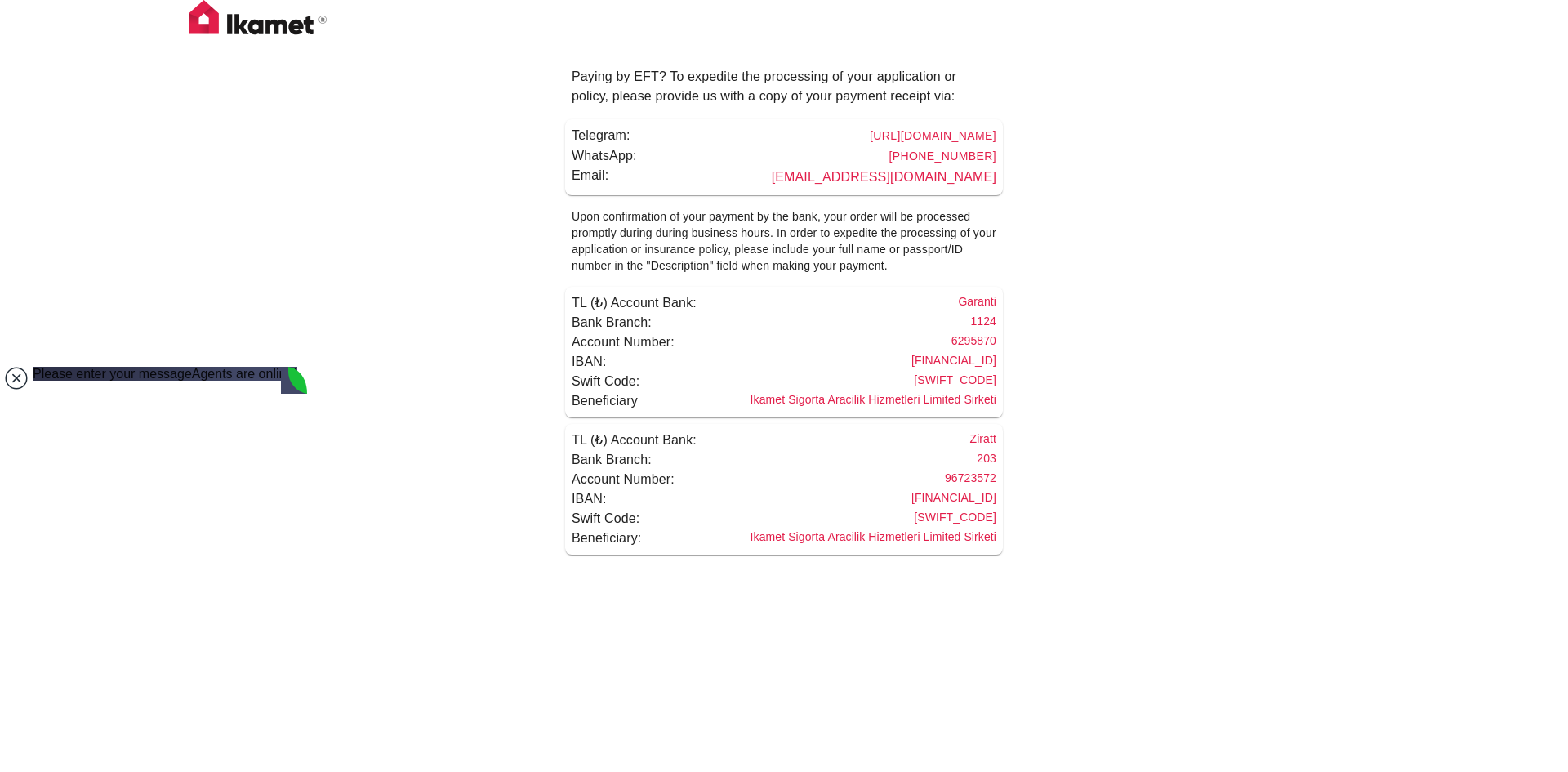
click at [16, 383] on jdiv at bounding box center [17, 379] width 23 height 23
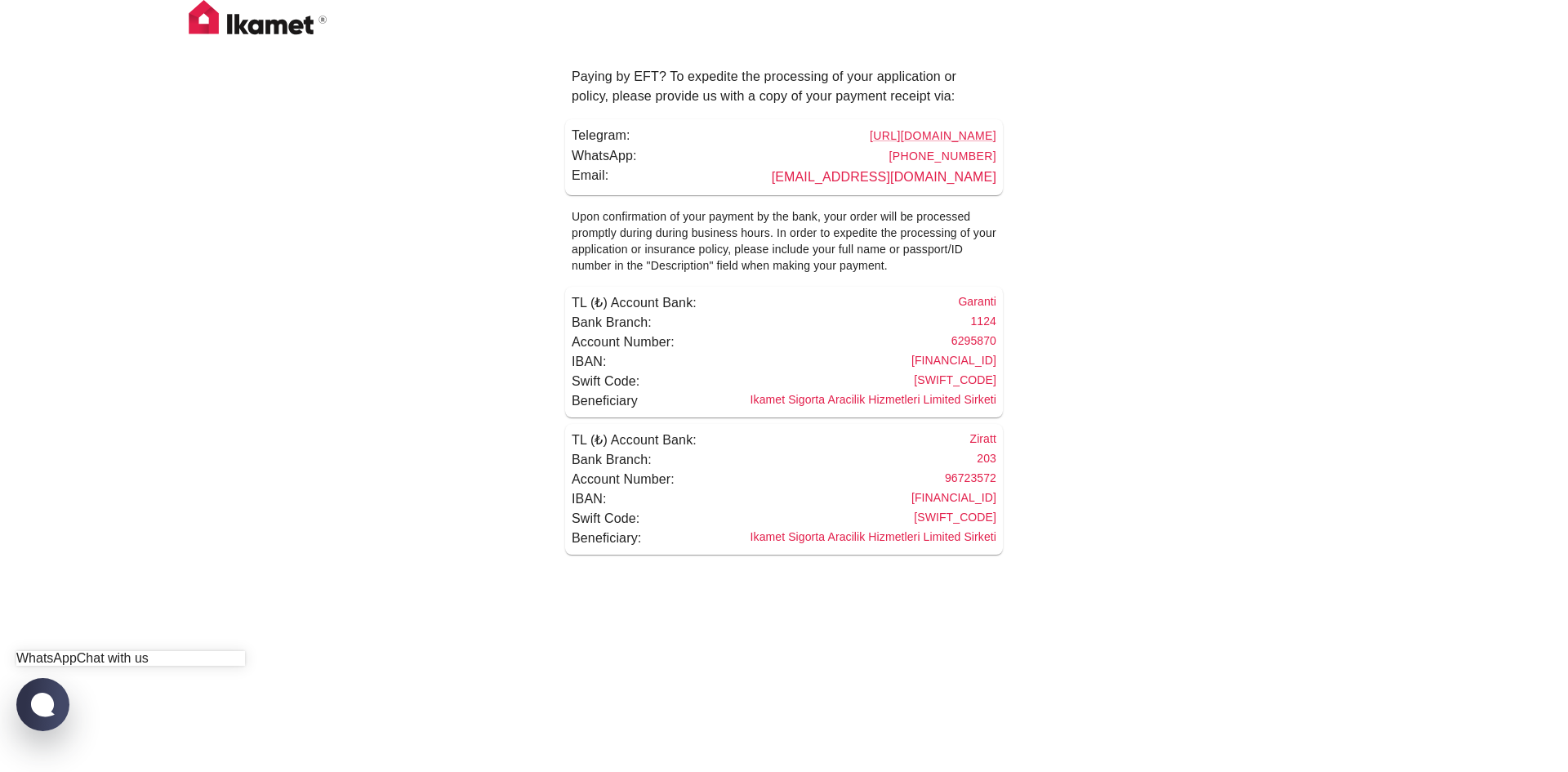
click at [77, 651] on jdiv "WhatsApp" at bounding box center [47, 658] width 61 height 14
click at [883, 141] on link "https://t.me/ikametsup_bot" at bounding box center [933, 136] width 127 height 13
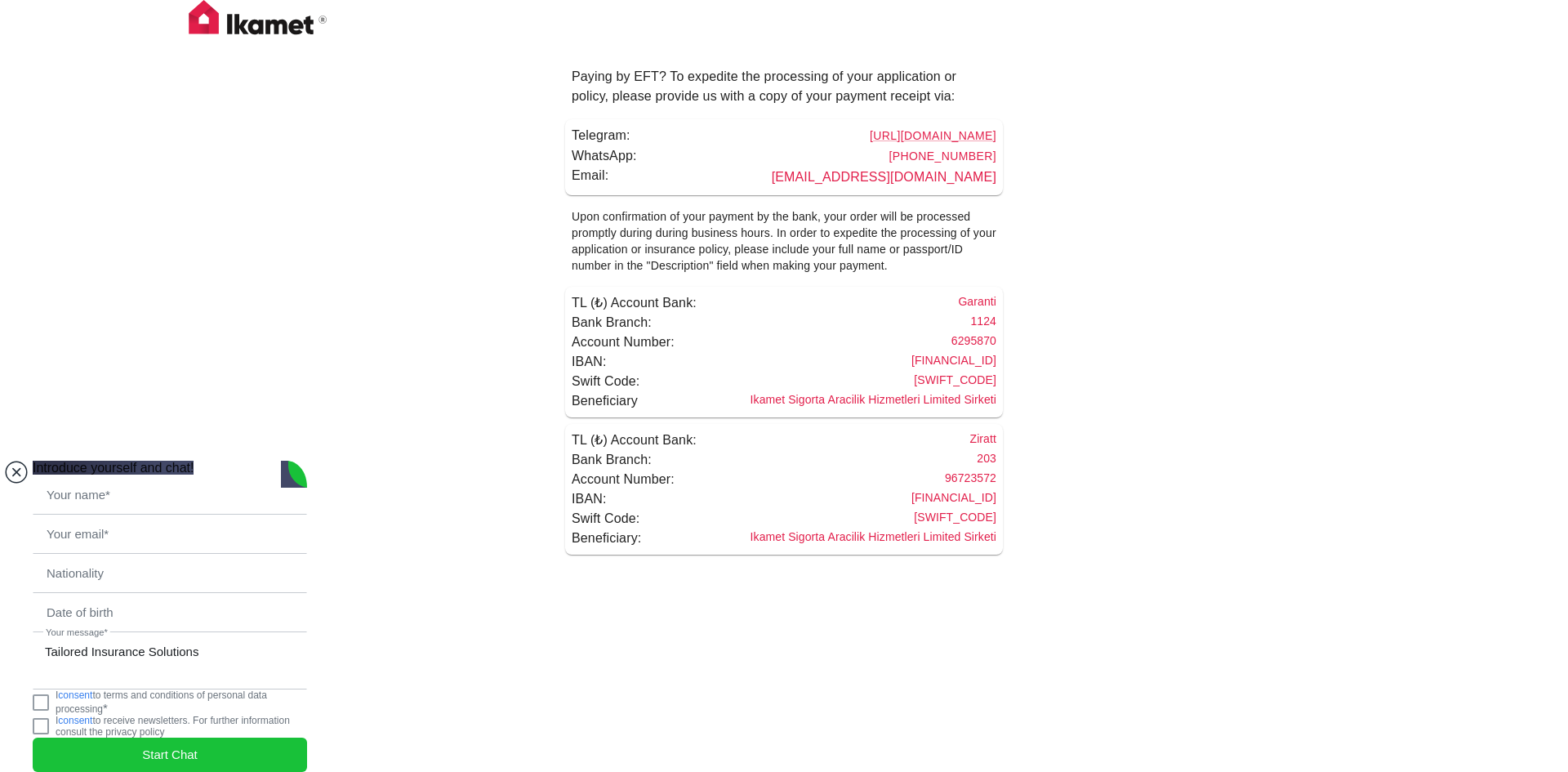
click at [14, 460] on jdiv at bounding box center [17, 472] width 23 height 23
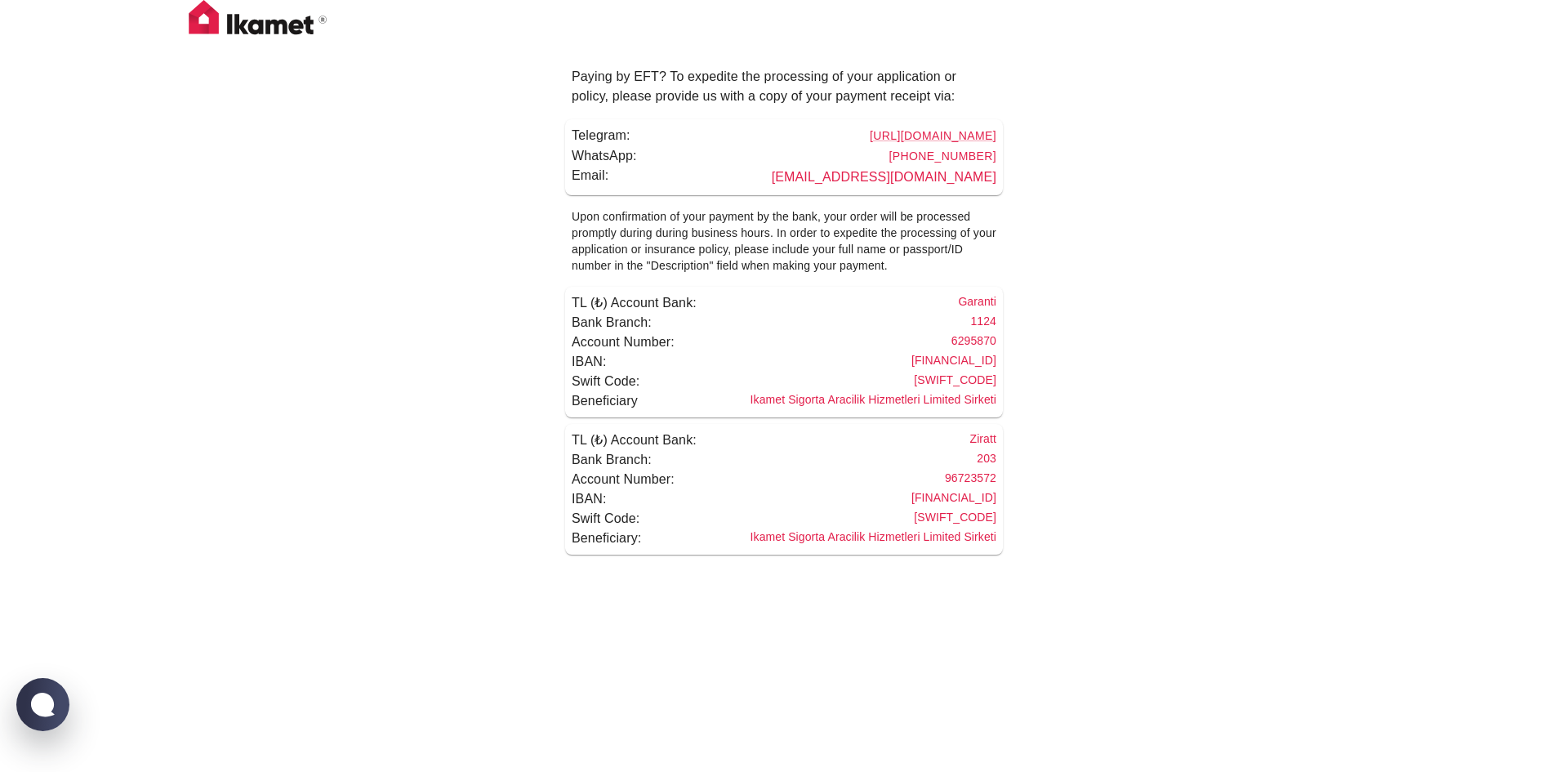
click at [282, 29] on img at bounding box center [258, 20] width 164 height 40
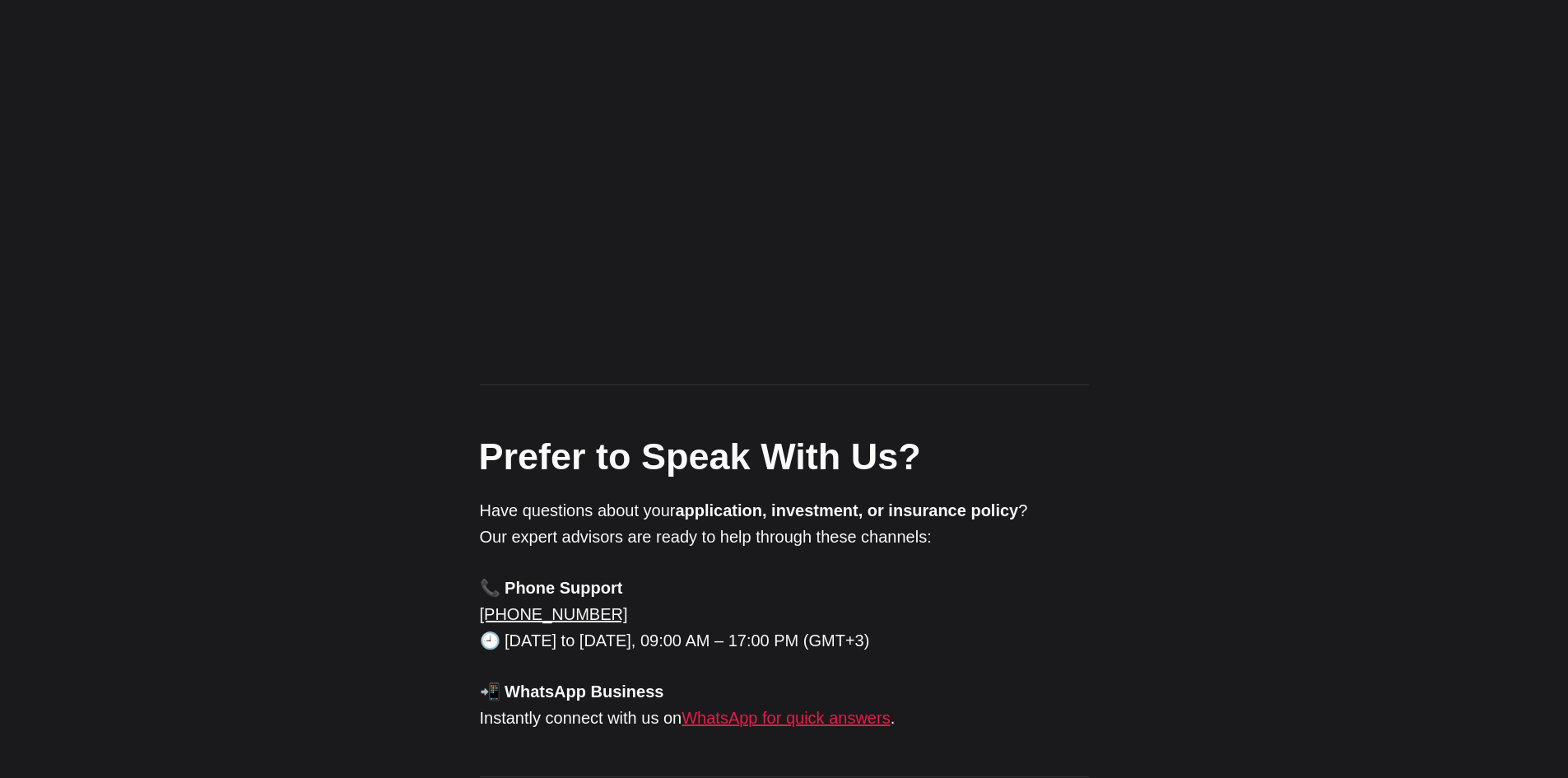
scroll to position [1283, 0]
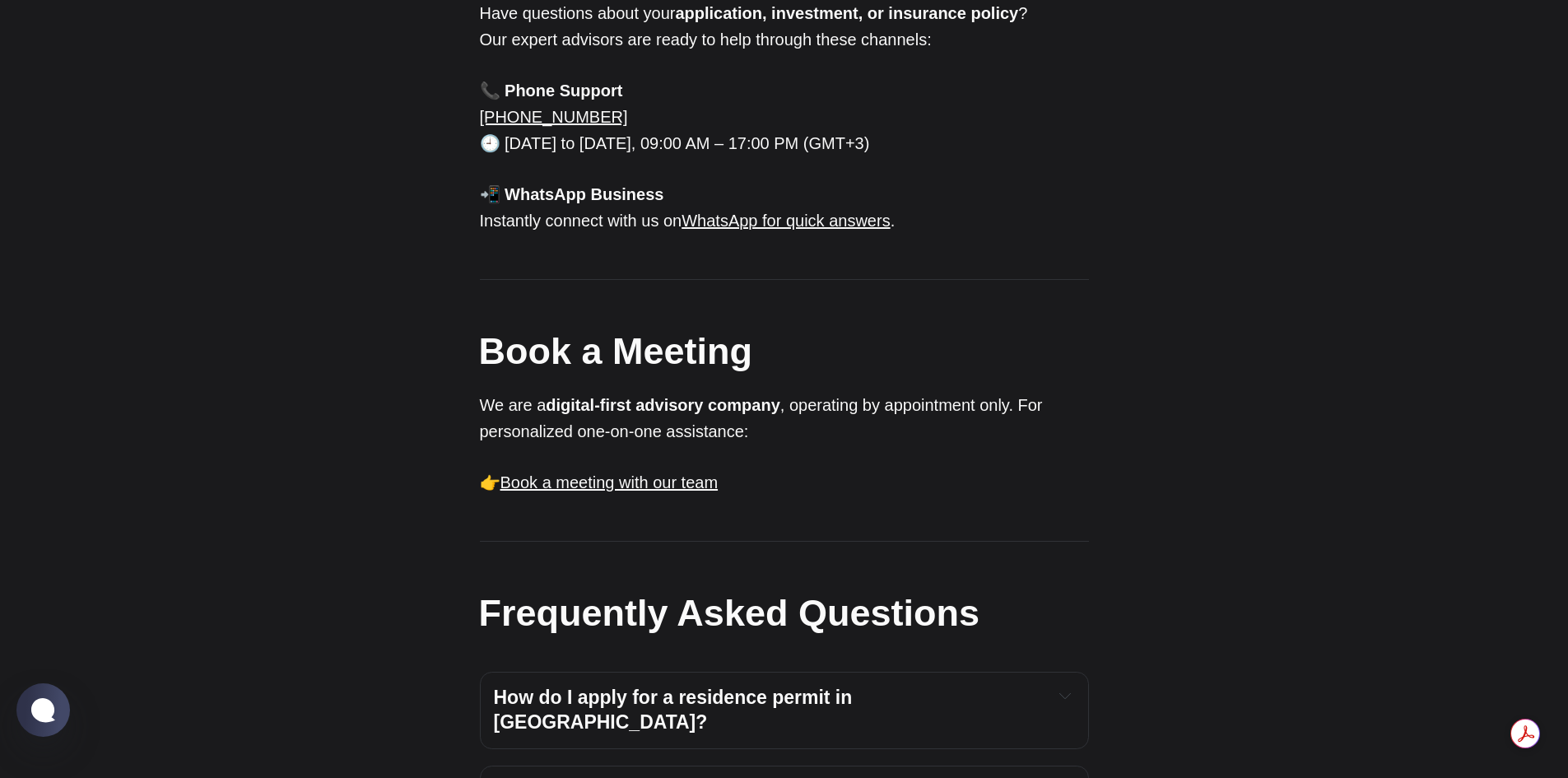
click at [909, 672] on div "How do I apply for a residence permit in Türkiye? The process starts with compl…" at bounding box center [784, 710] width 609 height 77
click at [1056, 686] on button "Expand toggle to read content" at bounding box center [1065, 695] width 19 height 20
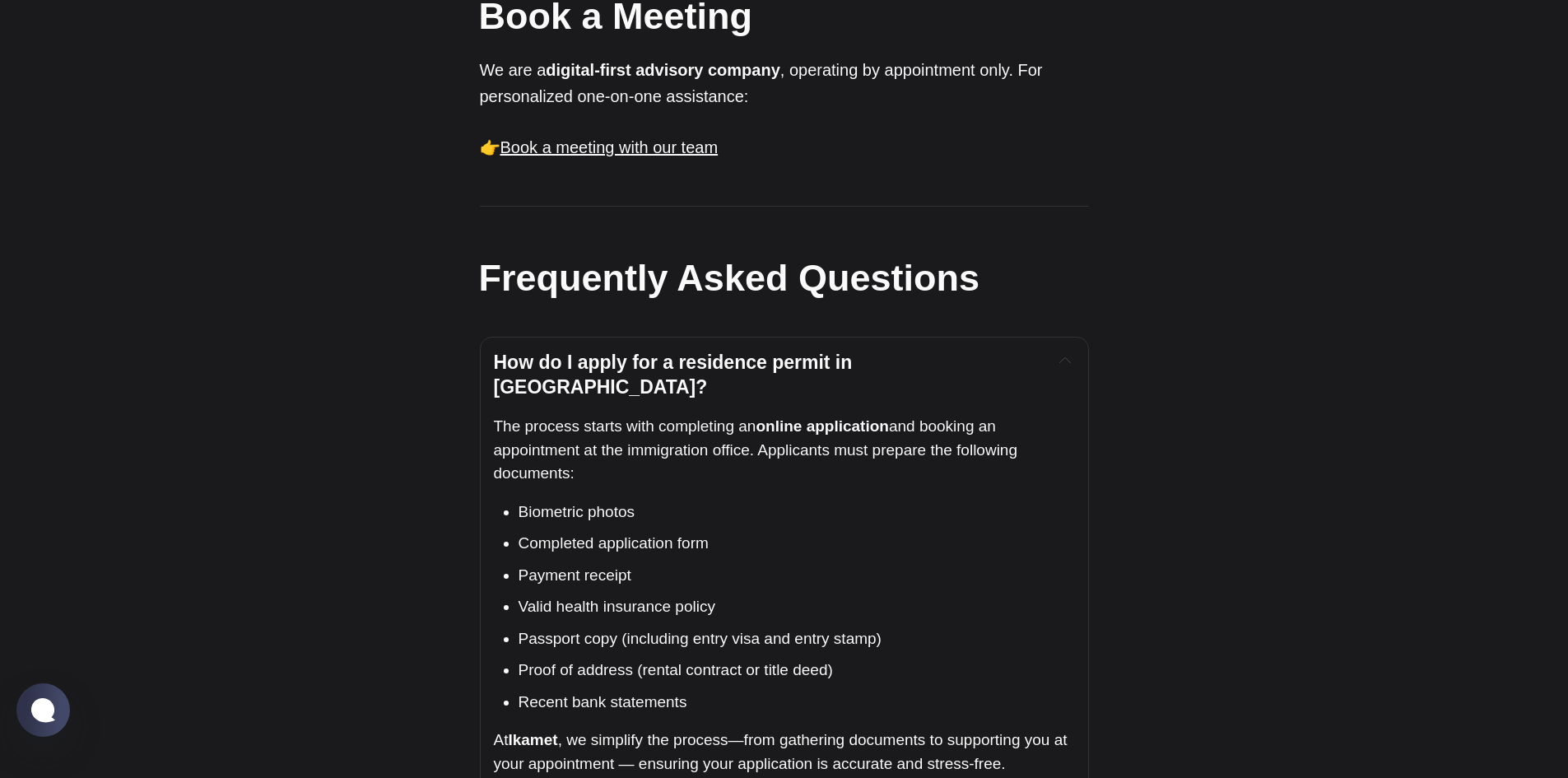
scroll to position [1794, 0]
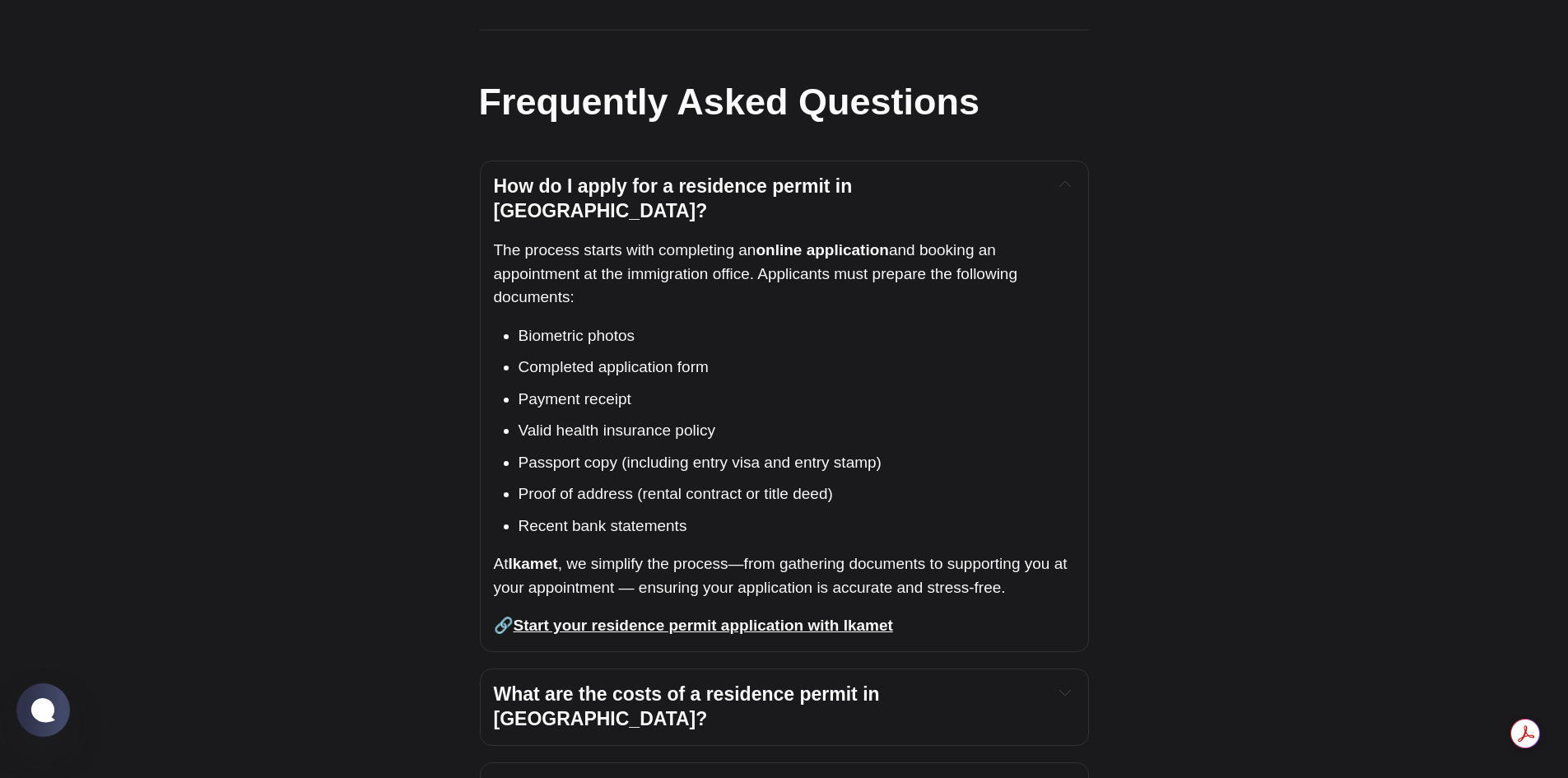
click at [1074, 682] on div "What are the costs of a residence permit in Türkiye?" at bounding box center [784, 707] width 581 height 50
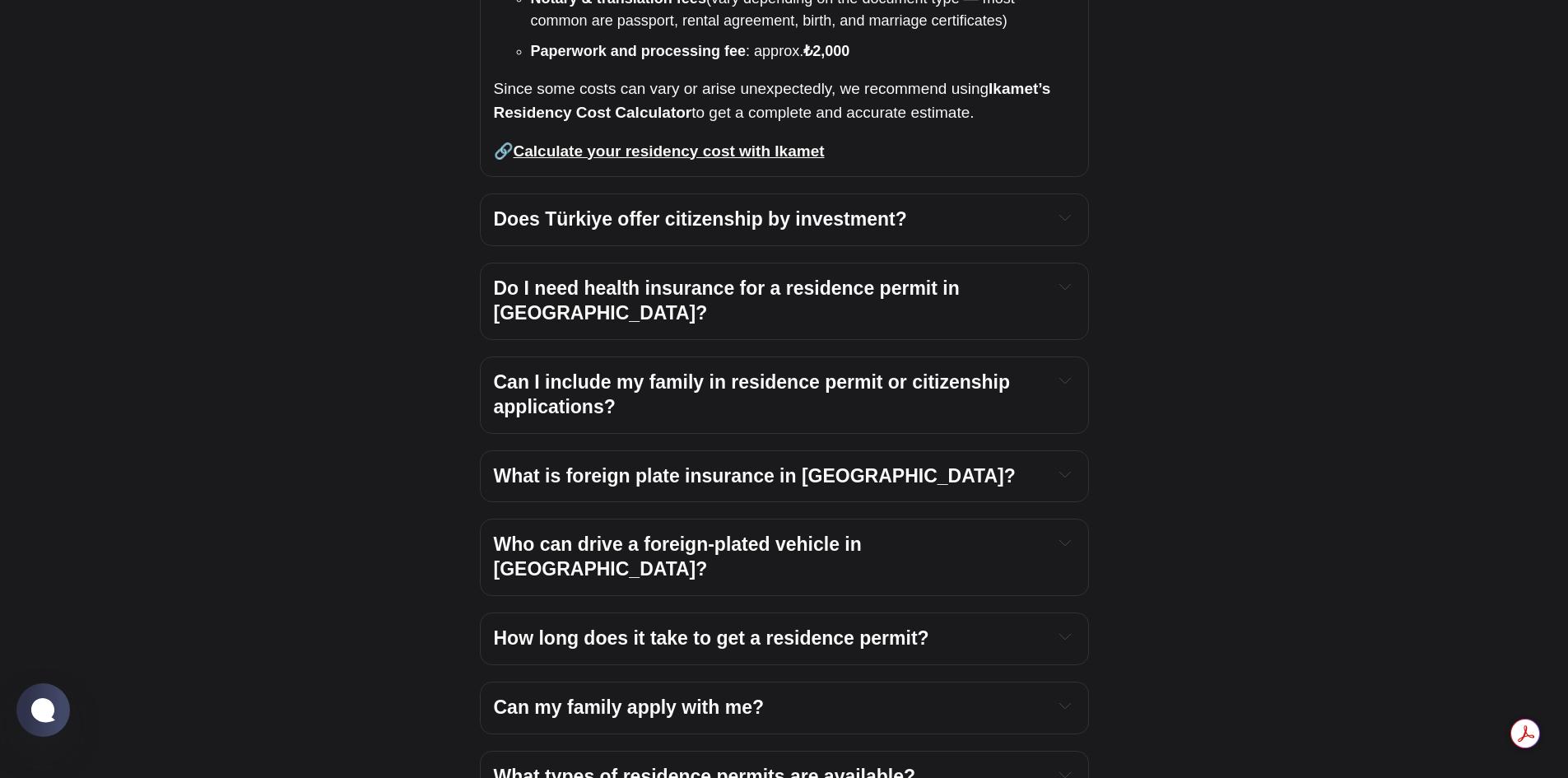
scroll to position [2816, 0]
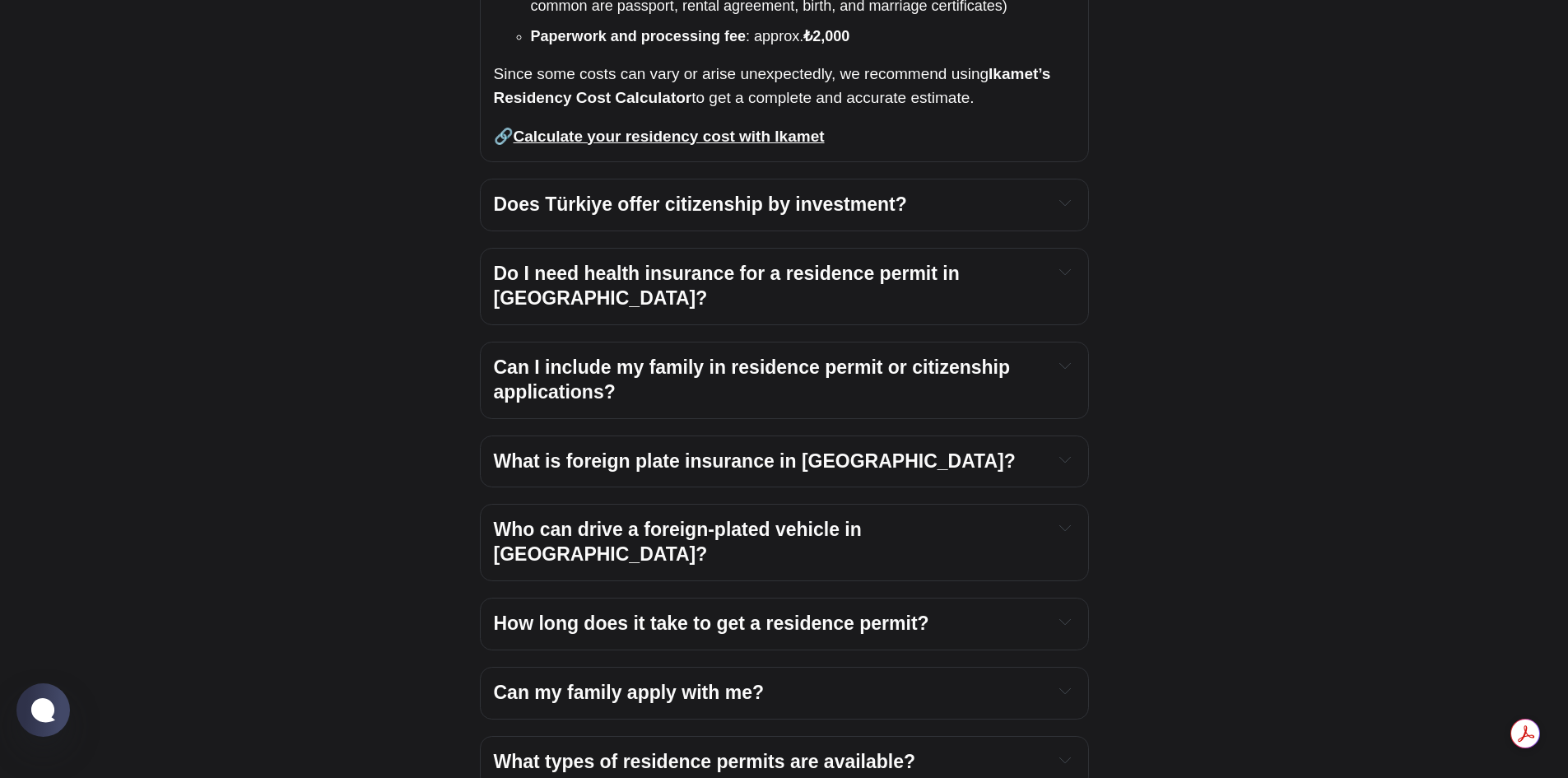
click at [1052, 262] on div "Do I need health insurance for a residence permit in Türkiye?" at bounding box center [784, 287] width 581 height 50
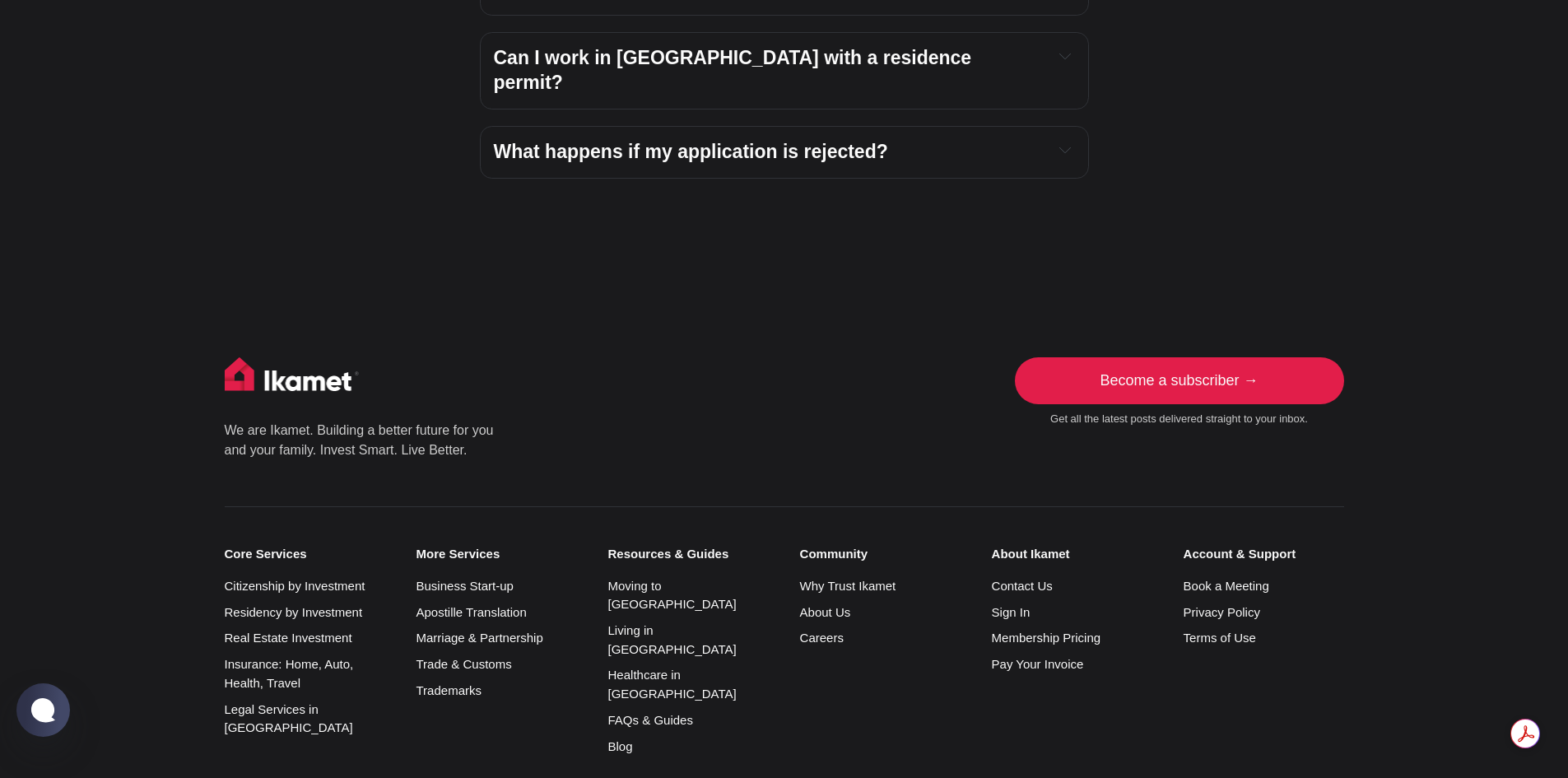
scroll to position [4083, 0]
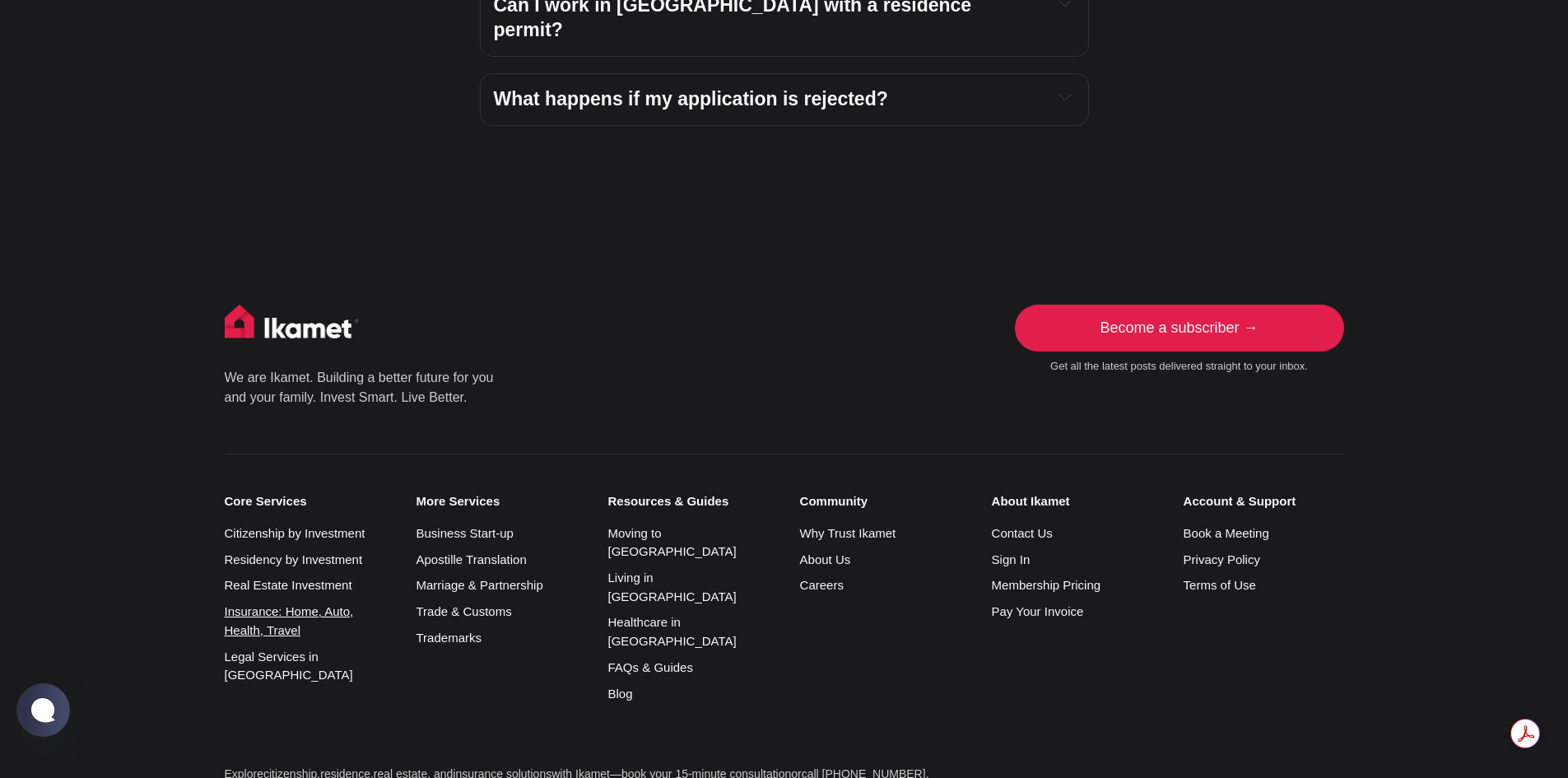
click at [323, 604] on link "Insurance: Home, Auto, Health, Travel" at bounding box center [289, 620] width 129 height 33
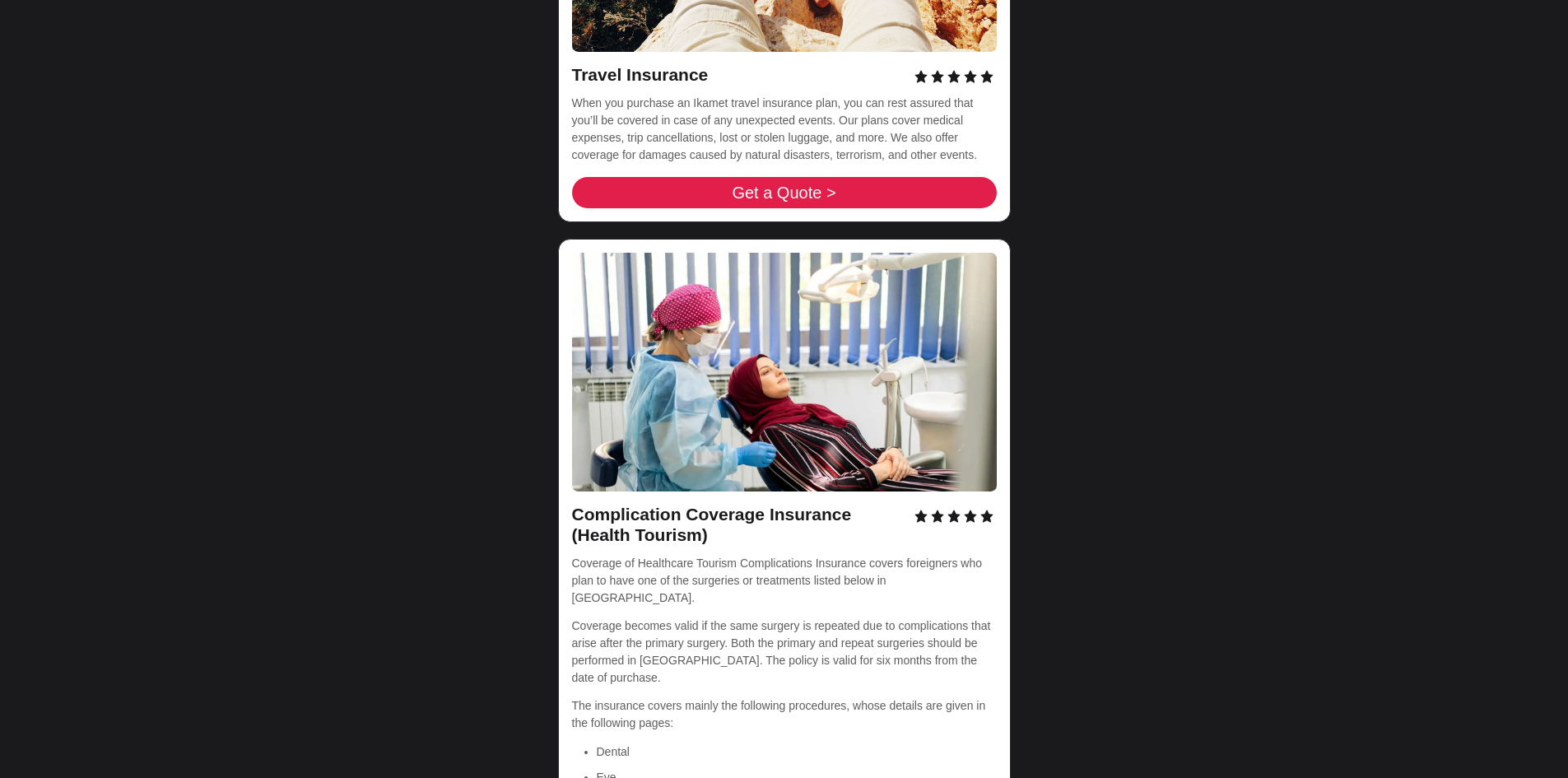
scroll to position [6730, 0]
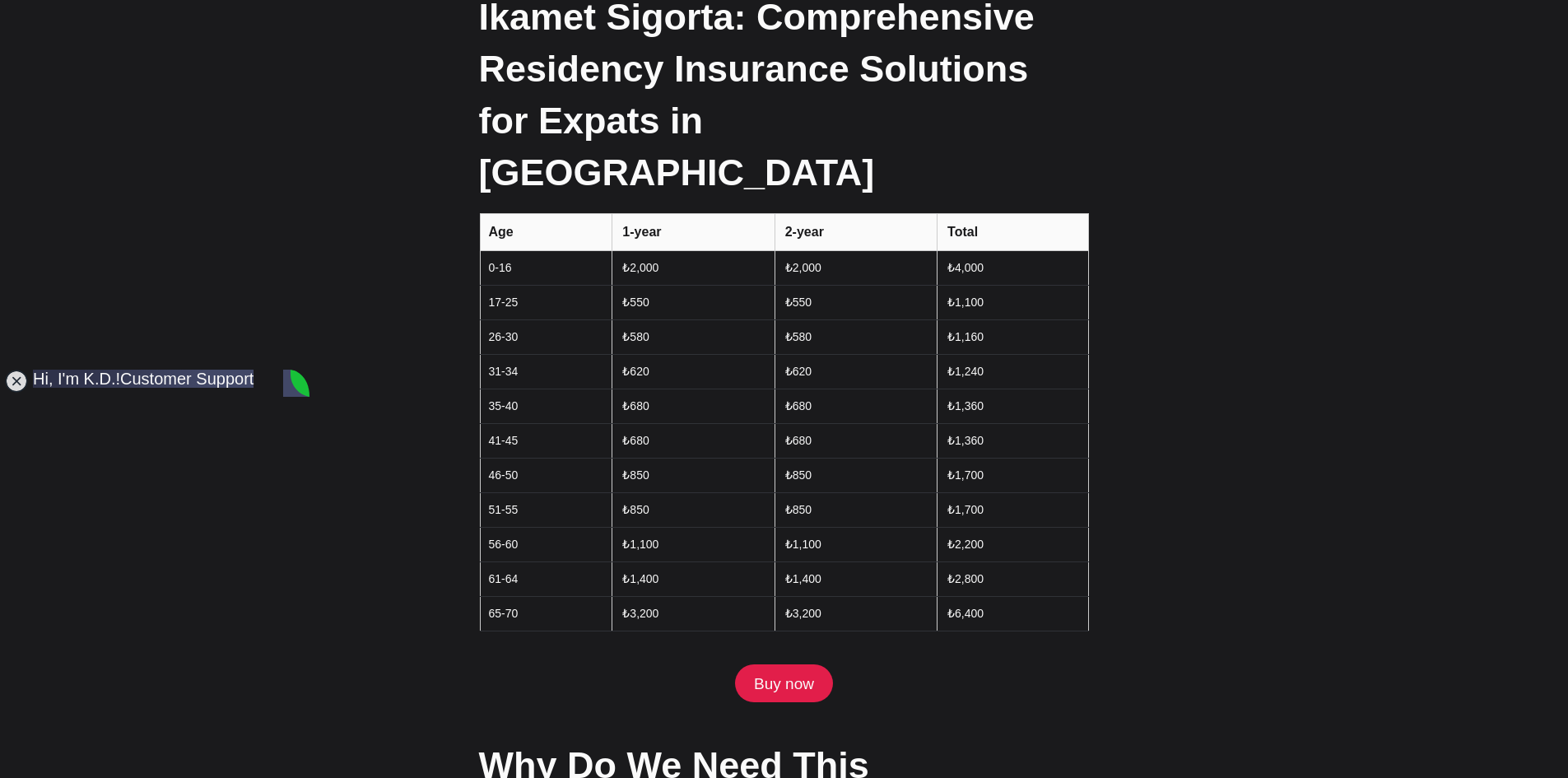
scroll to position [1893, 0]
